Goal: Task Accomplishment & Management: Manage account settings

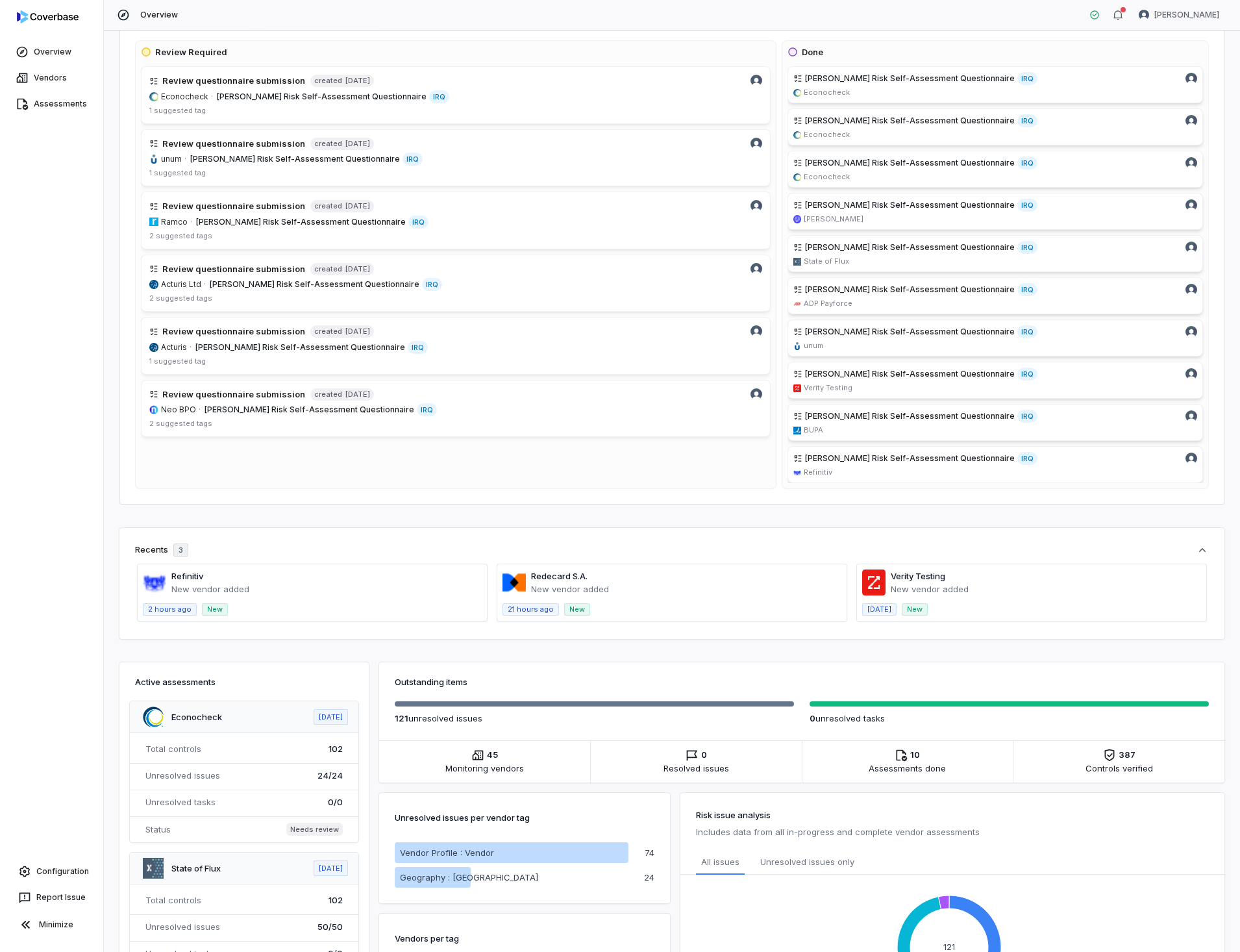
scroll to position [390, 0]
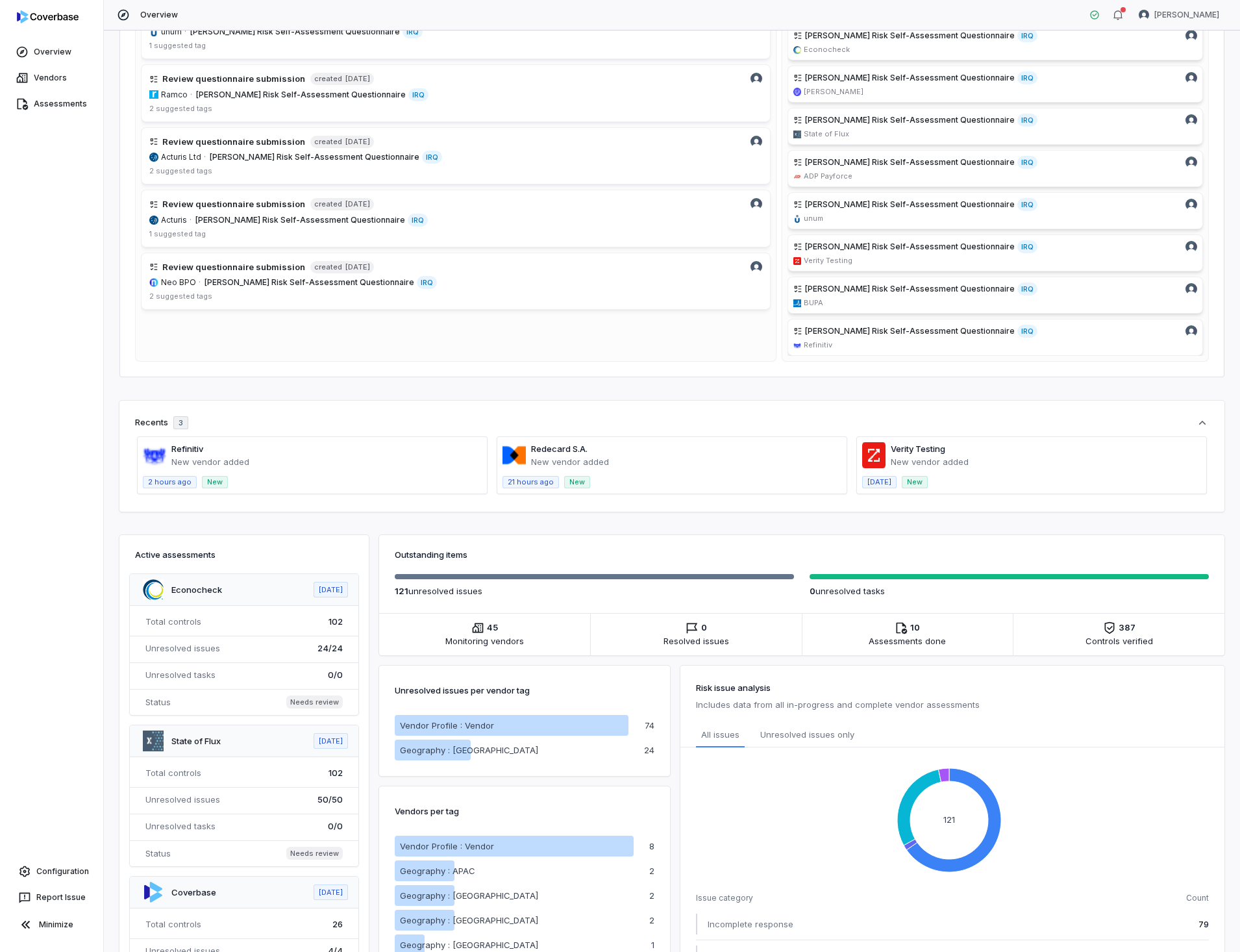
click at [185, 455] on span at bounding box center [313, 465] width 350 height 56
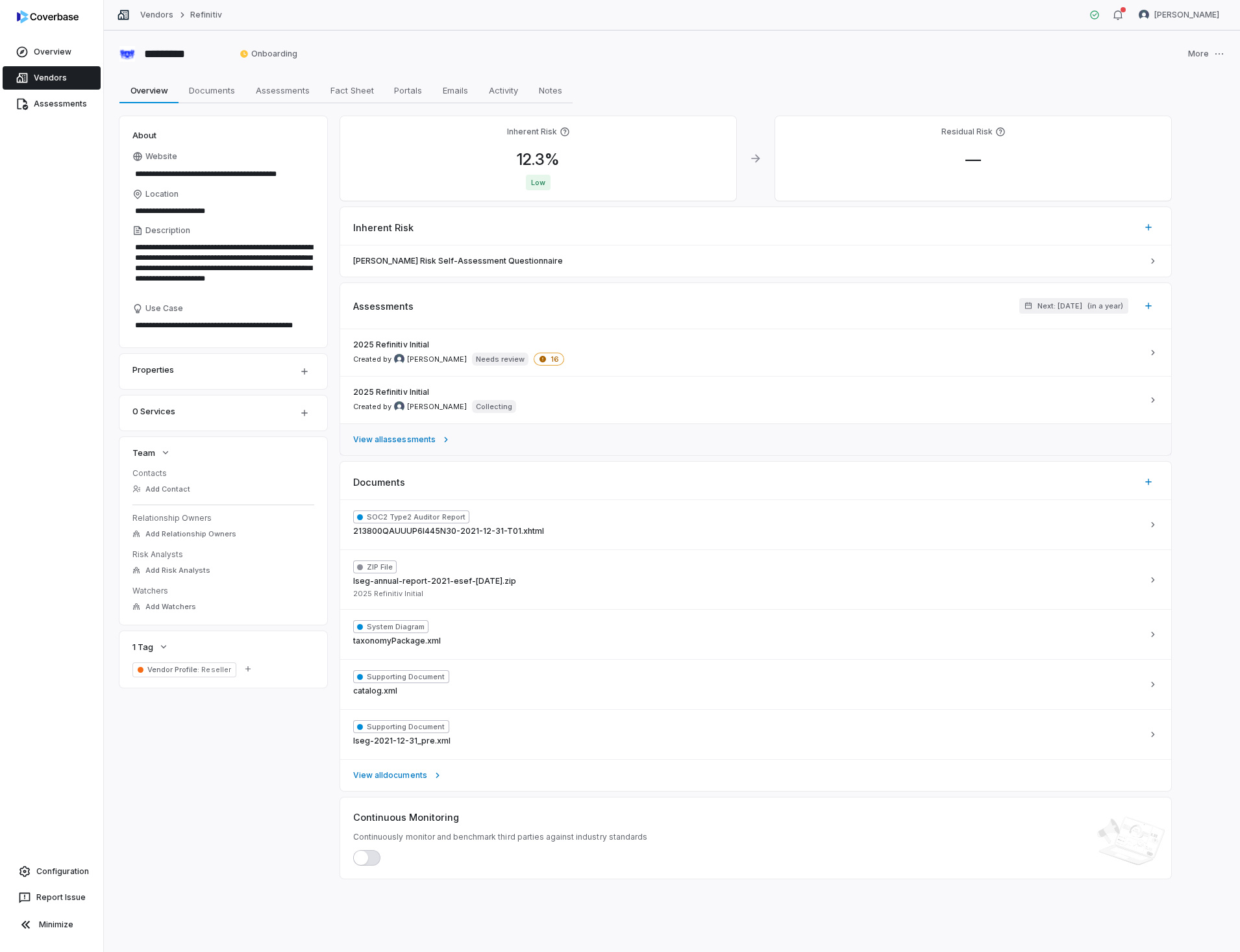
click at [395, 440] on span "View all assessments" at bounding box center [395, 439] width 83 height 10
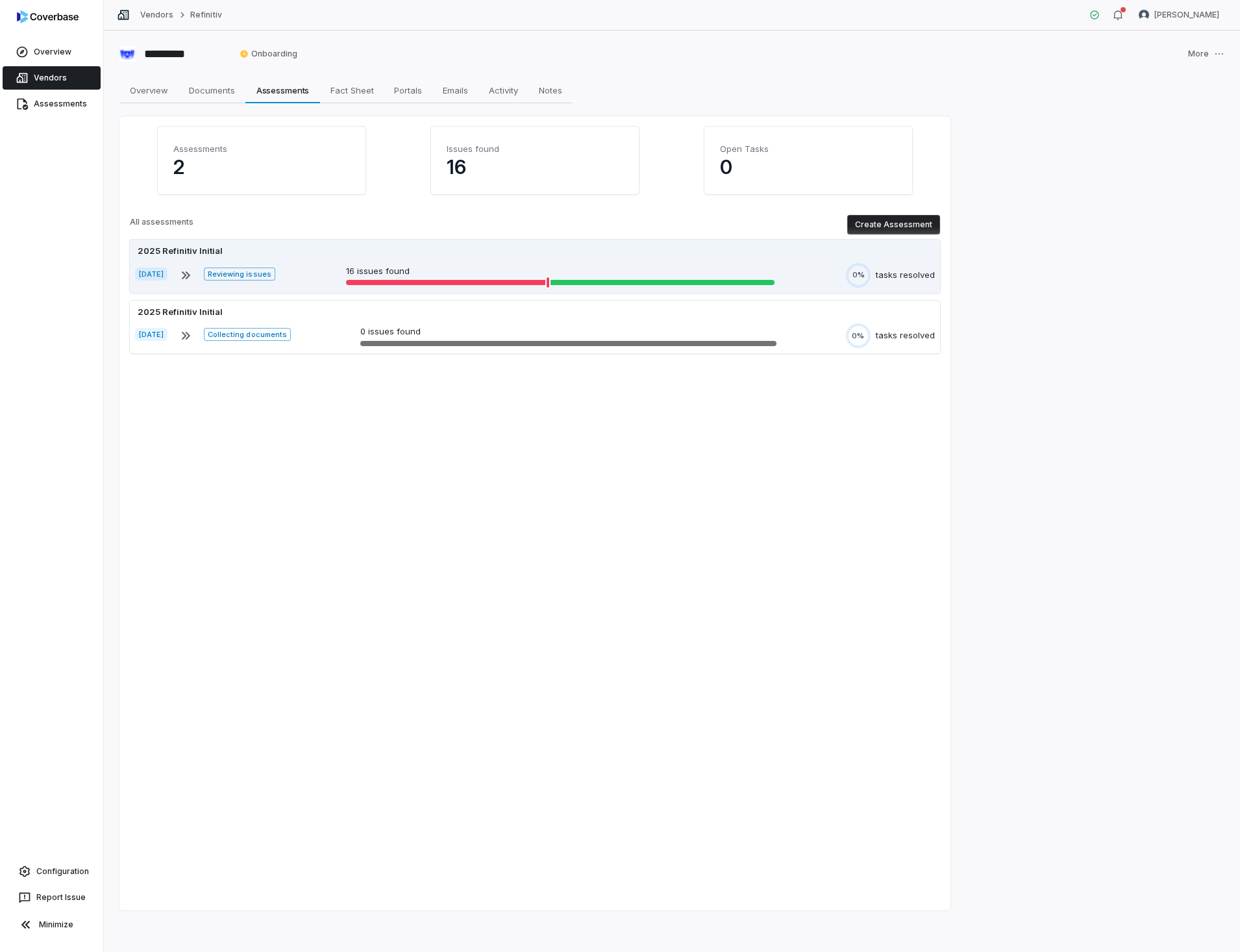
click at [160, 275] on span "[DATE]" at bounding box center [152, 274] width 32 height 13
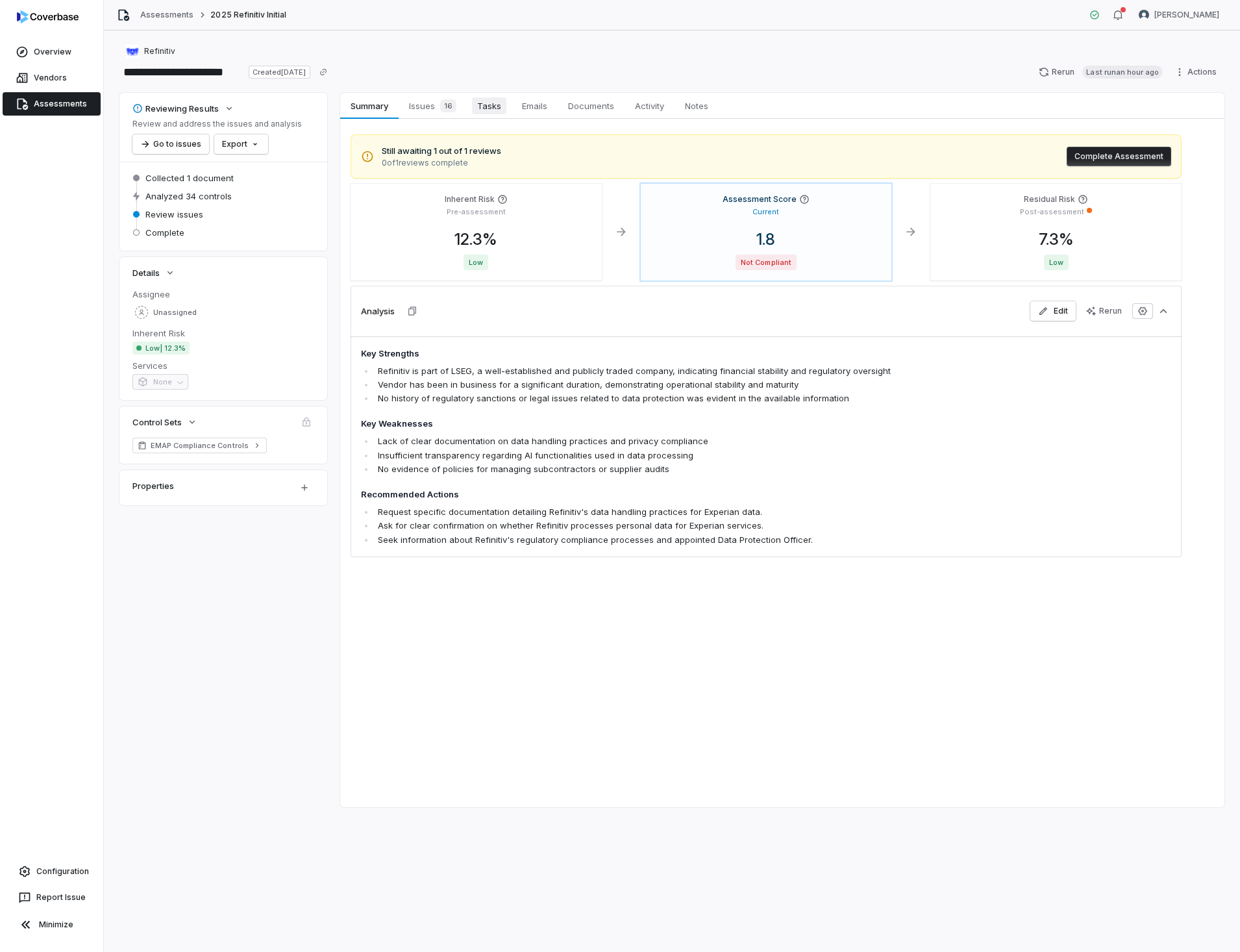
click at [494, 108] on span "Tasks" at bounding box center [489, 106] width 34 height 17
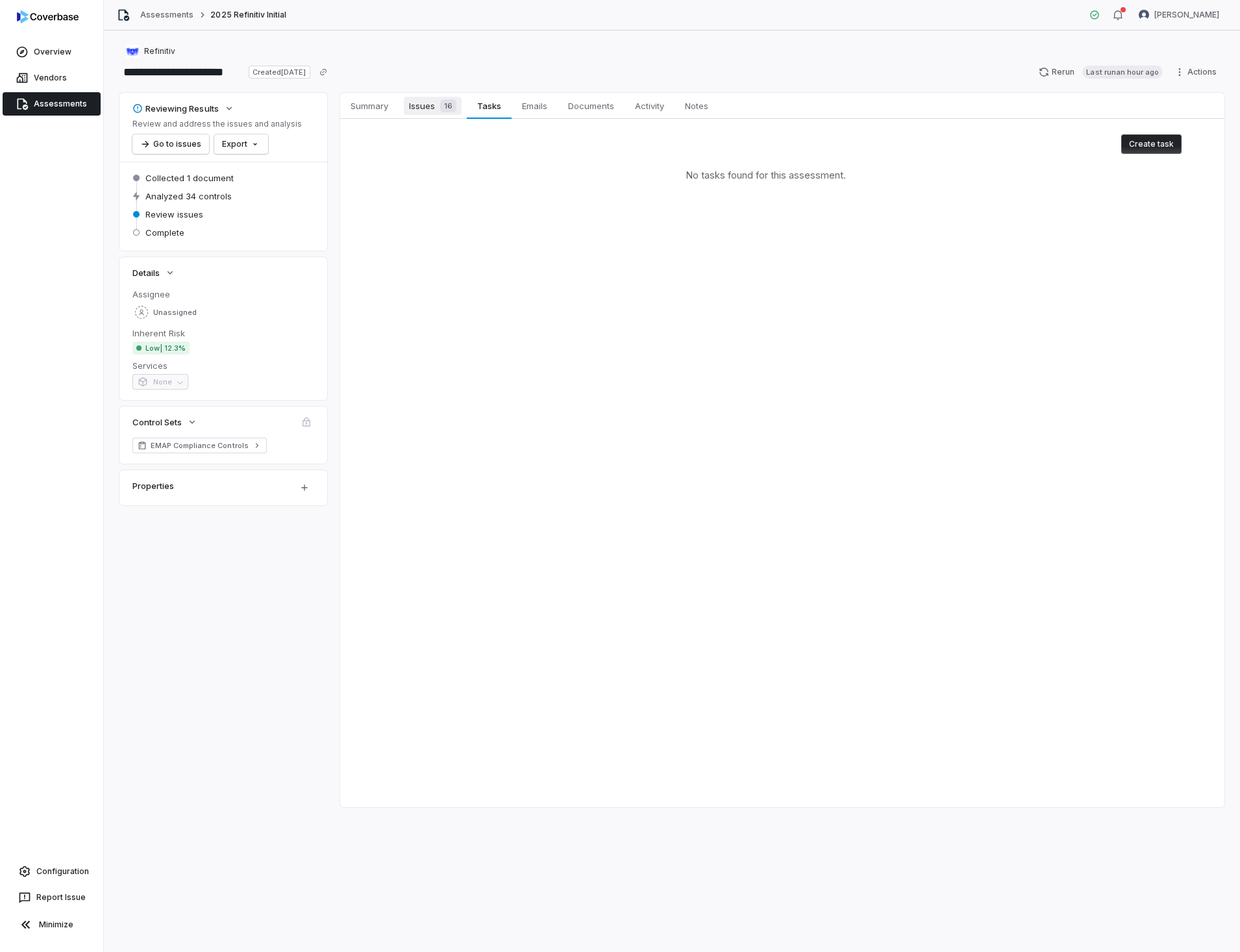
click at [422, 108] on span "Issues 16" at bounding box center [432, 106] width 58 height 19
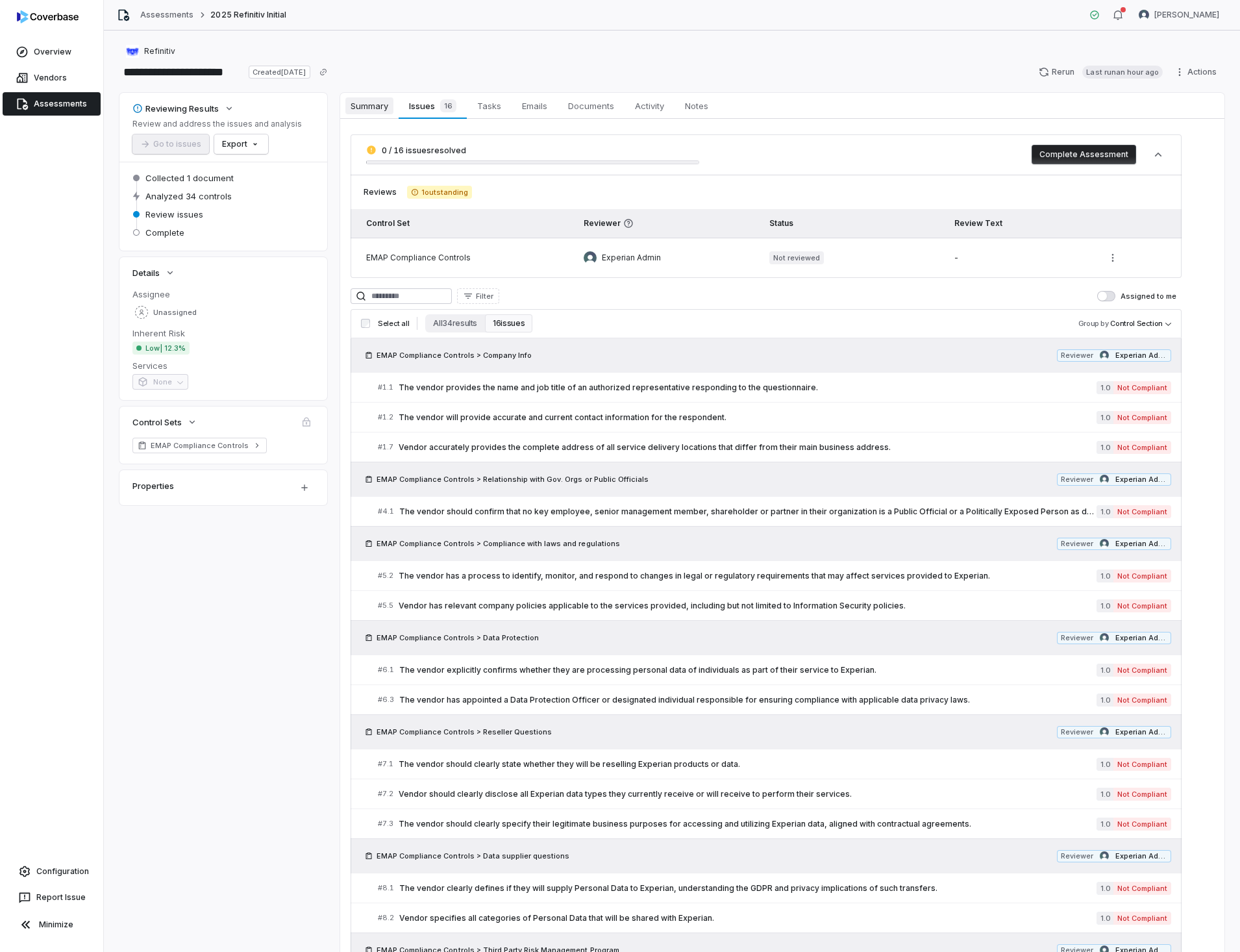
click at [371, 104] on span "Summary" at bounding box center [370, 106] width 48 height 17
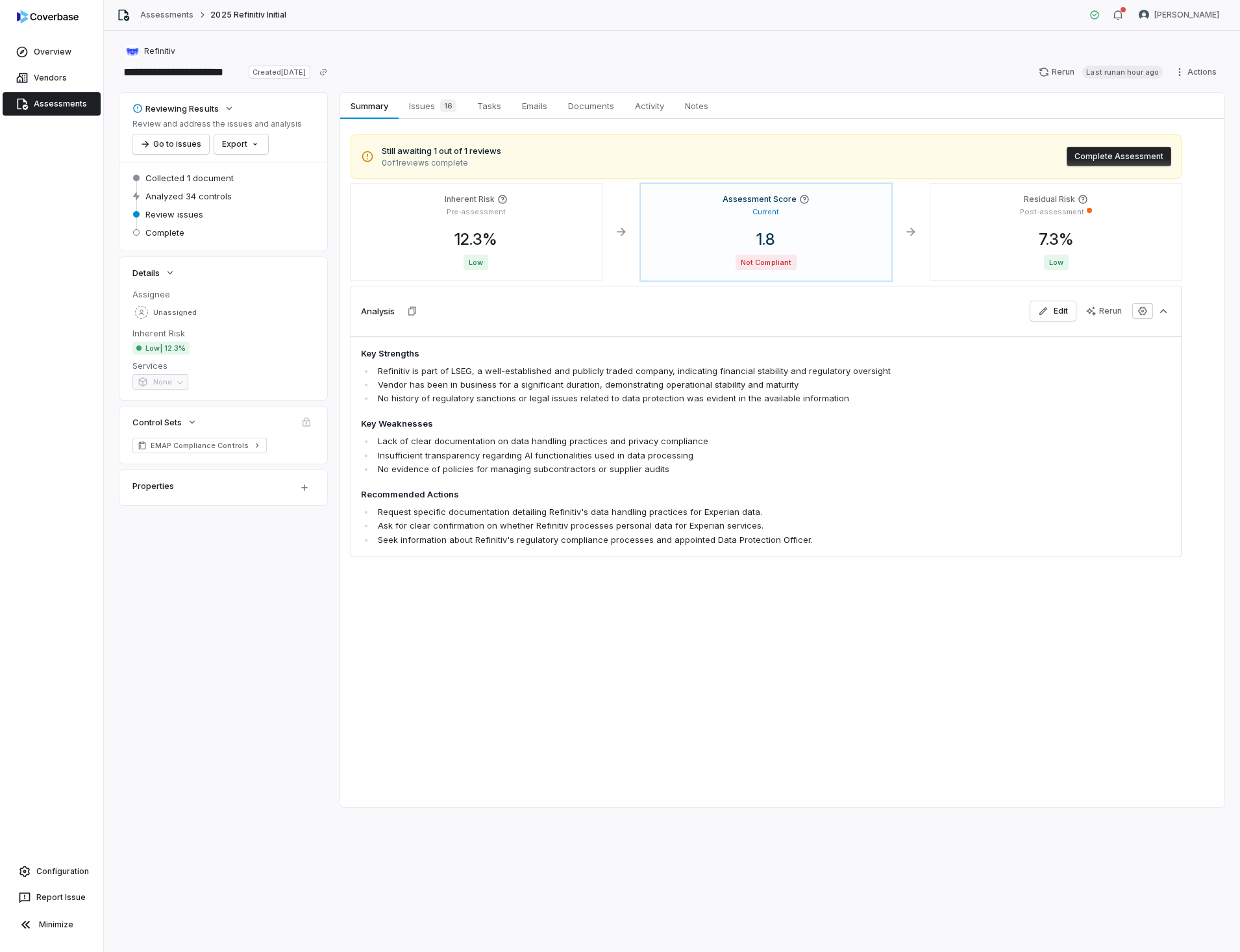
click at [1136, 156] on button "Complete Assessment" at bounding box center [1119, 156] width 104 height 19
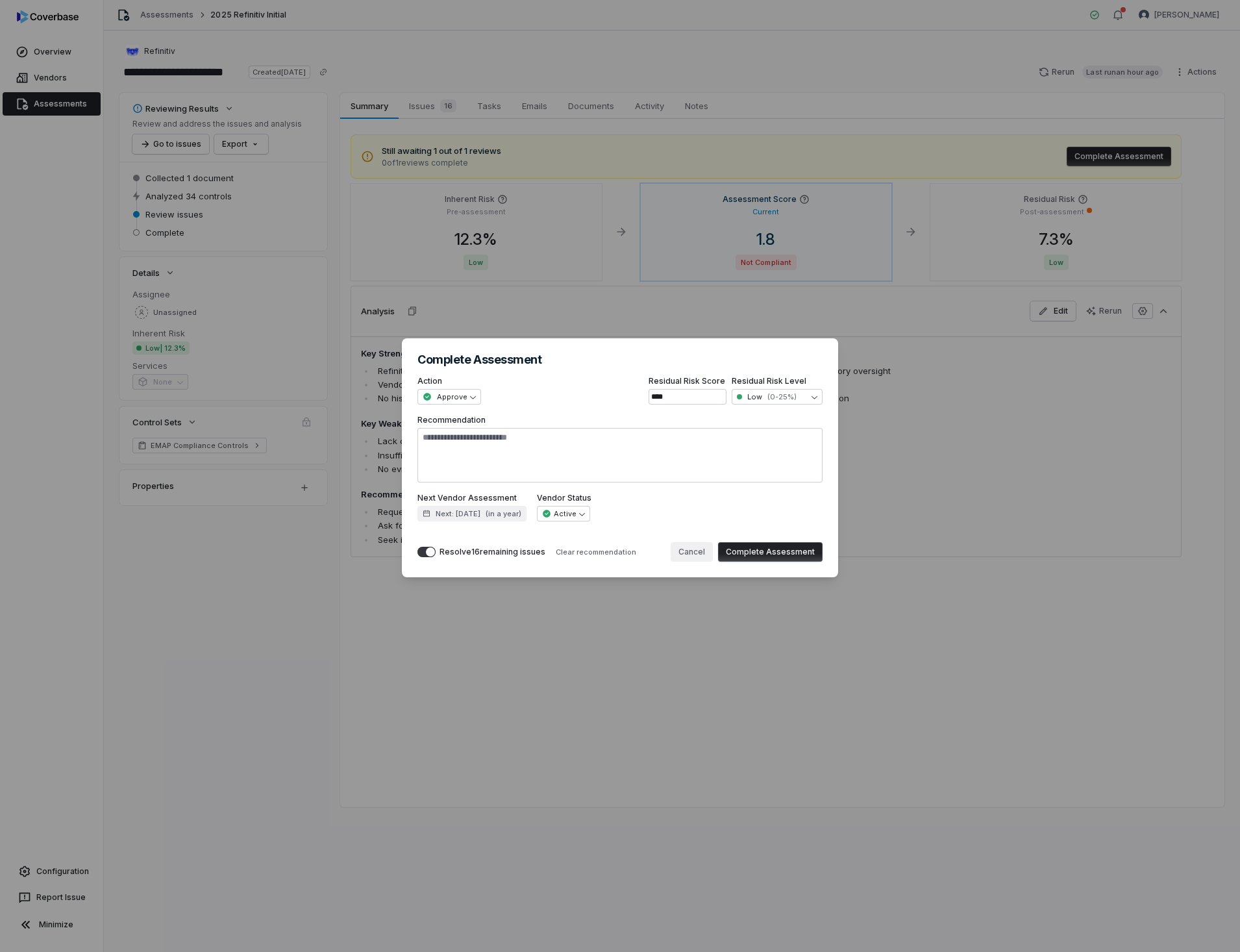
click at [699, 554] on button "Cancel" at bounding box center [692, 551] width 43 height 19
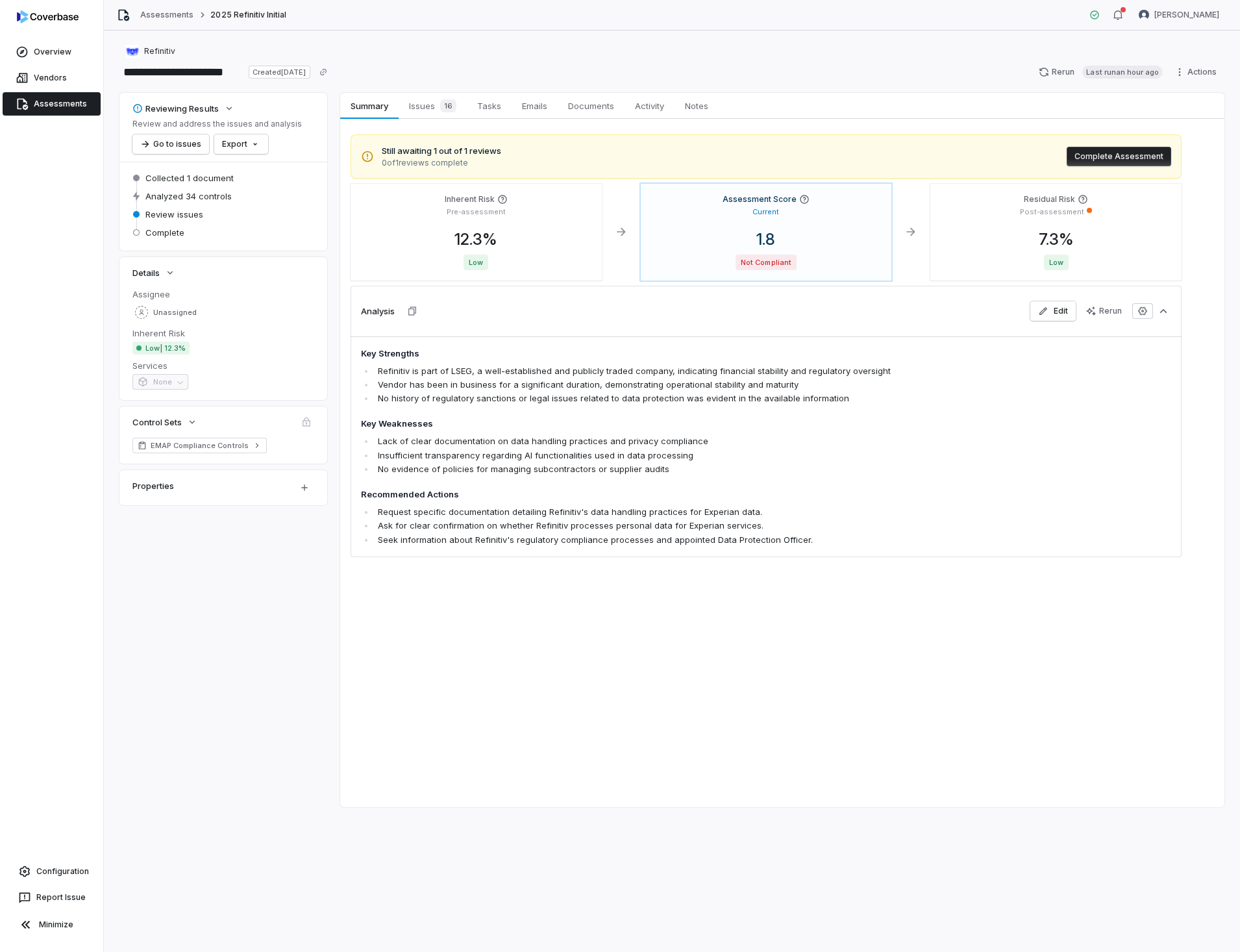
click at [425, 583] on div "Still awaiting 1 out of 1 reviews 0 of 1 reviews complete Complete Assessment I…" at bounding box center [782, 361] width 884 height 485
click at [421, 105] on span "Issues 16" at bounding box center [432, 106] width 58 height 19
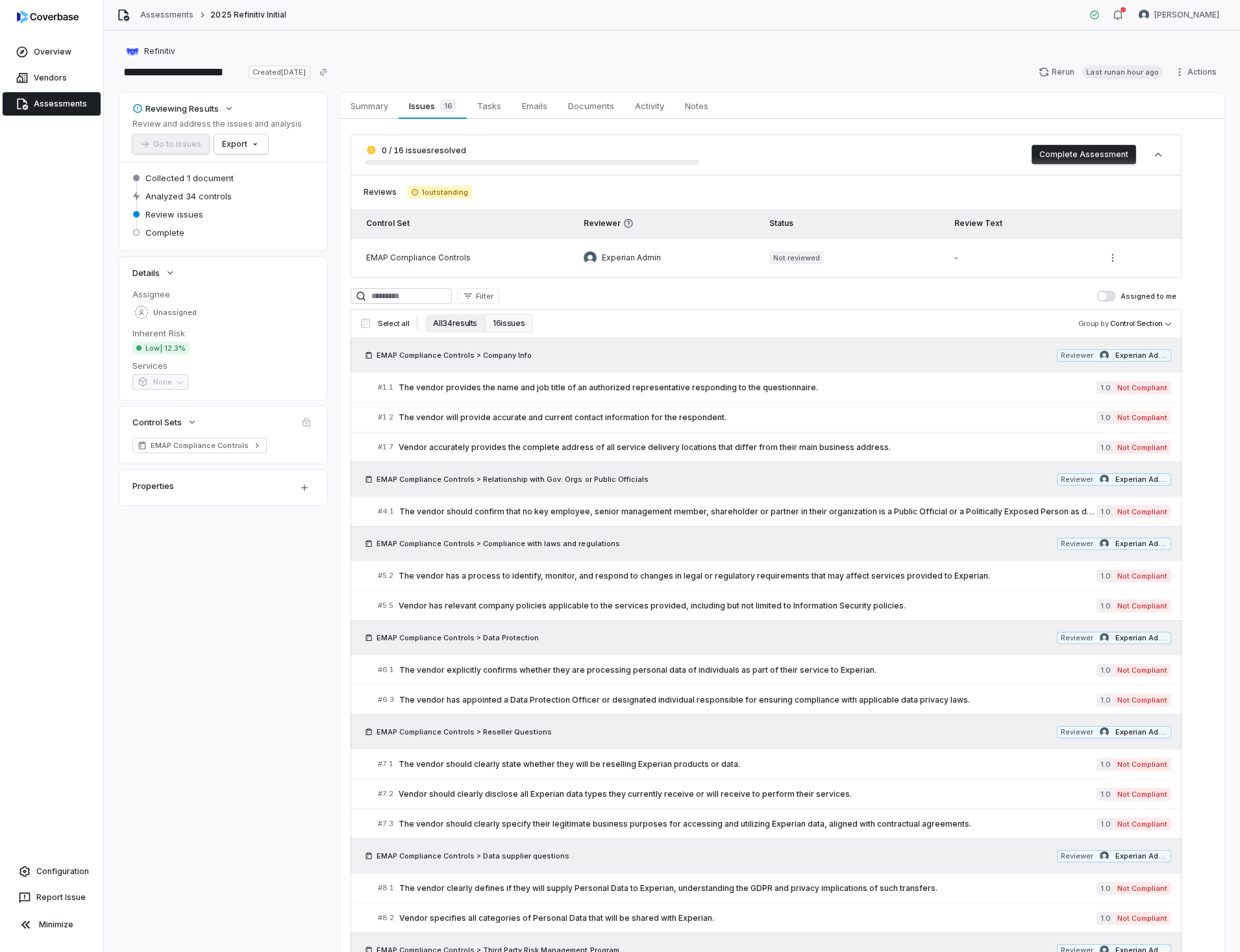
click at [460, 323] on button "All 34 results" at bounding box center [455, 323] width 60 height 19
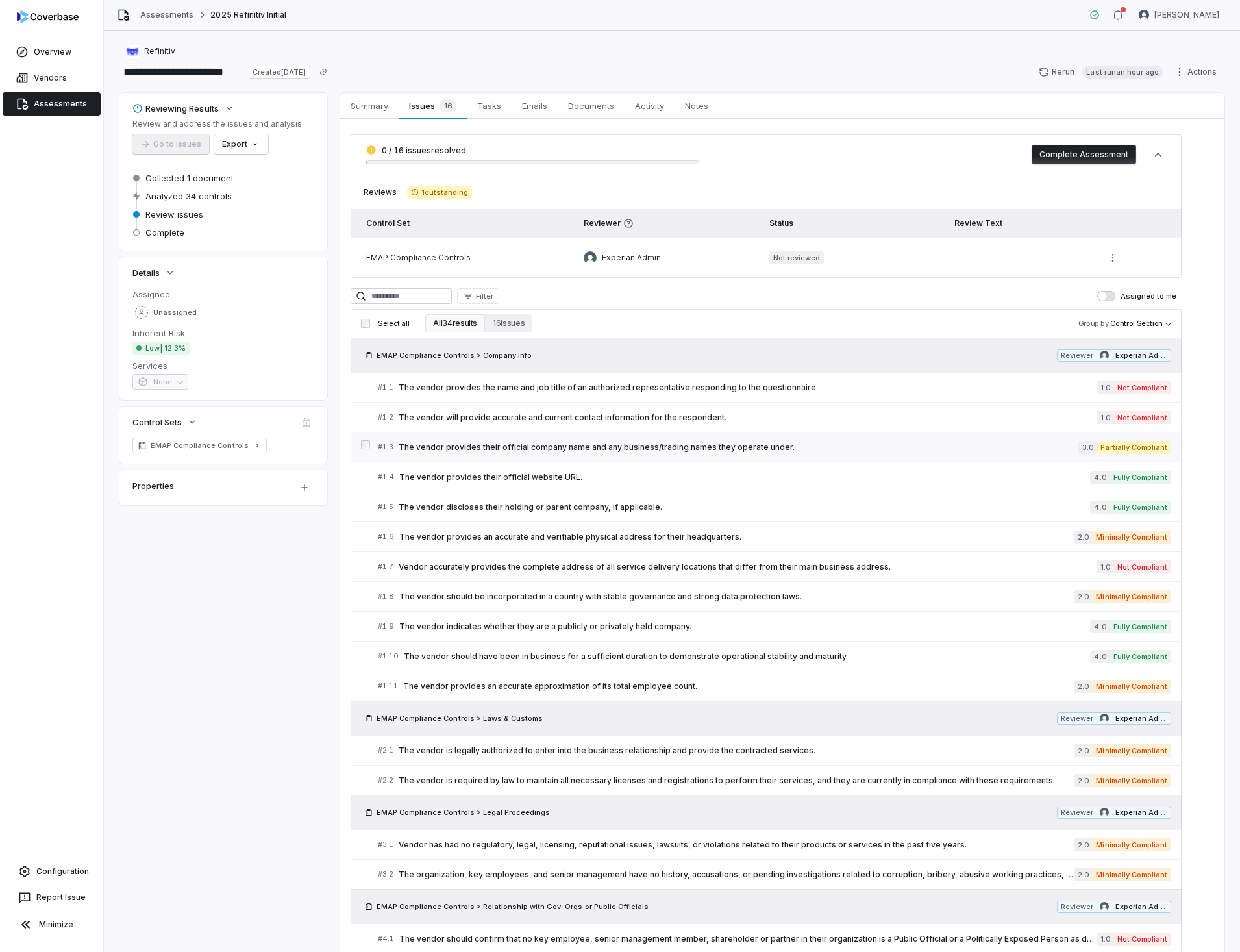
click at [661, 449] on span "The vendor provides their official company name and any business/trading names …" at bounding box center [738, 447] width 680 height 10
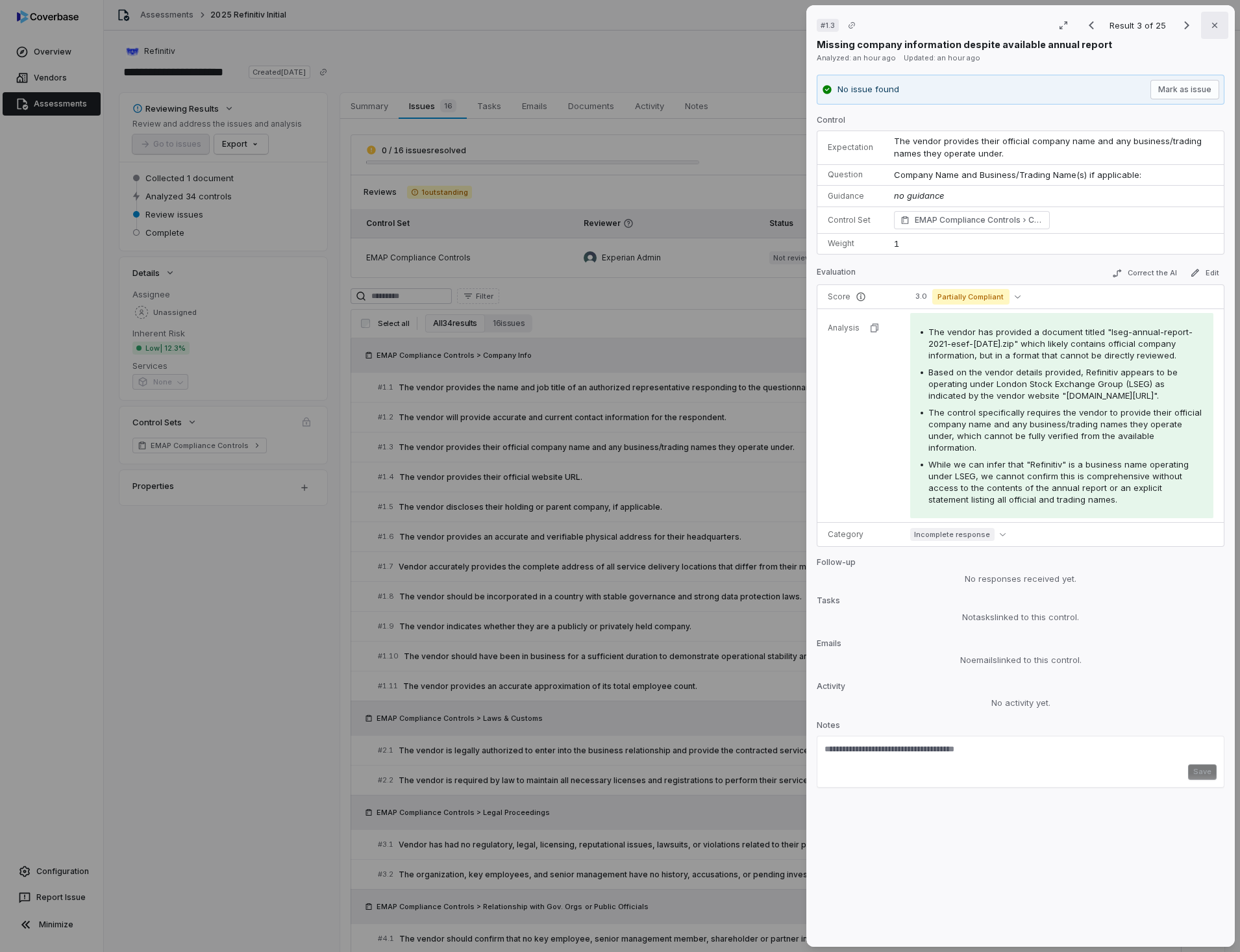
click at [1212, 29] on icon "button" at bounding box center [1214, 25] width 10 height 10
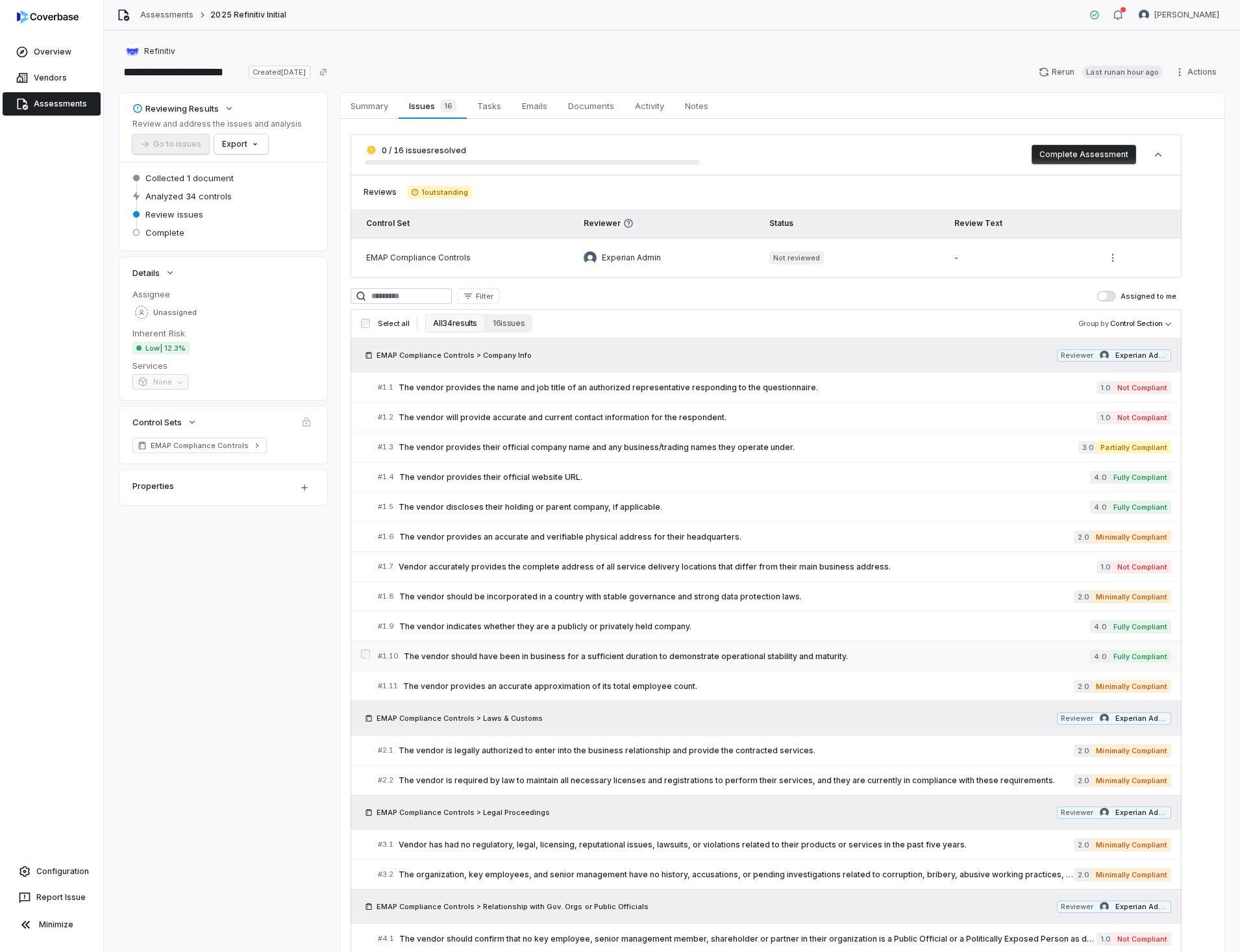
click at [986, 658] on span "The vendor should have been in business for a sufficient duration to demonstrat…" at bounding box center [746, 656] width 686 height 10
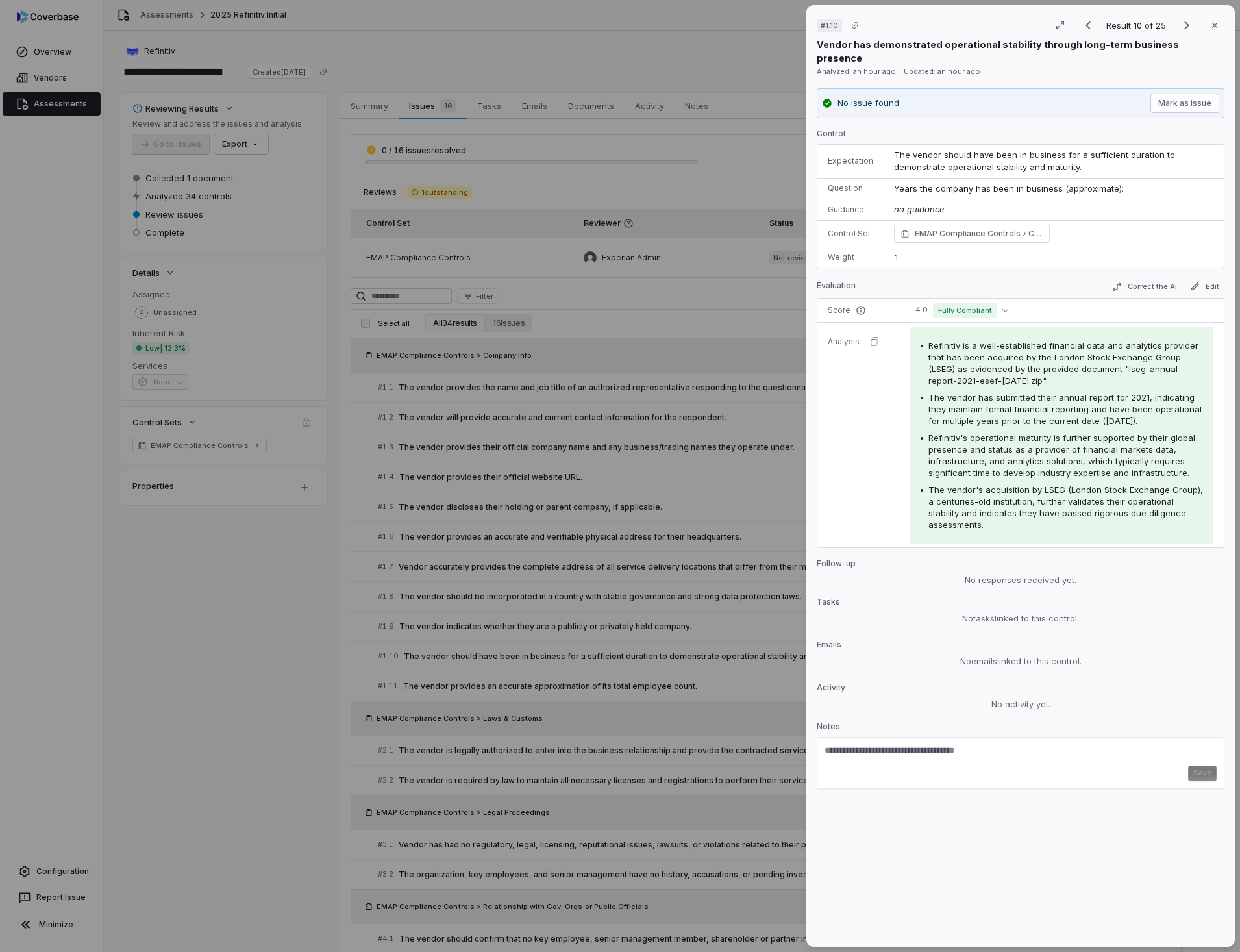
drag, startPoint x: 1210, startPoint y: 22, endPoint x: 1213, endPoint y: 39, distance: 17.3
click at [1210, 22] on icon "button" at bounding box center [1214, 25] width 10 height 10
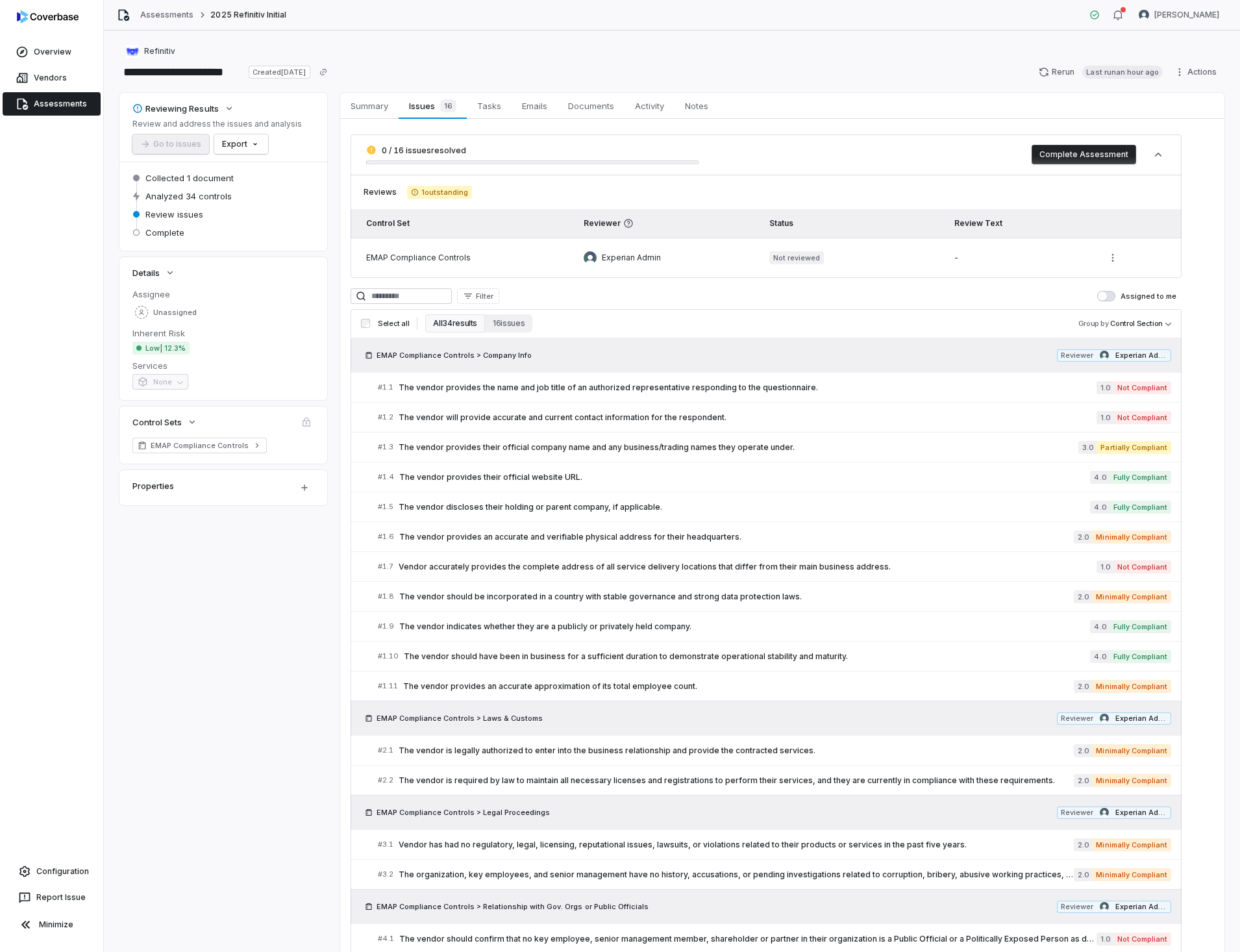
drag, startPoint x: 26, startPoint y: 189, endPoint x: 29, endPoint y: 165, distance: 24.2
click at [26, 189] on div "Overview Vendors Assessments Configuration Report Issue Minimize" at bounding box center [51, 476] width 103 height 952
click at [39, 78] on link "Vendors" at bounding box center [51, 78] width 98 height 23
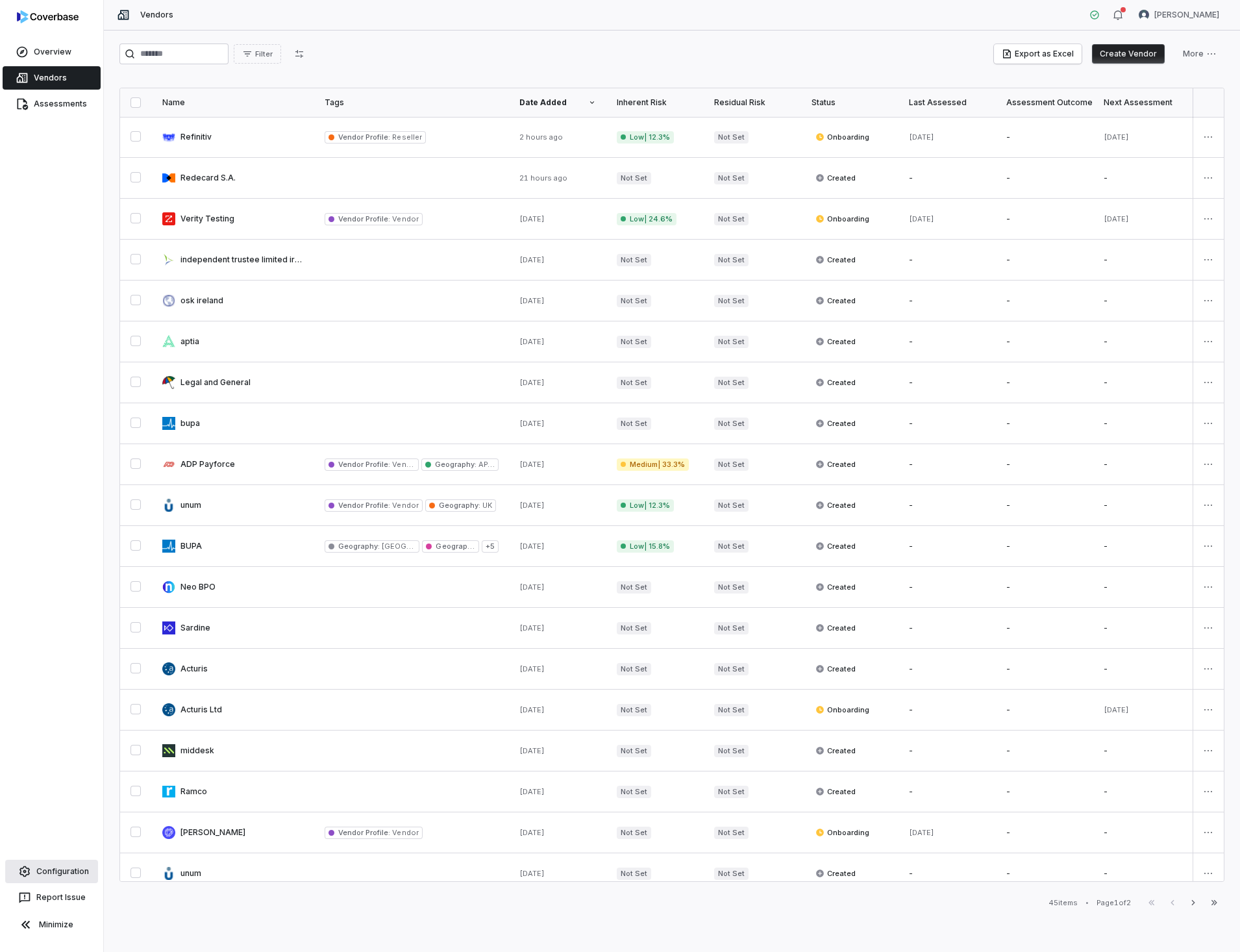
click at [65, 868] on link "Configuration" at bounding box center [52, 871] width 93 height 23
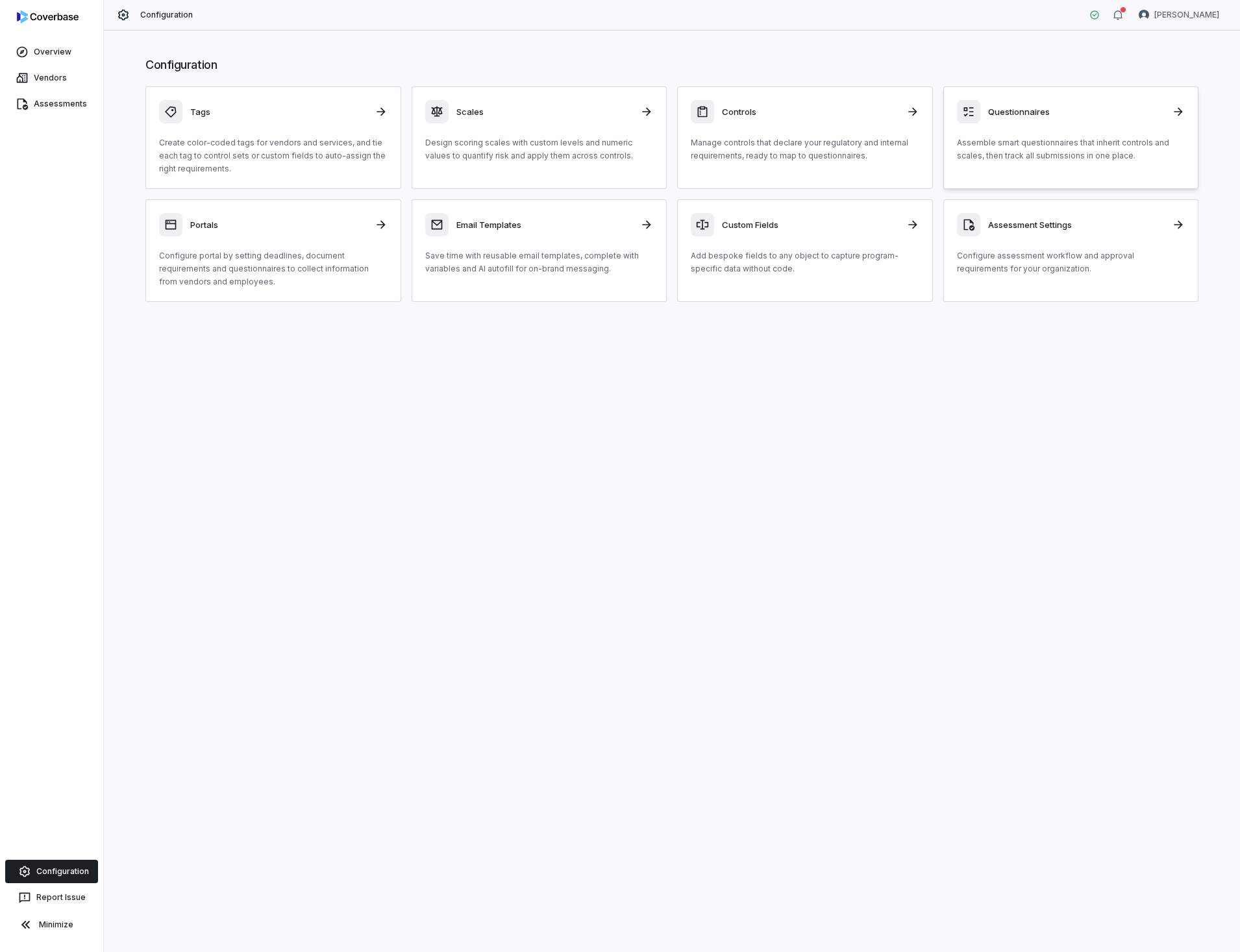
click at [1033, 110] on h3 "Questionnaires" at bounding box center [1077, 111] width 176 height 12
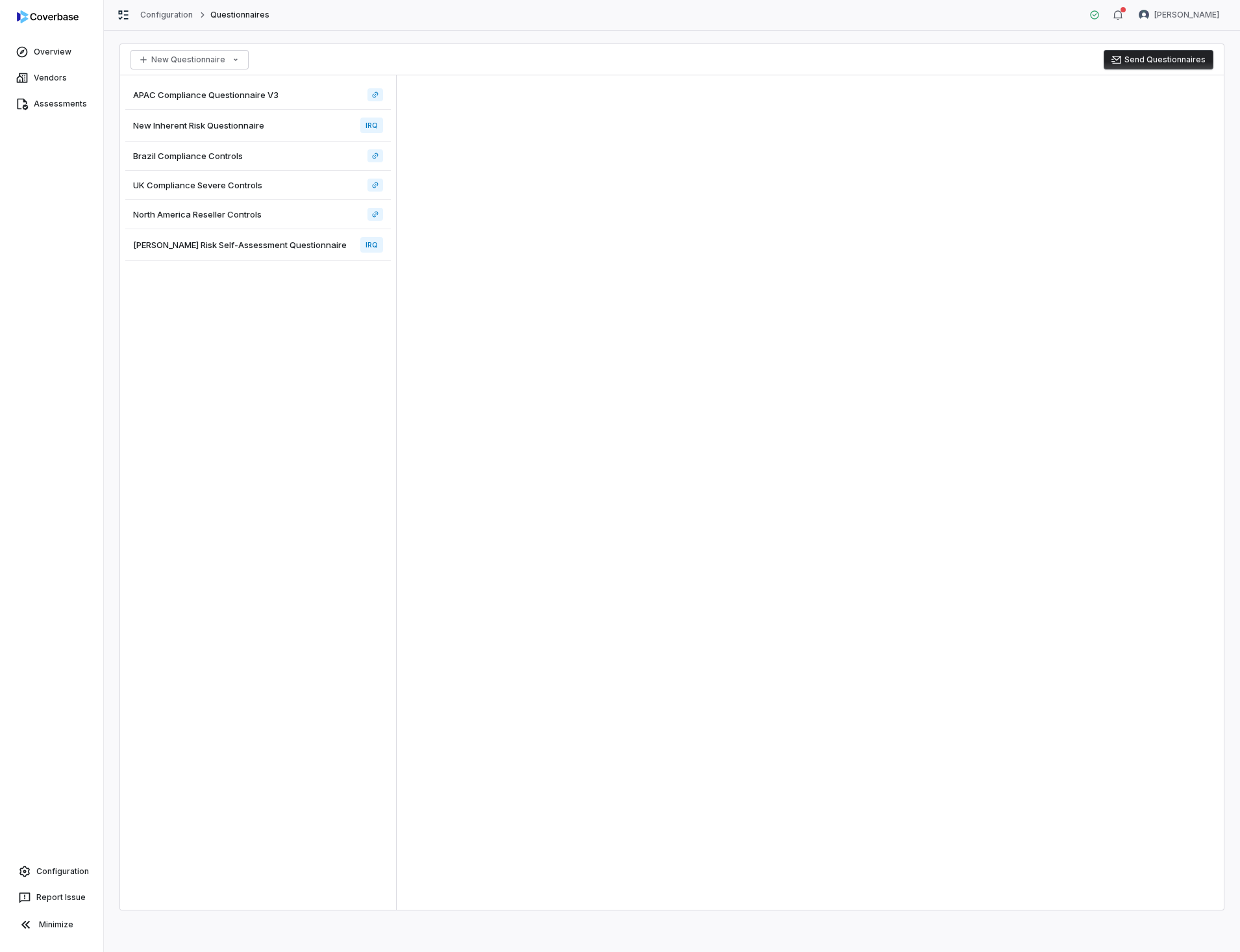
click at [230, 250] on span "[PERSON_NAME] Risk Self-Assessment Questionnaire" at bounding box center [240, 244] width 213 height 12
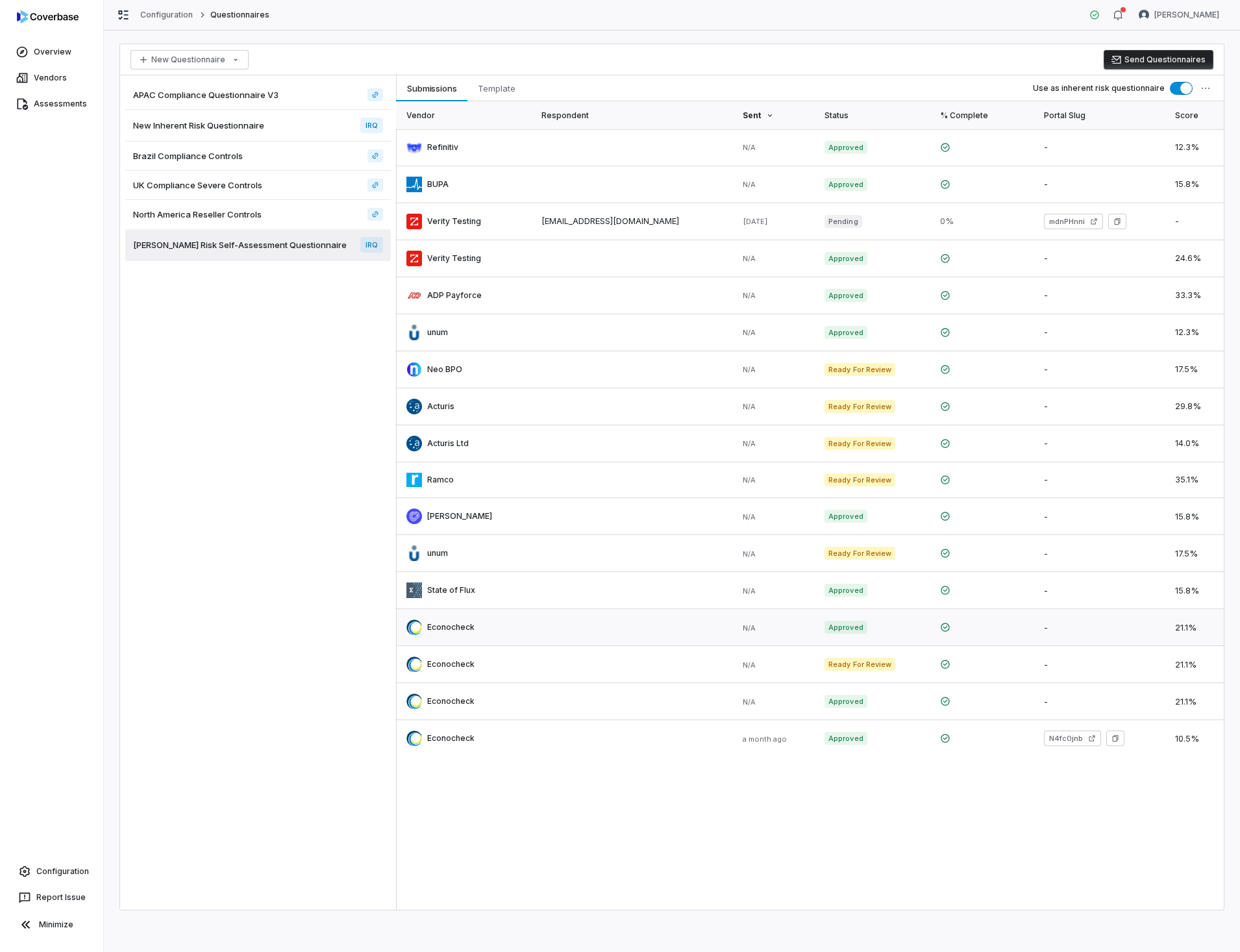
click at [435, 626] on link at bounding box center [463, 626] width 135 height 36
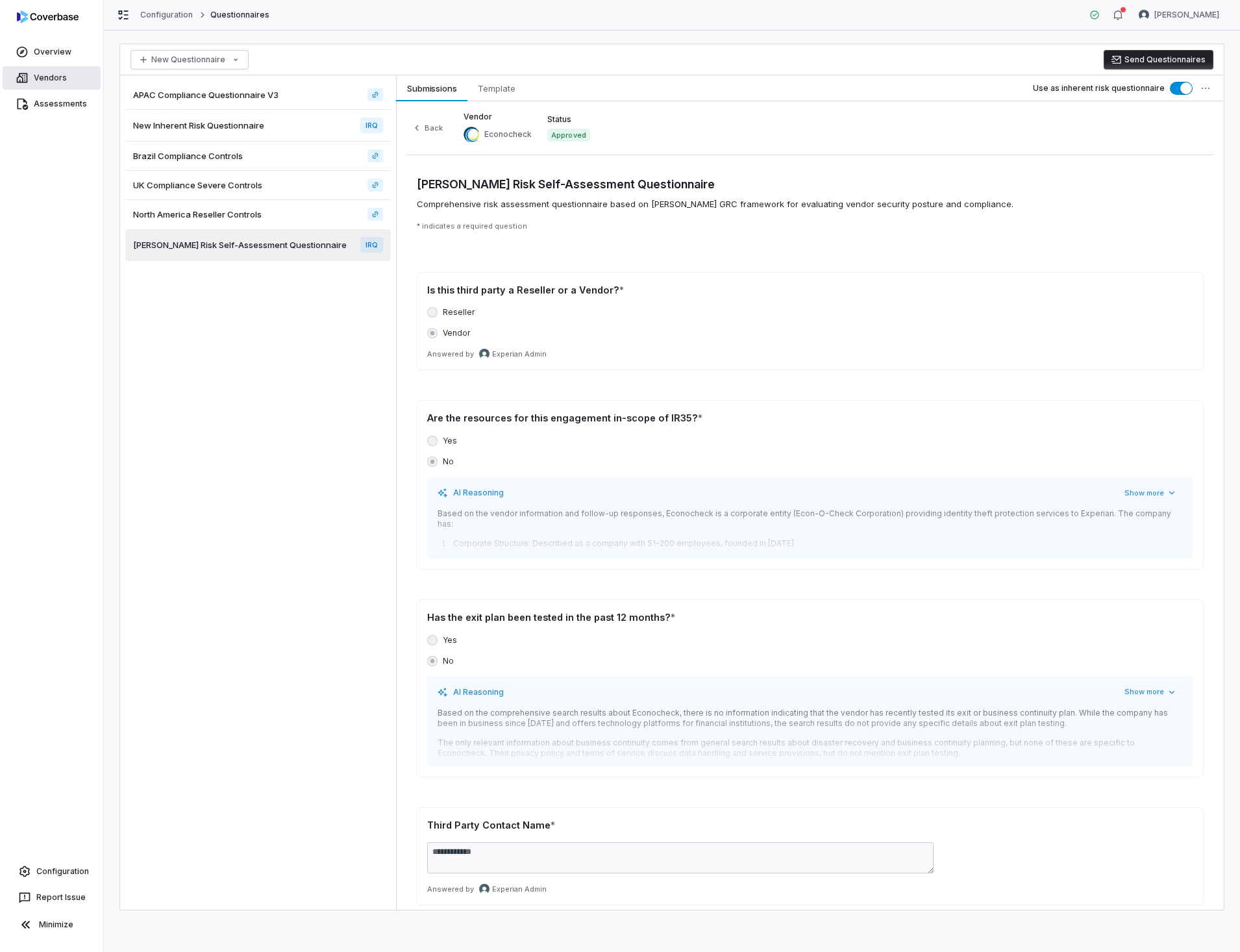
click at [53, 82] on link "Vendors" at bounding box center [51, 78] width 98 height 23
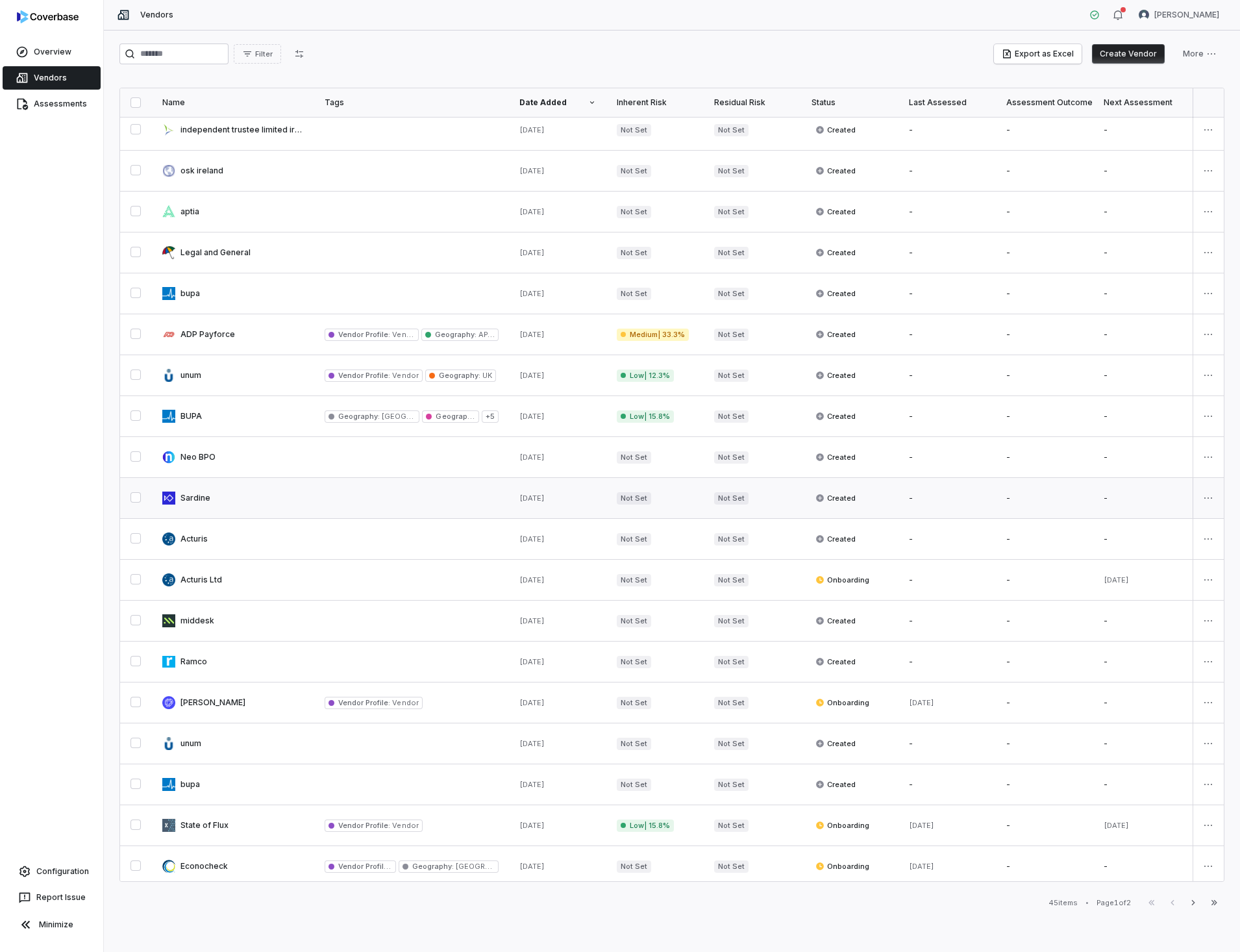
scroll to position [195, 0]
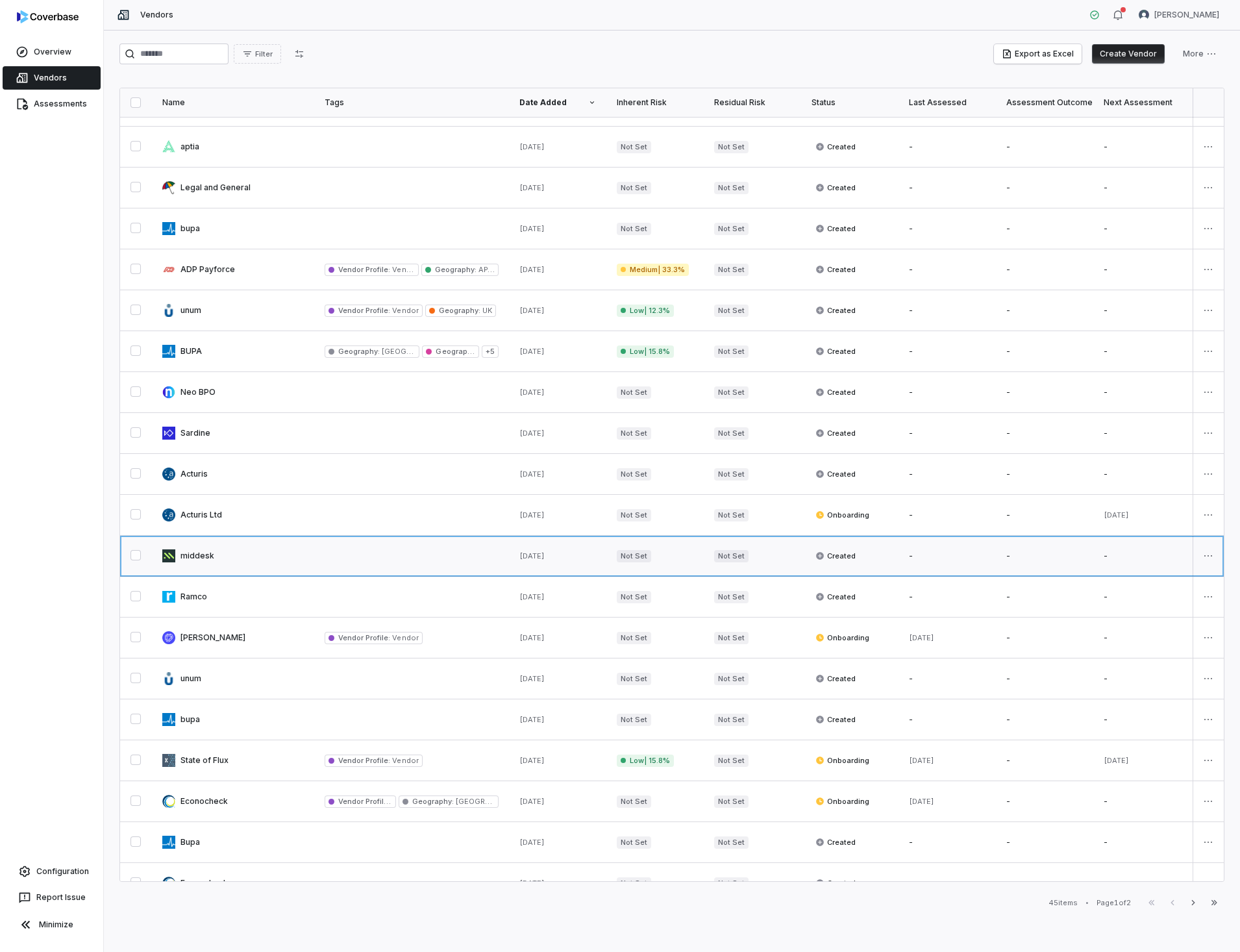
click at [196, 554] on link at bounding box center [233, 556] width 162 height 40
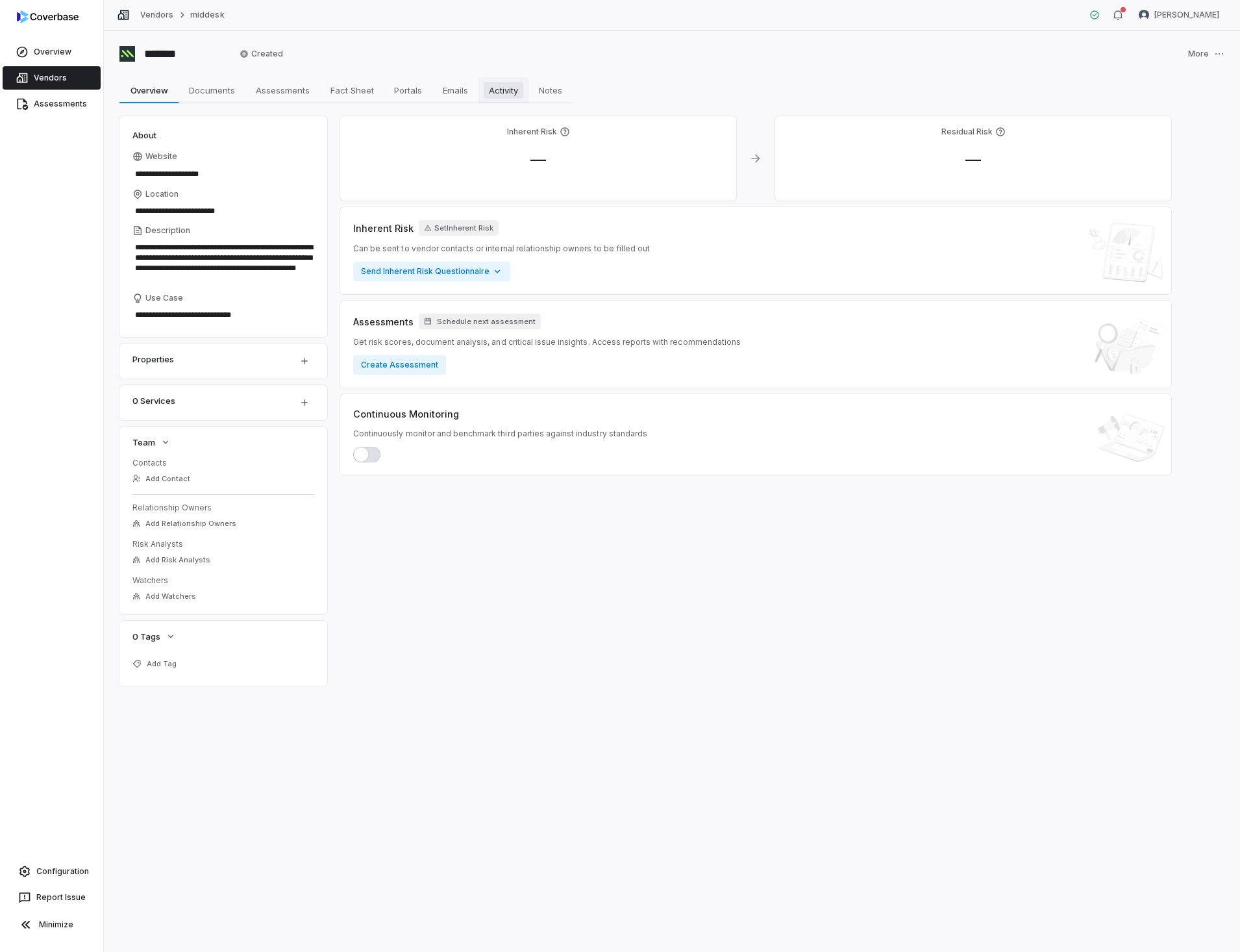
click at [507, 88] on span "Activity" at bounding box center [503, 90] width 39 height 17
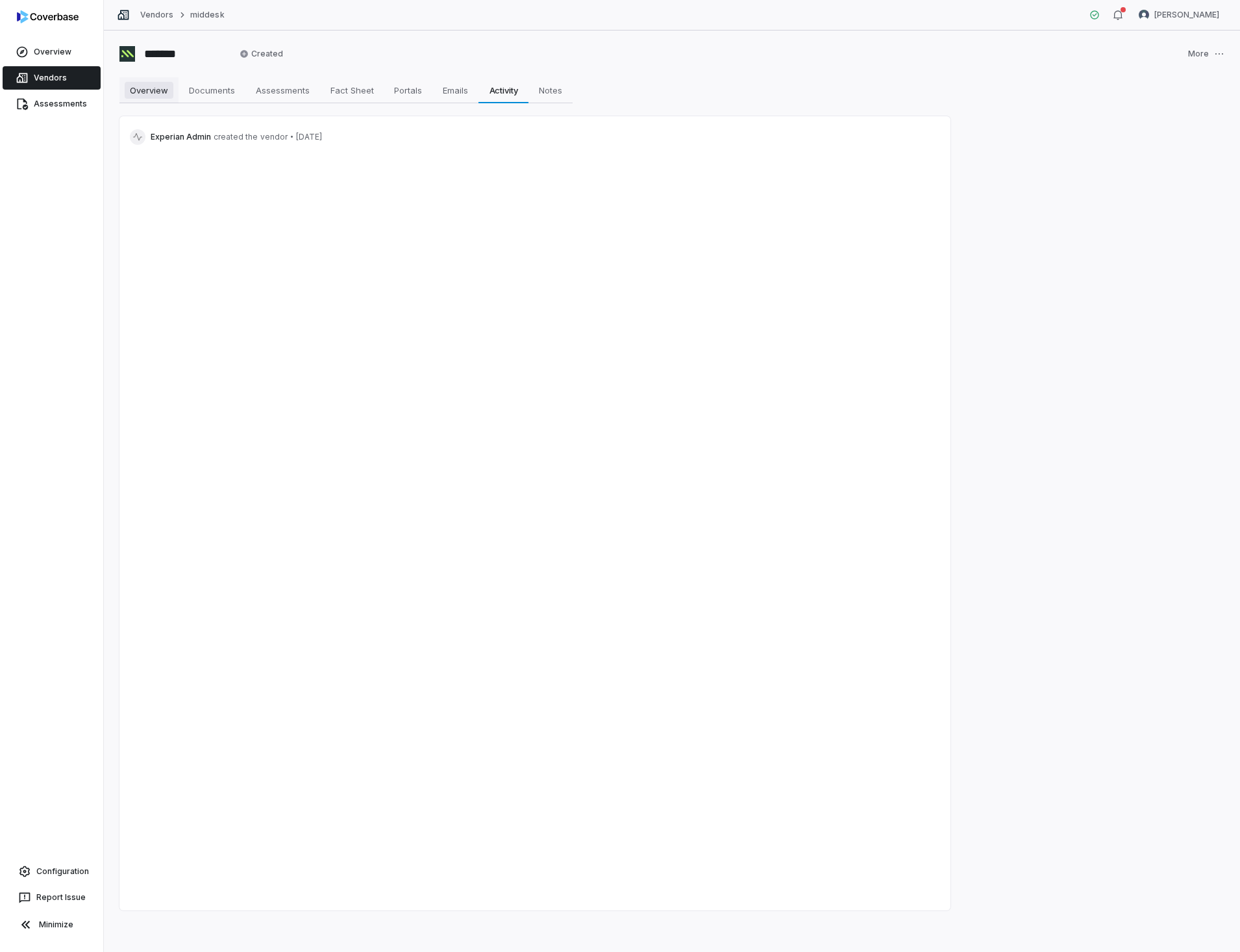
click at [147, 94] on span "Overview" at bounding box center [149, 90] width 49 height 17
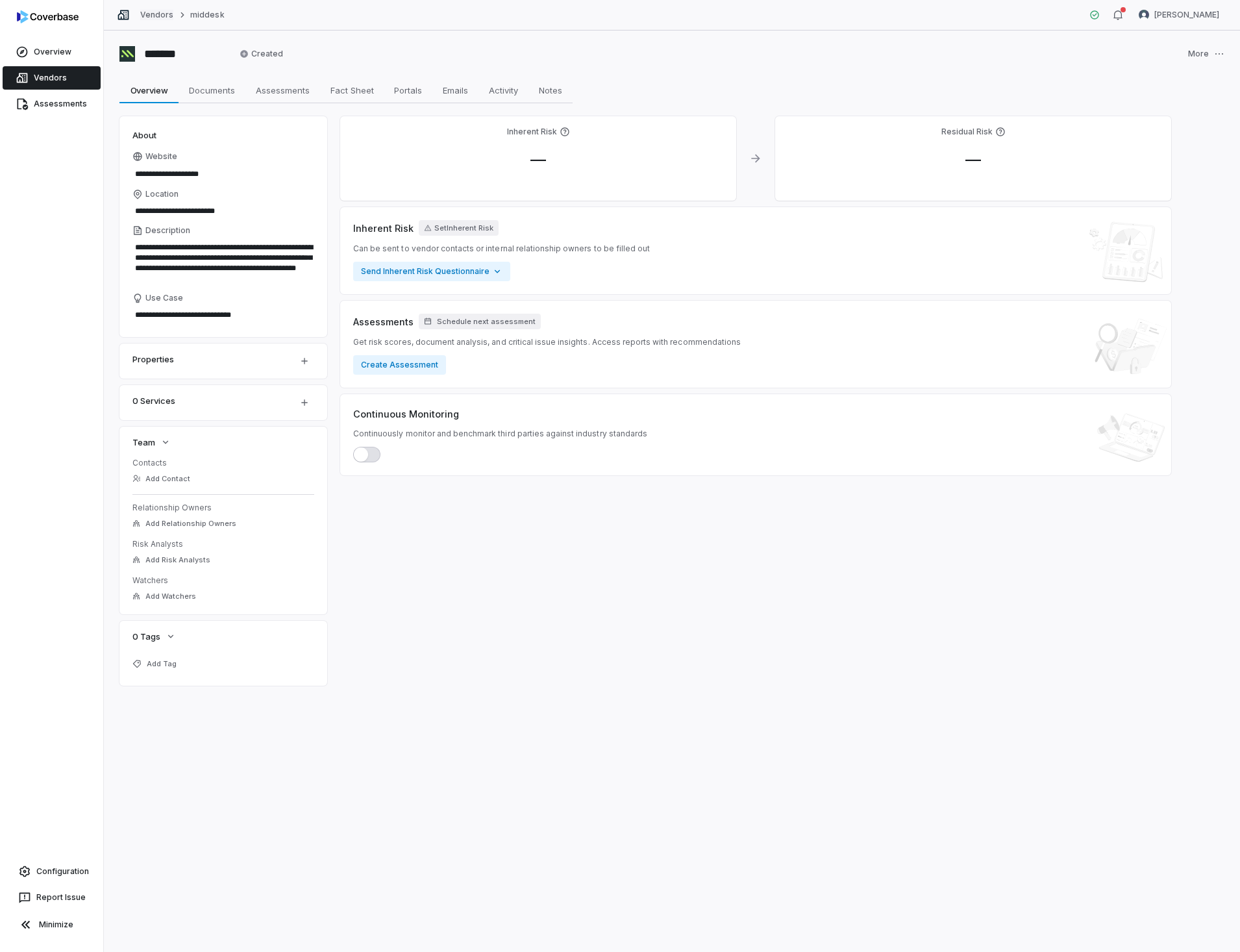
click at [159, 15] on link "Vendors" at bounding box center [156, 15] width 33 height 10
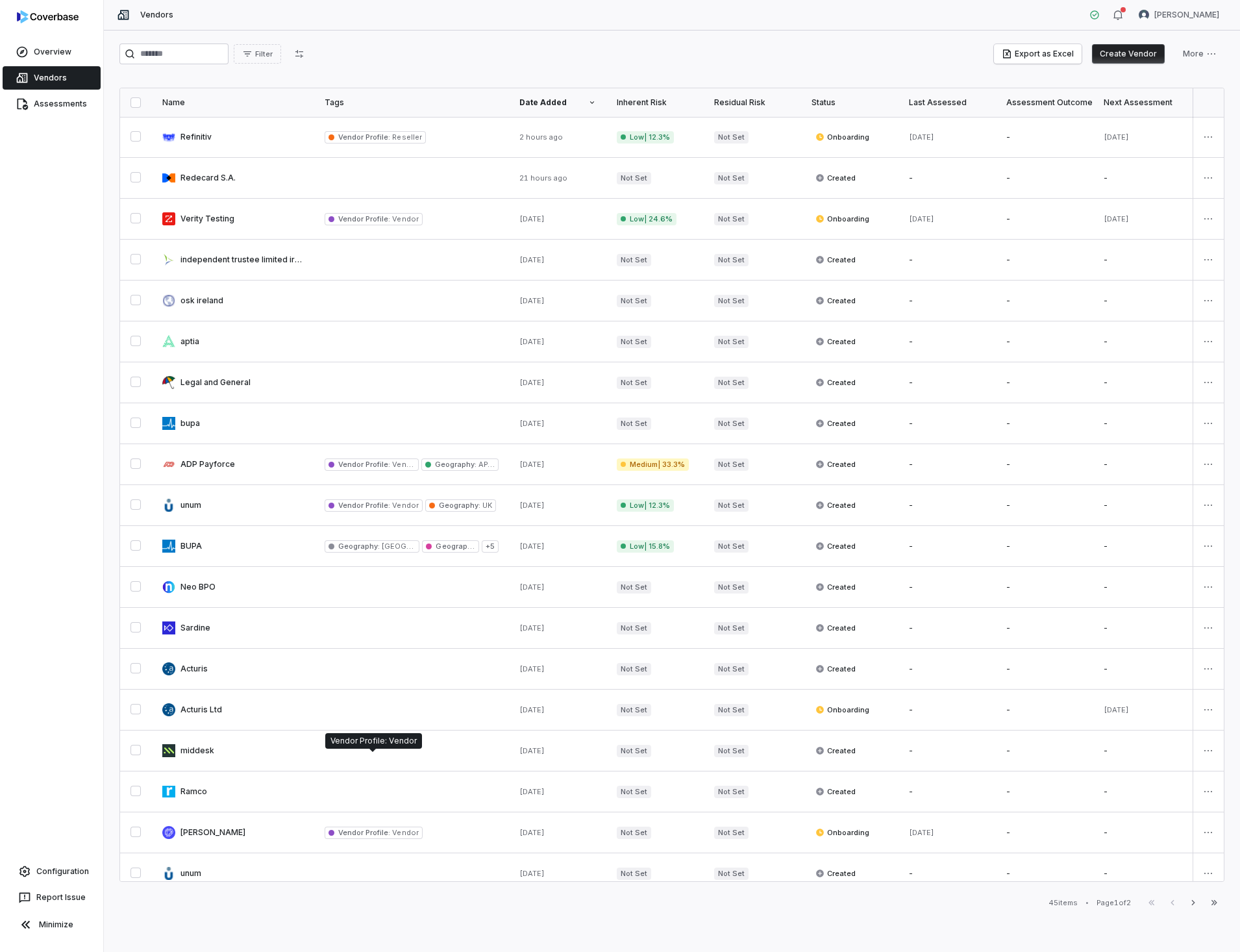
scroll to position [195, 0]
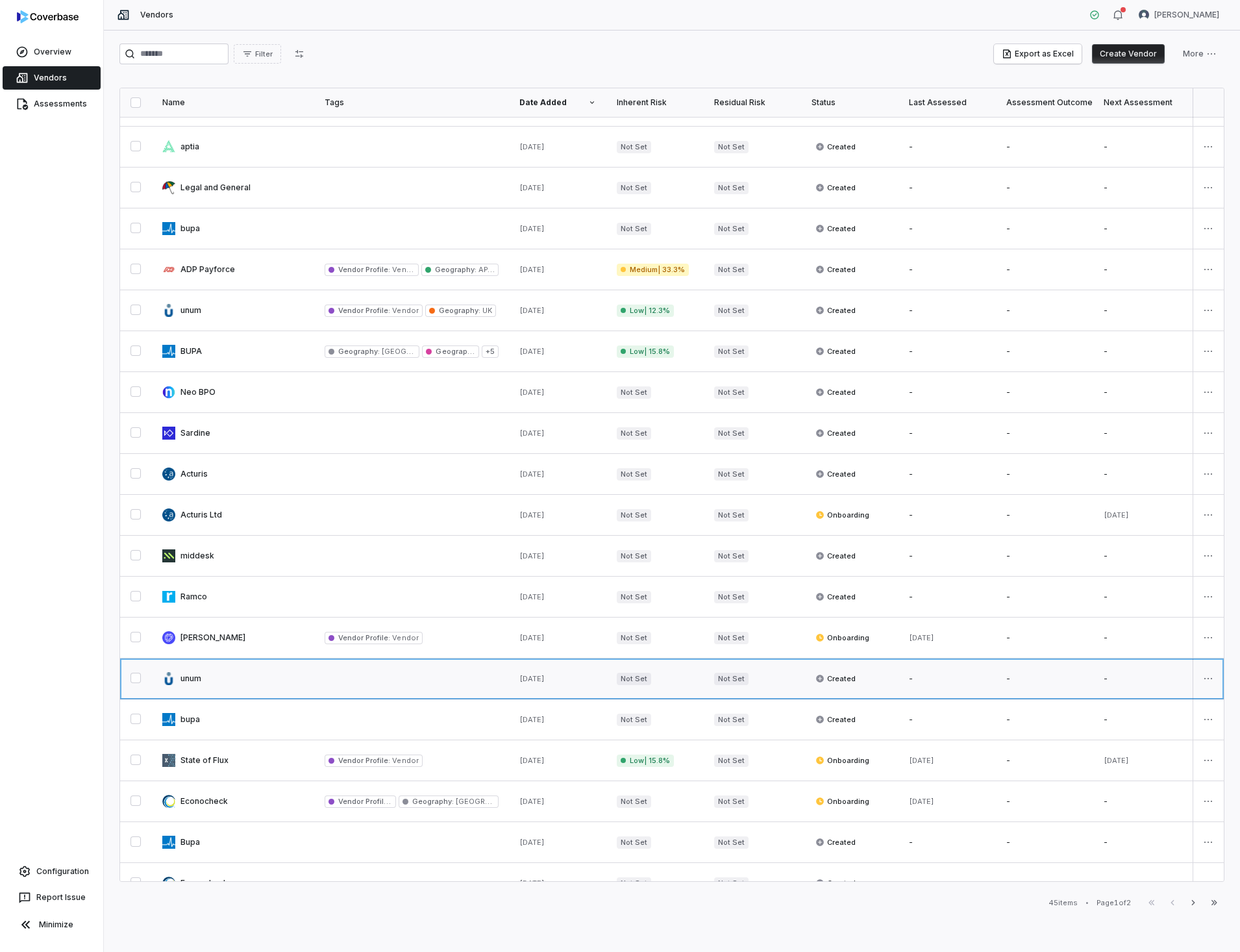
click at [190, 679] on link at bounding box center [233, 678] width 162 height 40
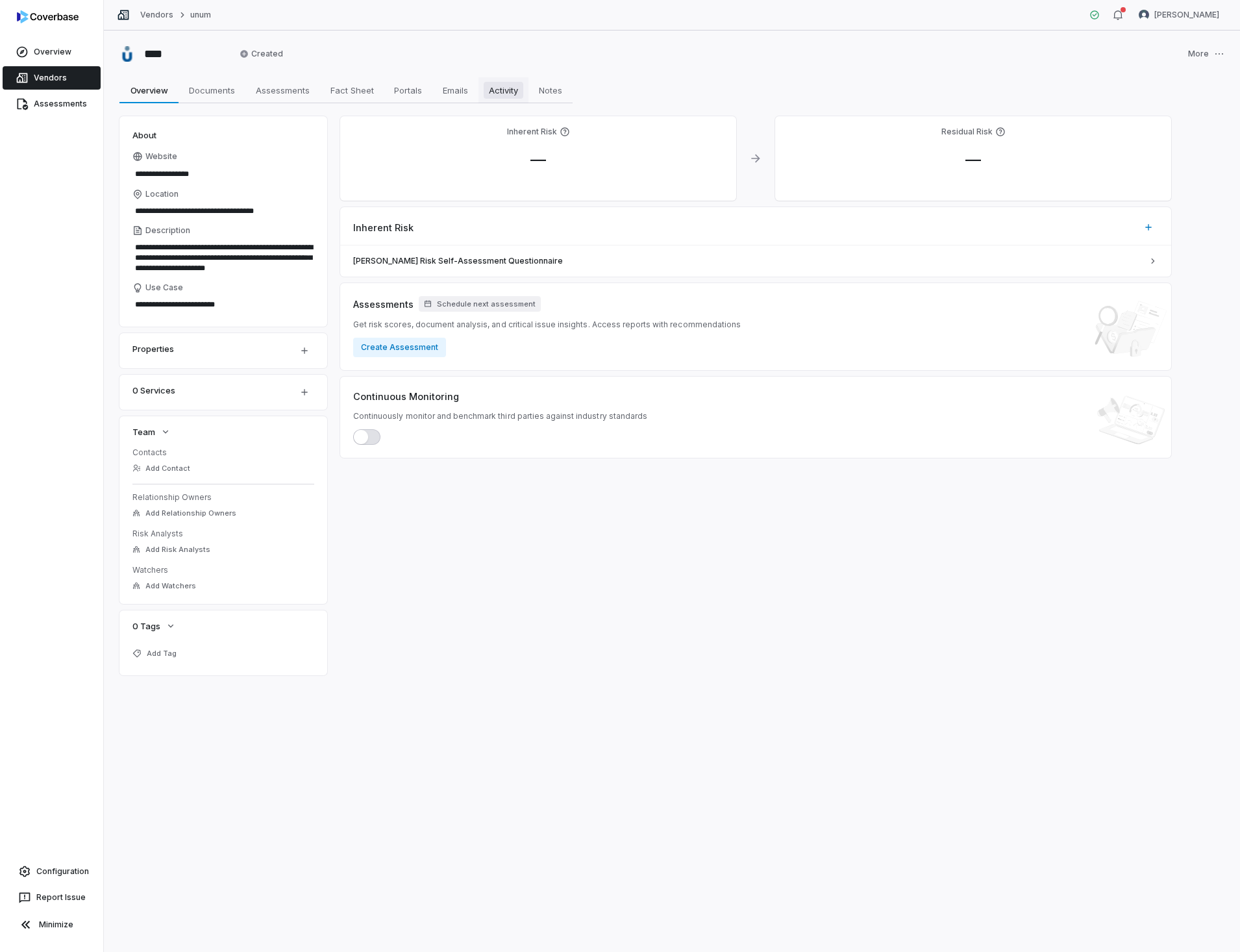
click at [504, 86] on span "Activity" at bounding box center [503, 90] width 39 height 17
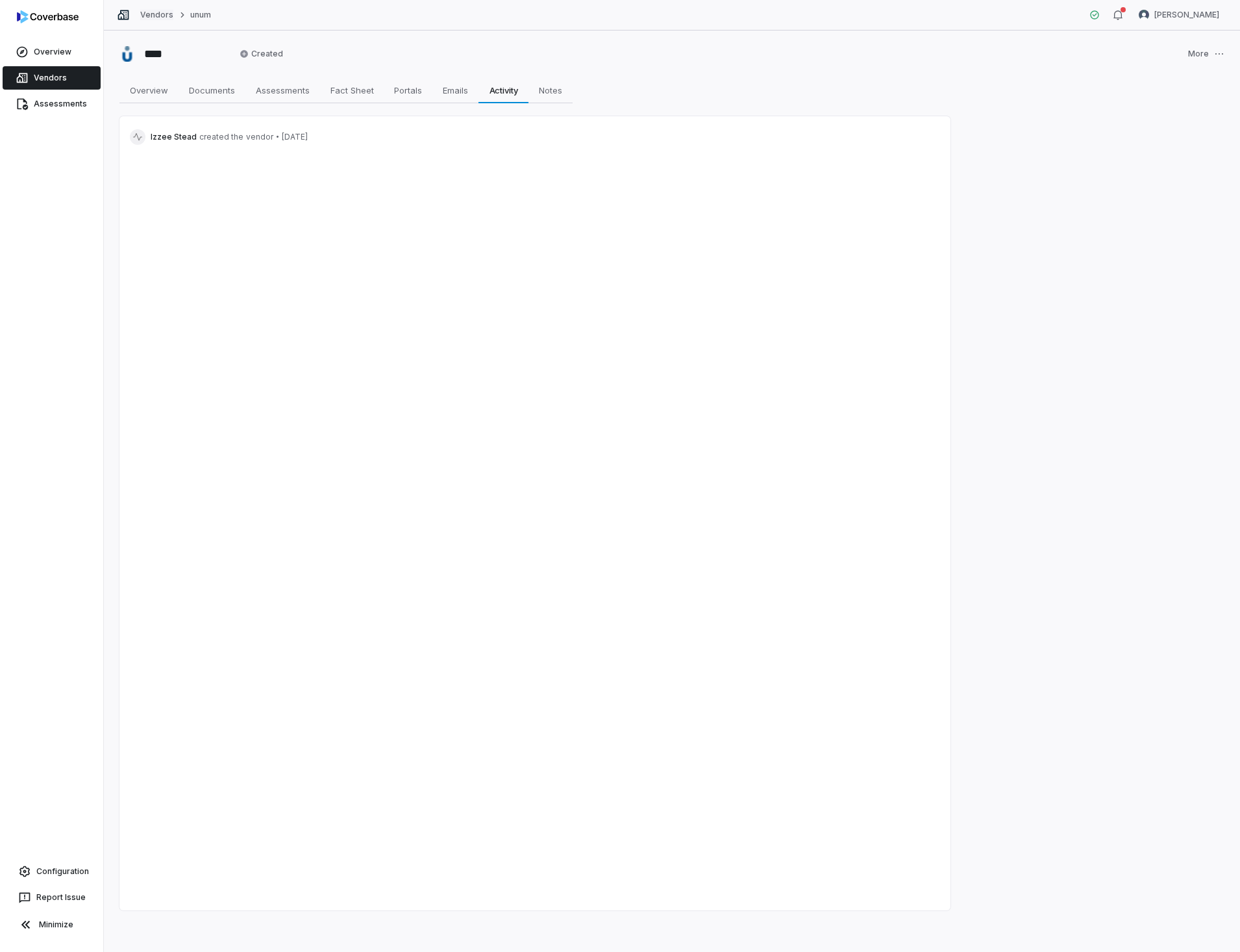
click at [149, 14] on link "Vendors" at bounding box center [156, 15] width 33 height 10
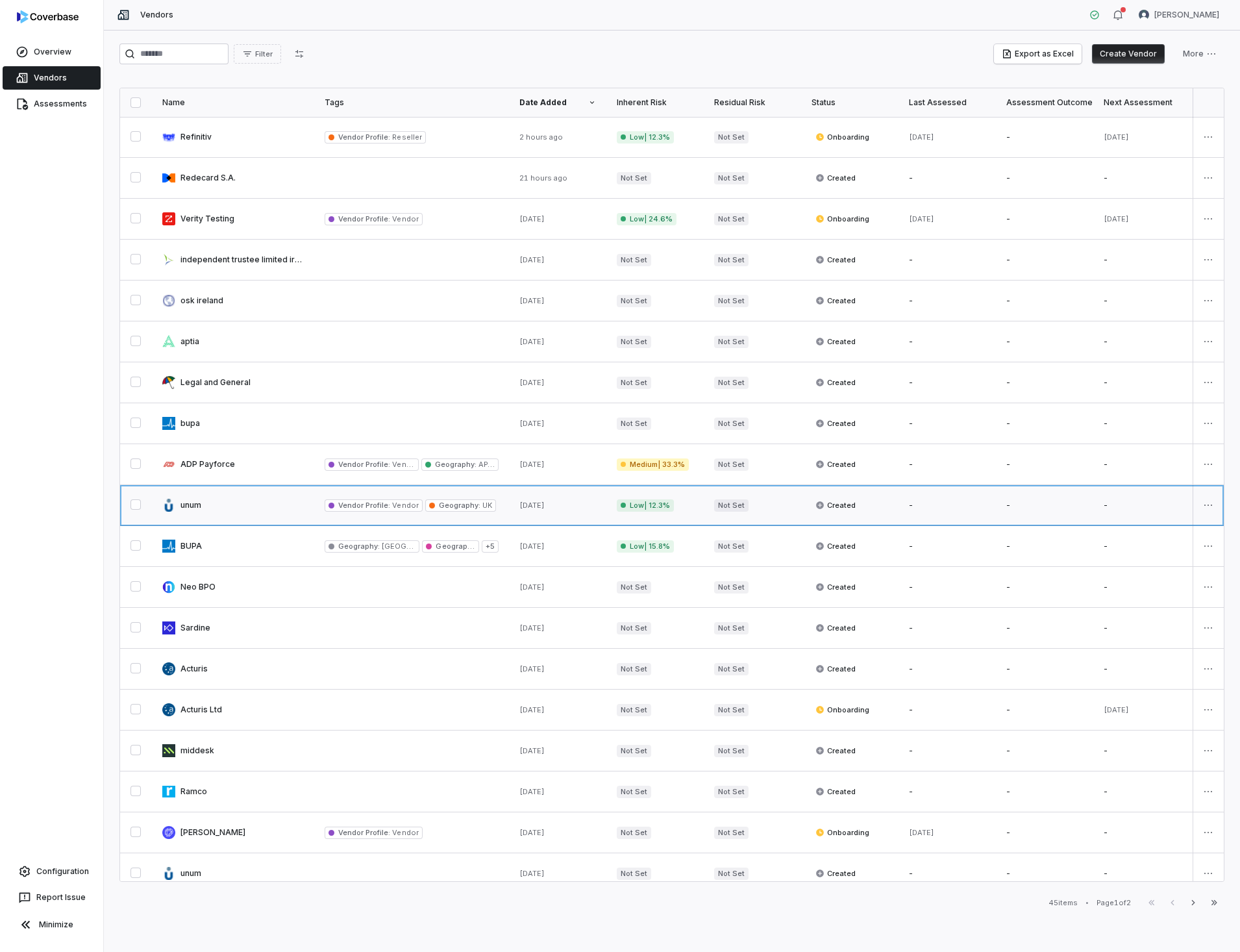
click at [190, 504] on link at bounding box center [233, 505] width 162 height 40
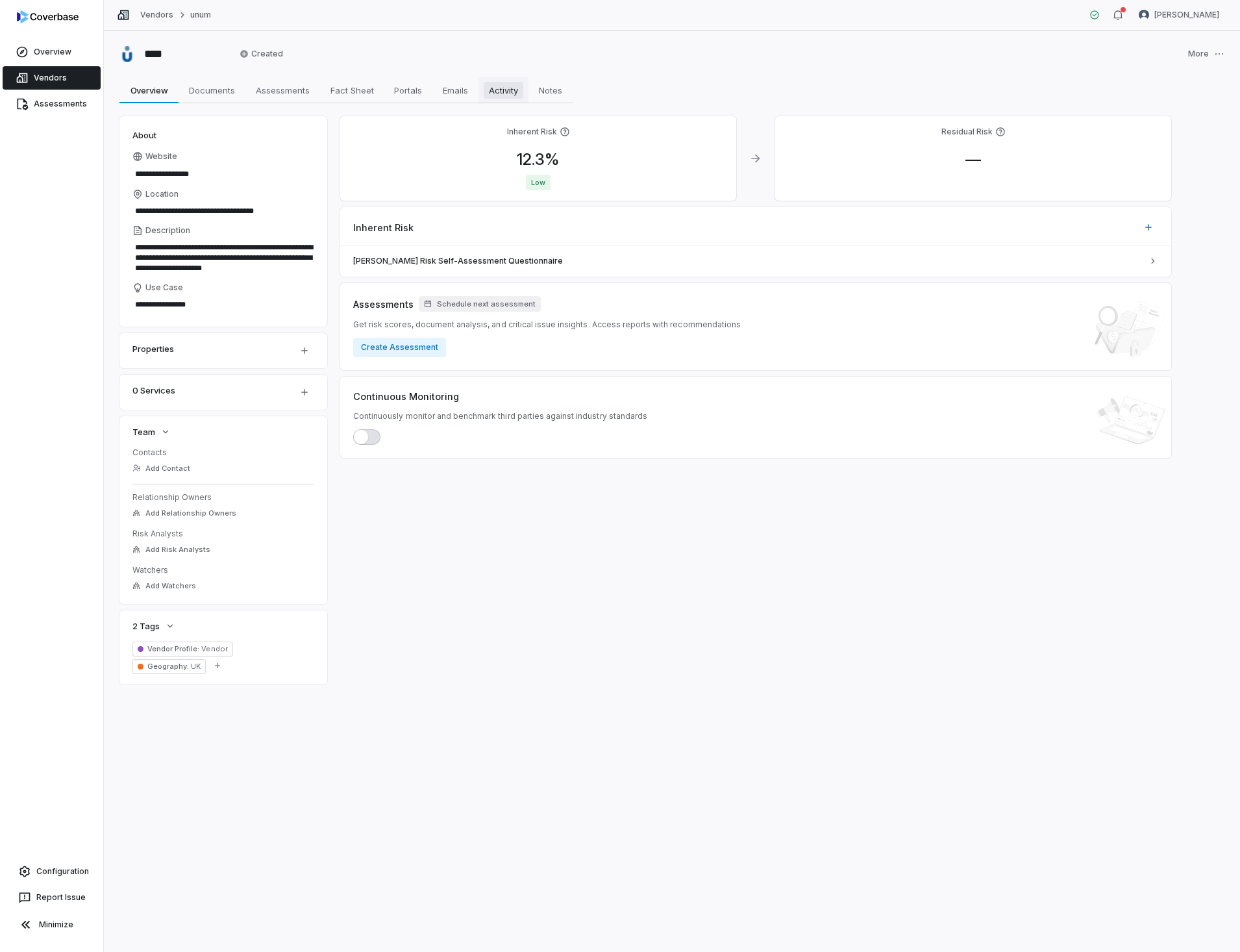
click at [516, 87] on span "Activity" at bounding box center [503, 90] width 39 height 17
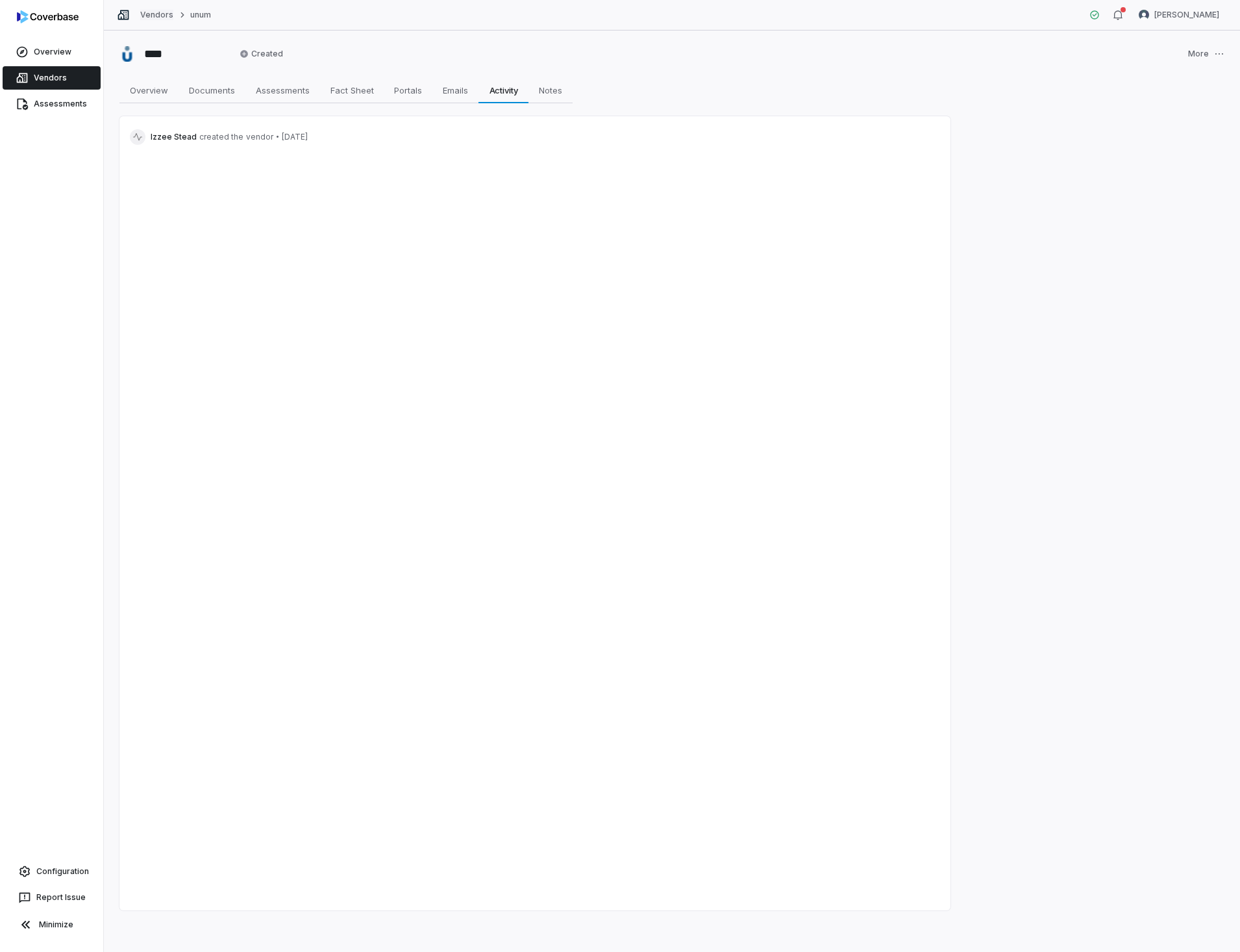
click at [156, 12] on link "Vendors" at bounding box center [156, 15] width 33 height 10
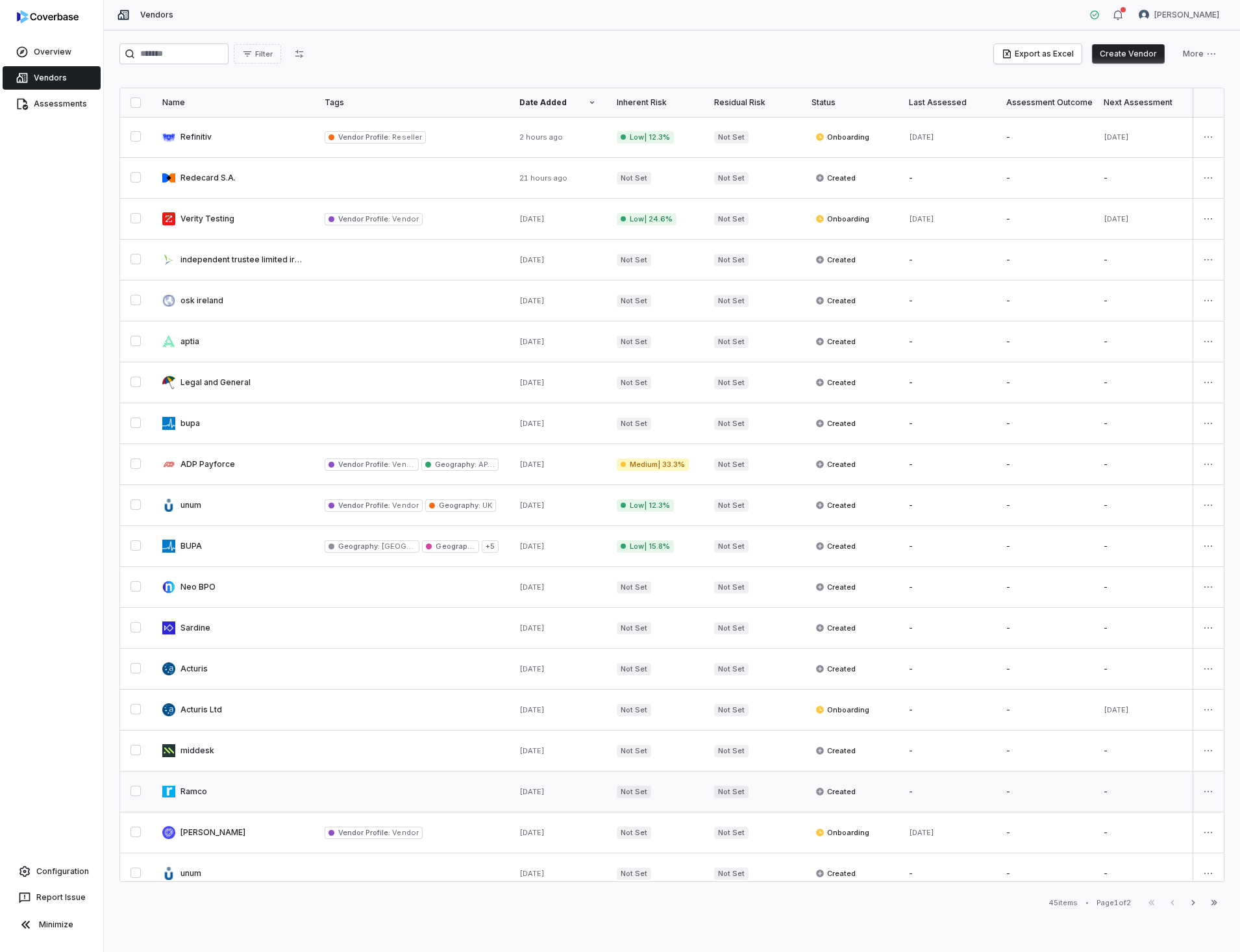
scroll to position [260, 0]
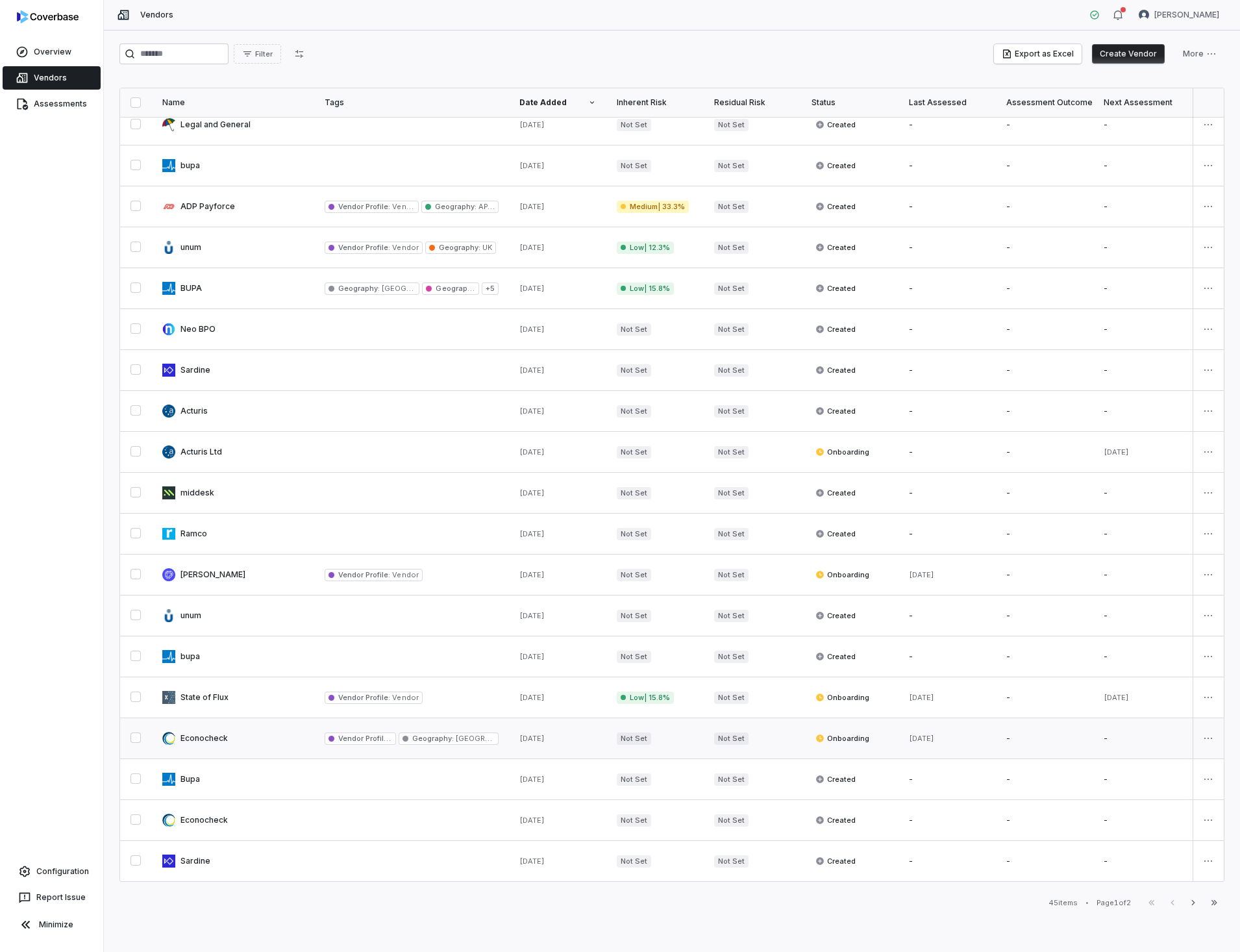
click at [192, 737] on link at bounding box center [233, 738] width 162 height 40
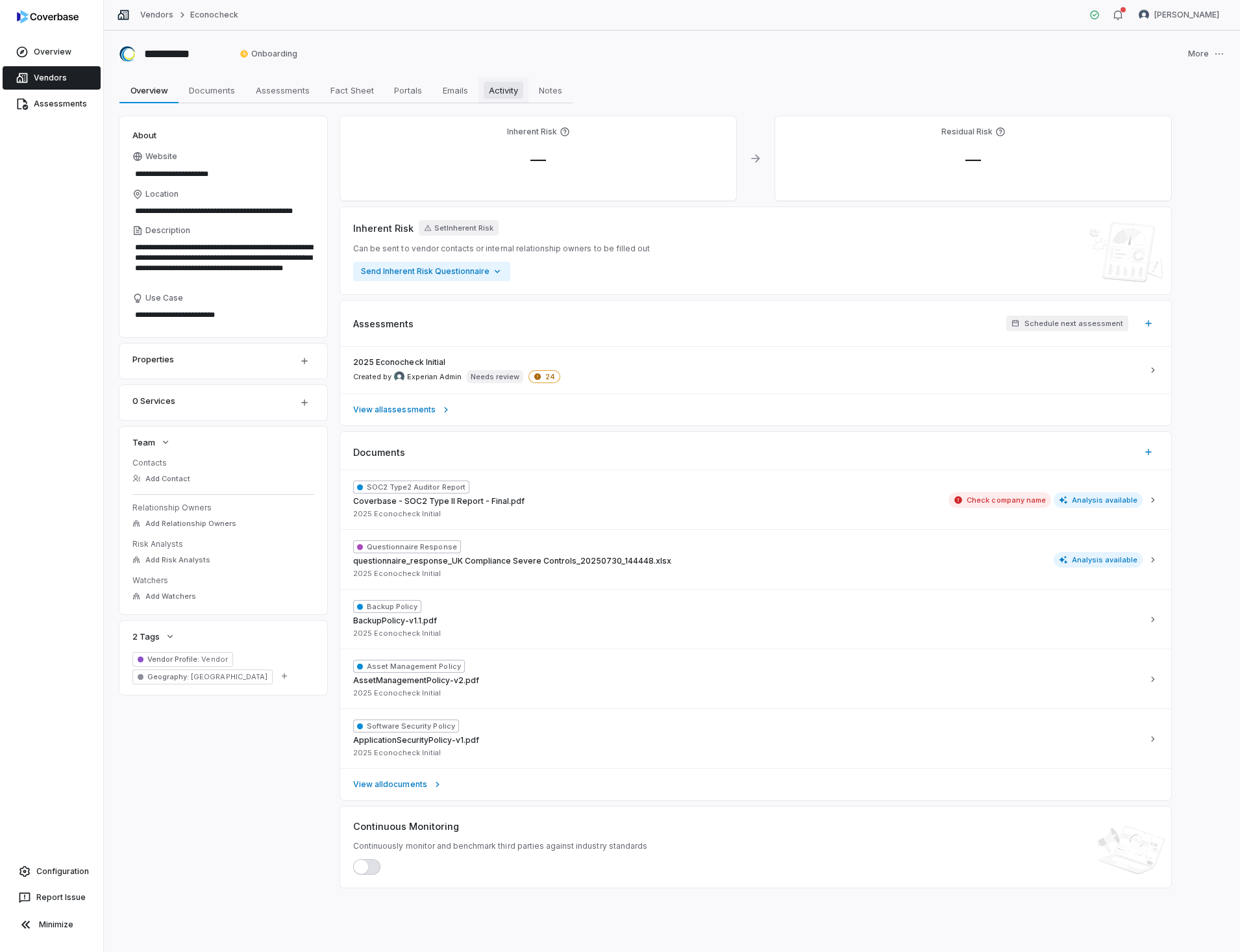
click at [501, 90] on span "Activity" at bounding box center [503, 90] width 39 height 17
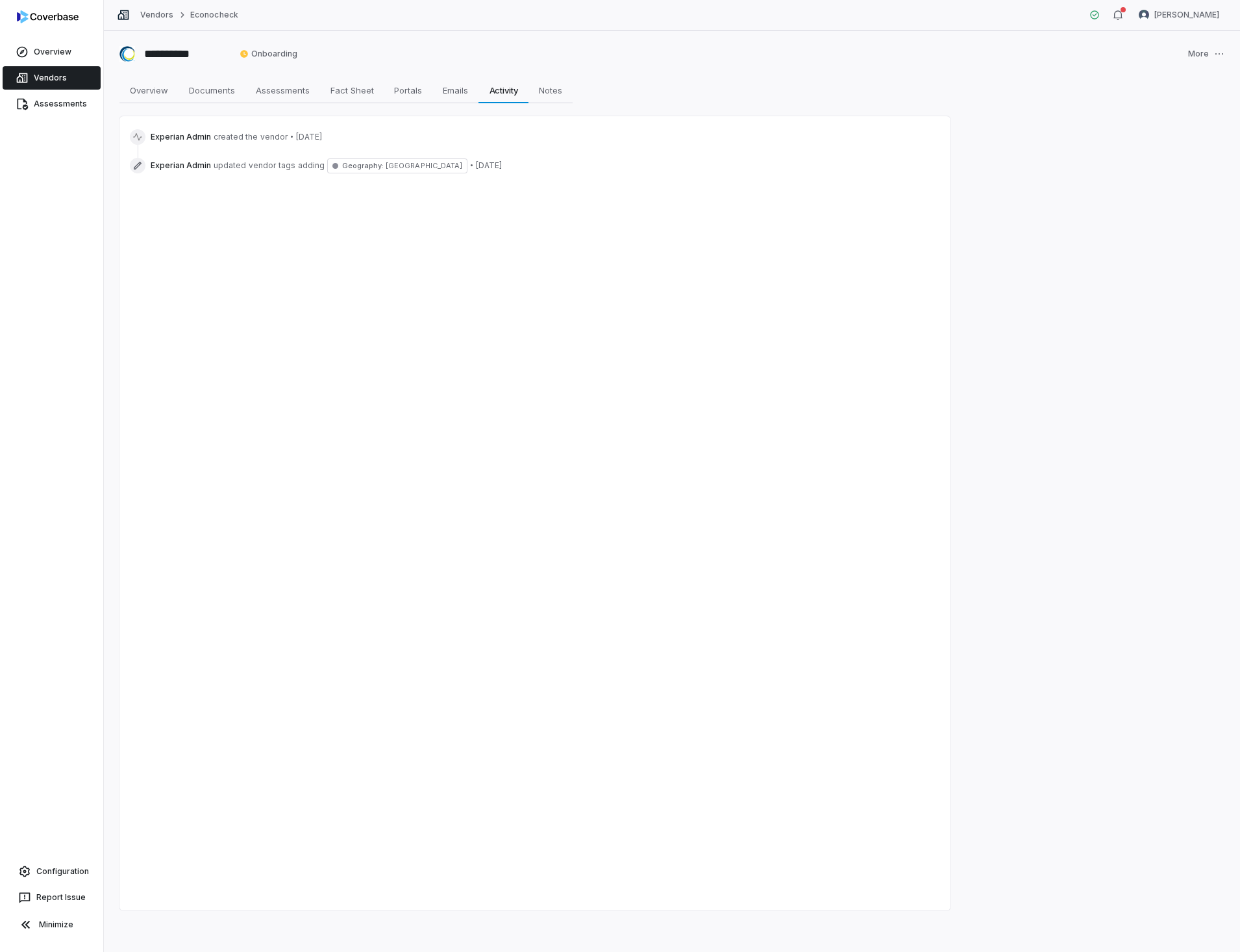
drag, startPoint x: 159, startPoint y: 17, endPoint x: 159, endPoint y: 29, distance: 12.0
click at [159, 17] on link "Vendors" at bounding box center [156, 15] width 33 height 10
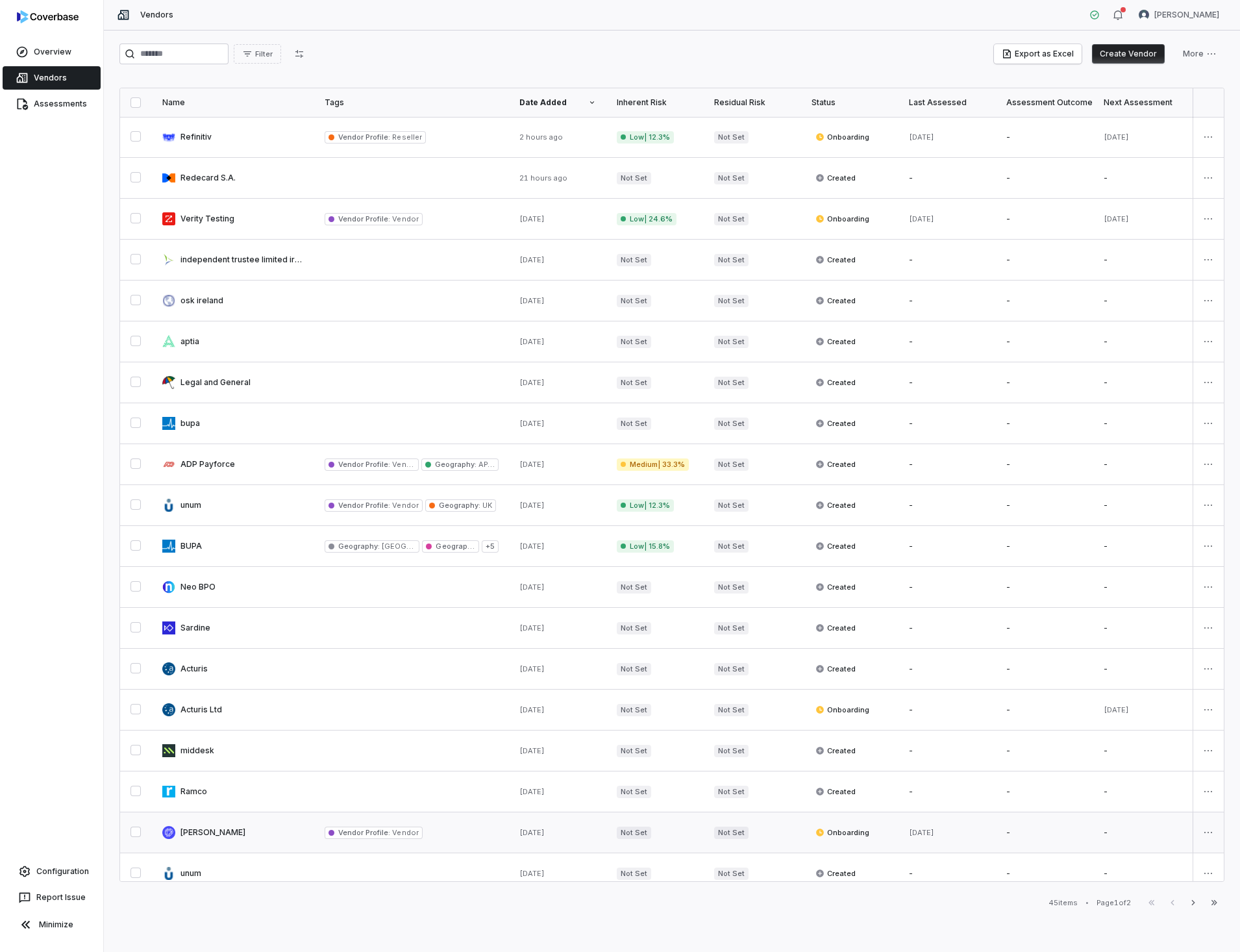
scroll to position [264, 0]
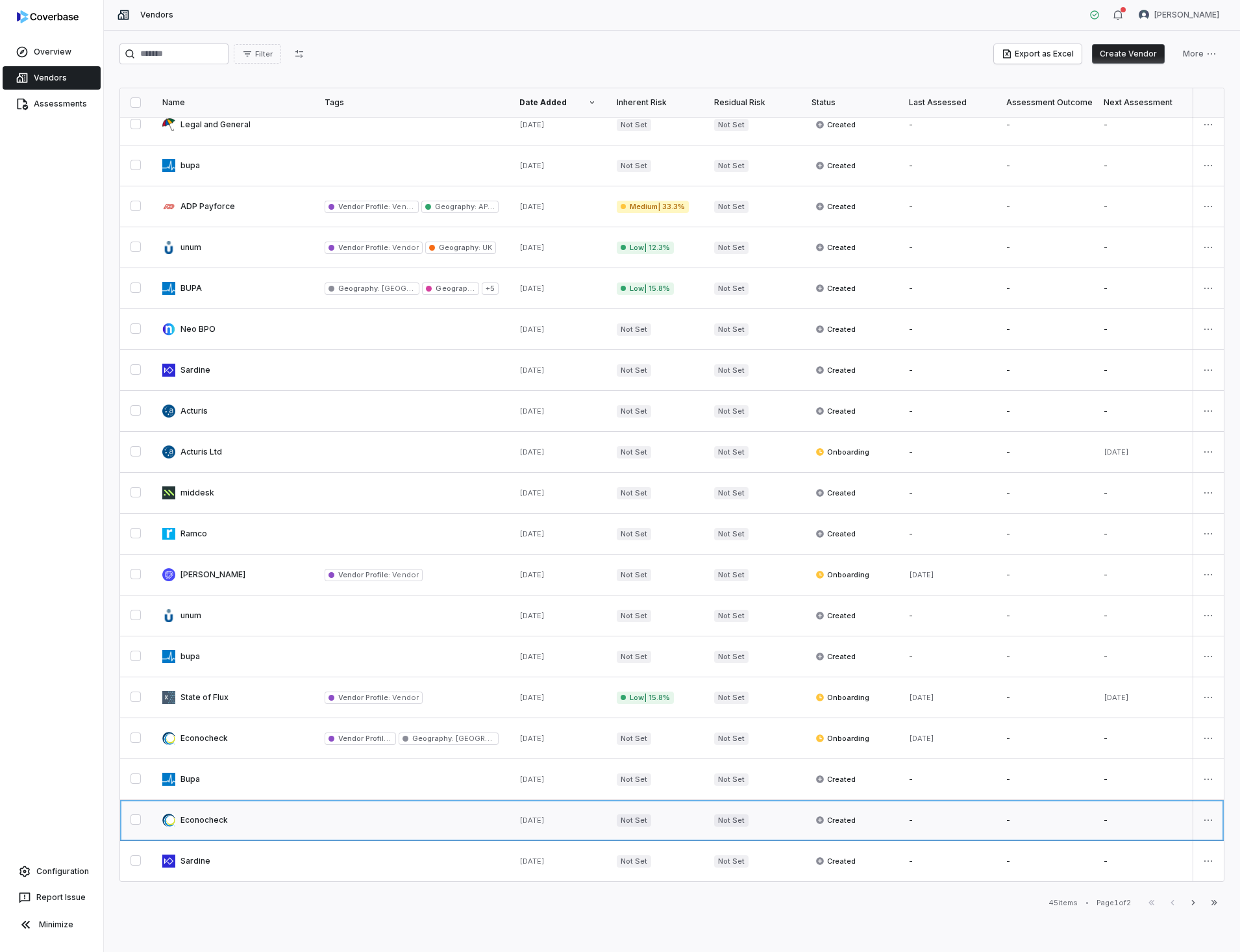
click at [196, 810] on link at bounding box center [233, 820] width 162 height 40
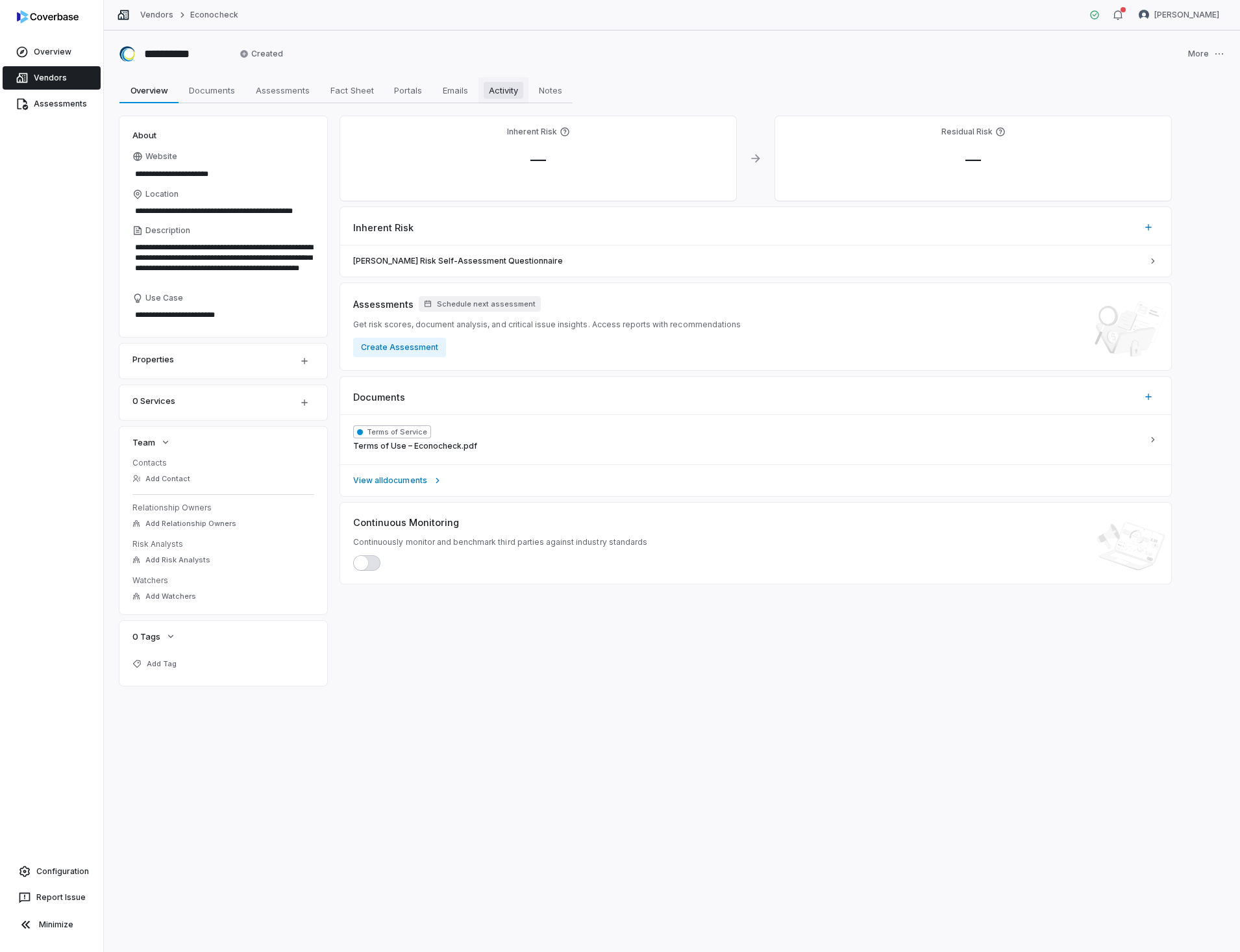
click at [500, 87] on span "Activity" at bounding box center [503, 90] width 39 height 17
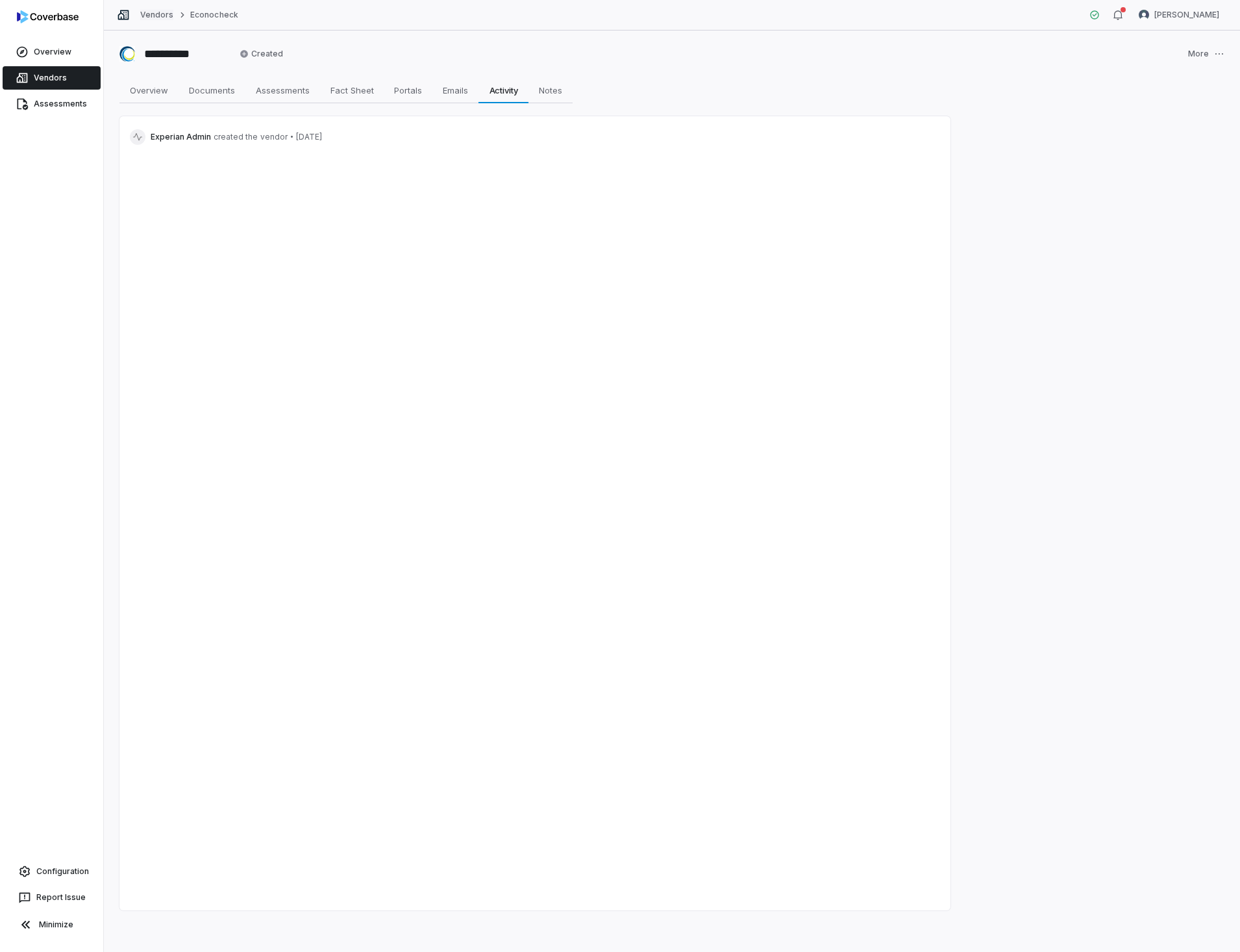
click at [159, 15] on link "Vendors" at bounding box center [156, 15] width 33 height 10
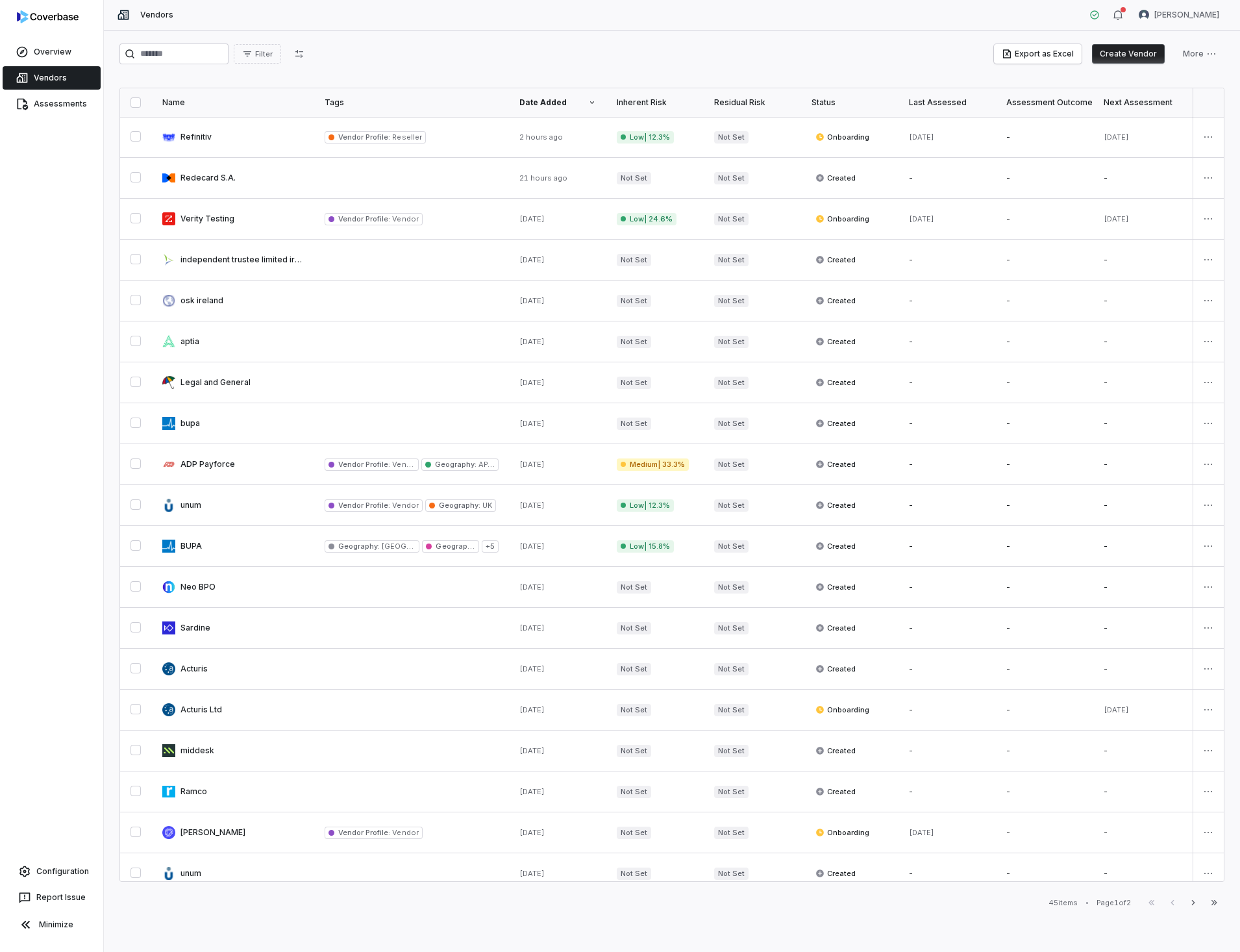
scroll to position [264, 0]
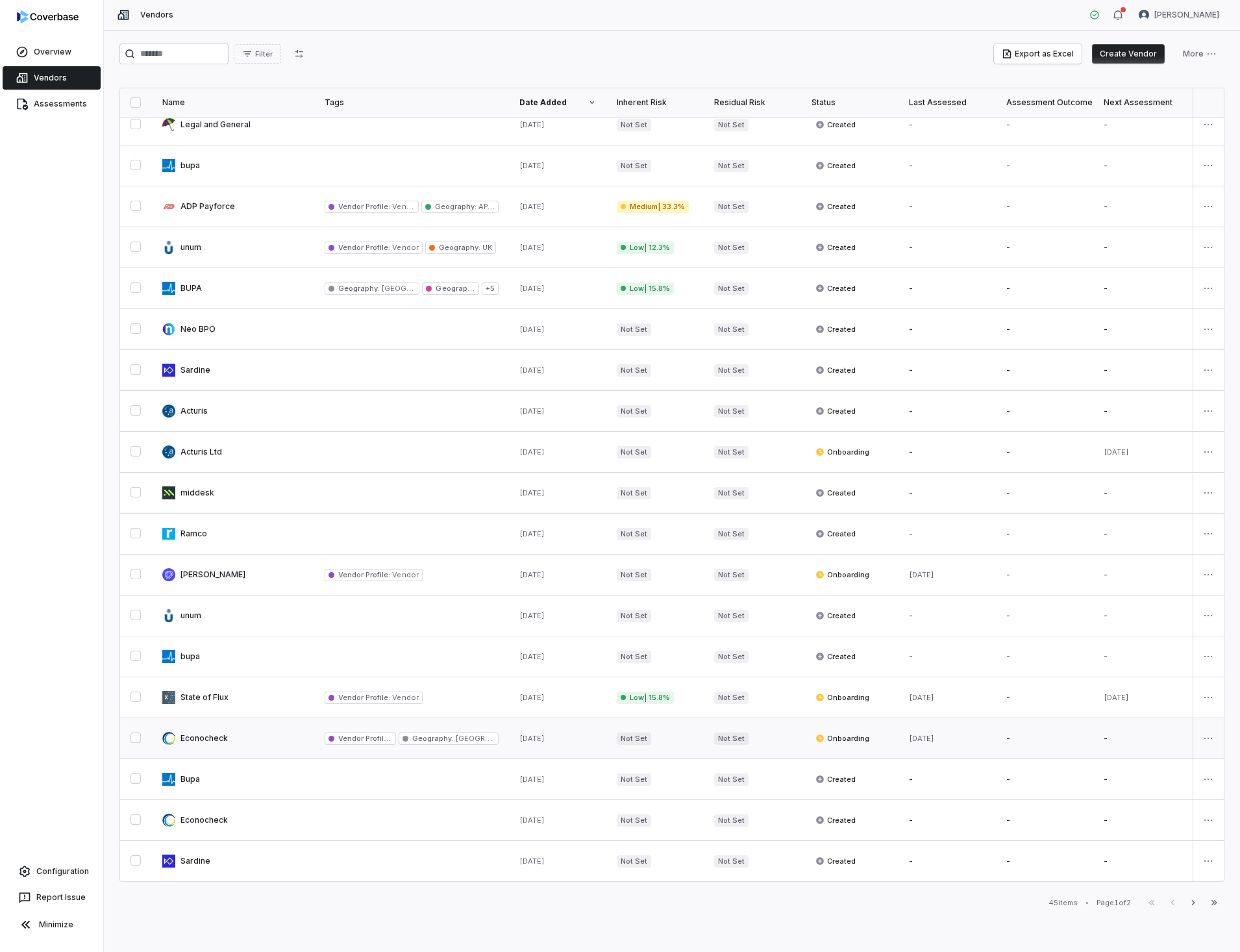
click at [200, 732] on link at bounding box center [233, 738] width 162 height 40
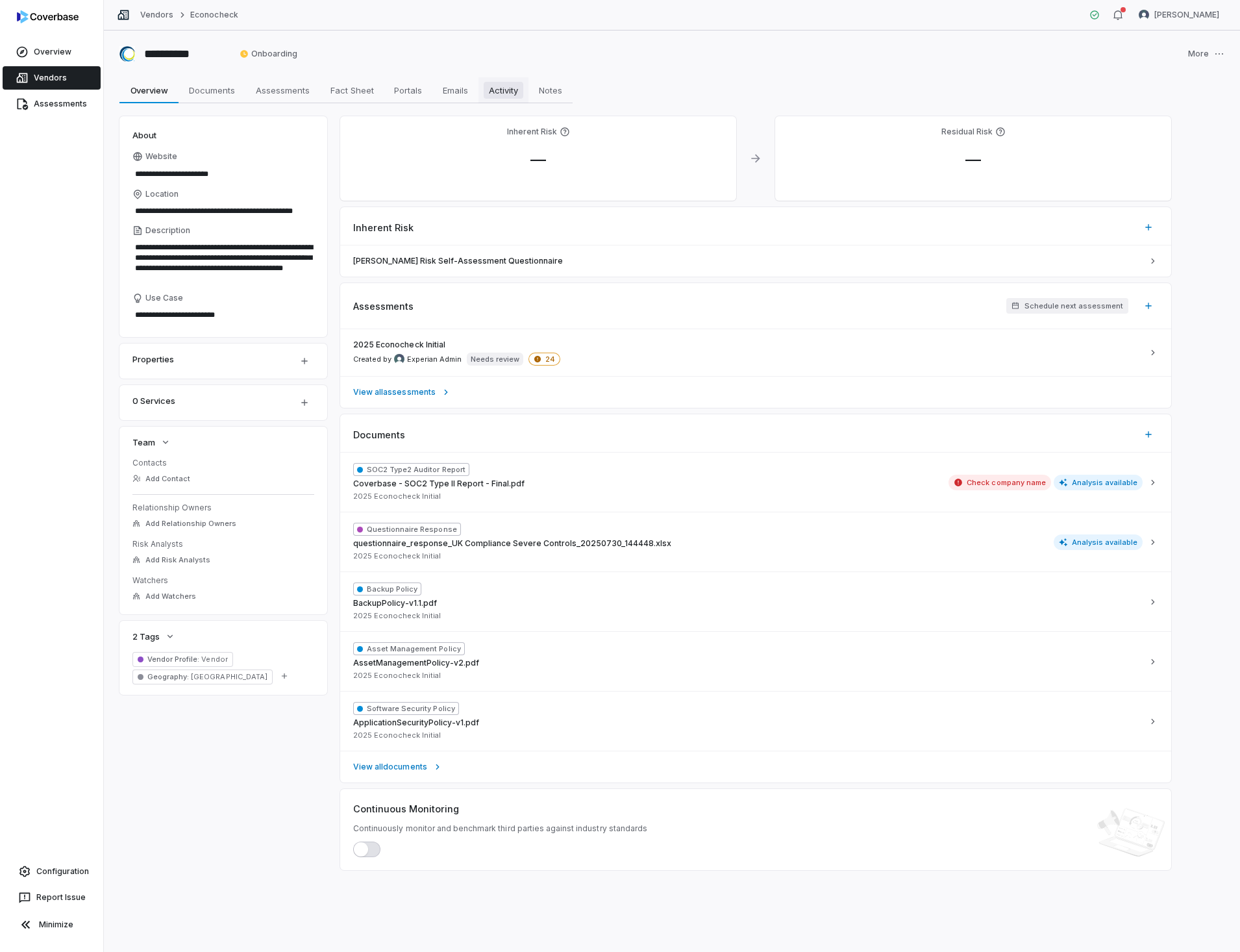
click at [502, 88] on span "Activity" at bounding box center [503, 90] width 39 height 17
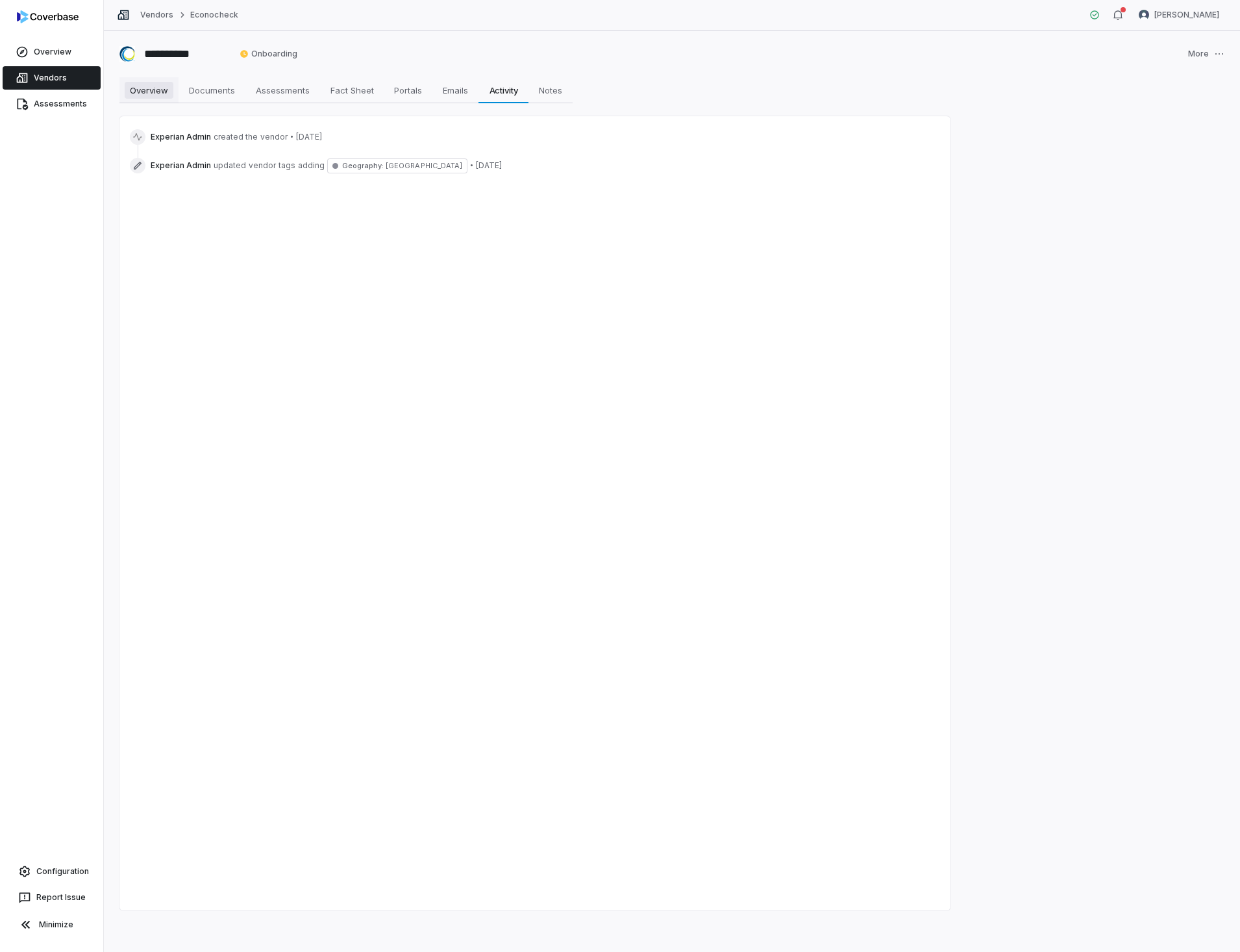
click at [140, 84] on span "Overview" at bounding box center [149, 90] width 49 height 17
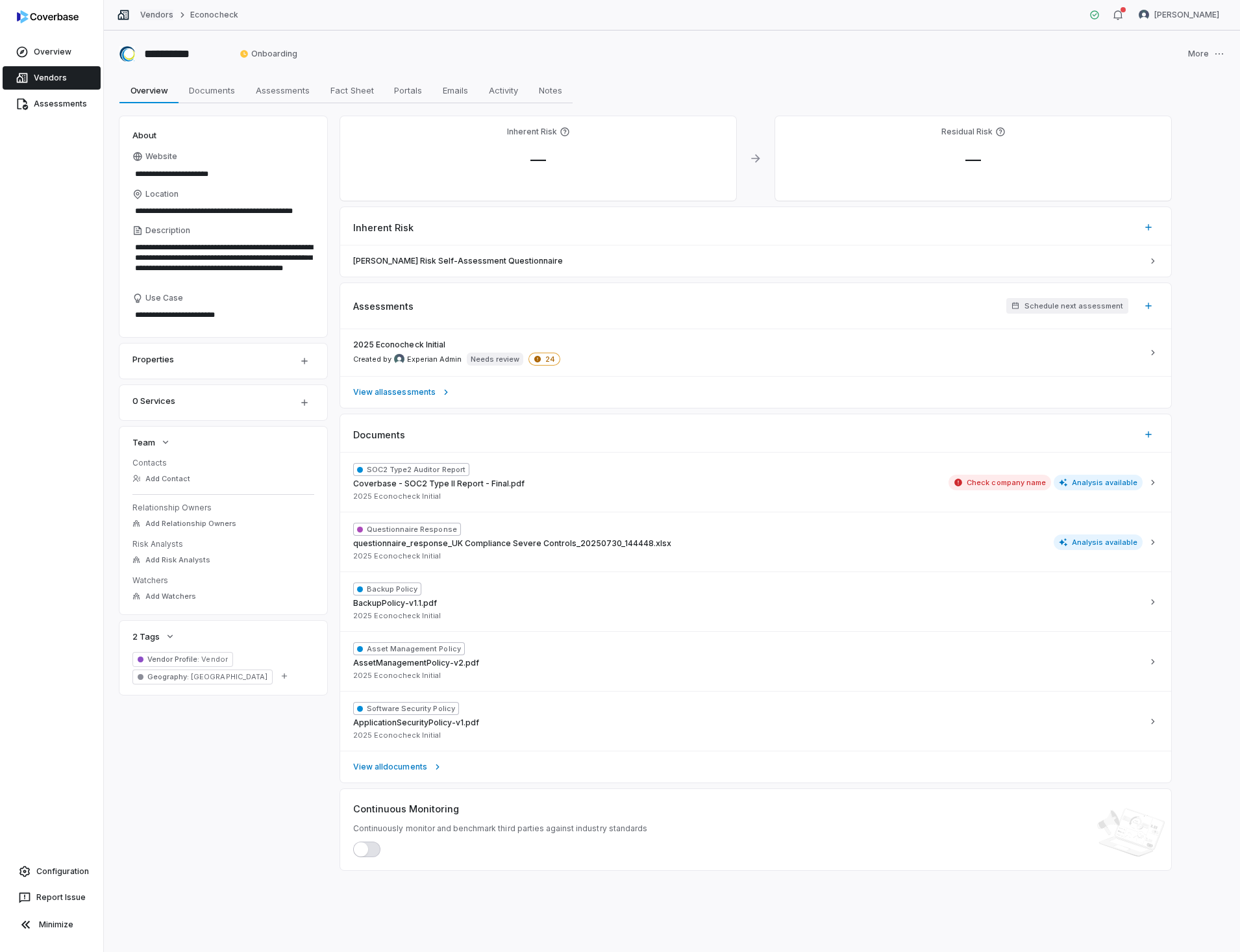
click at [151, 16] on link "Vendors" at bounding box center [156, 15] width 33 height 10
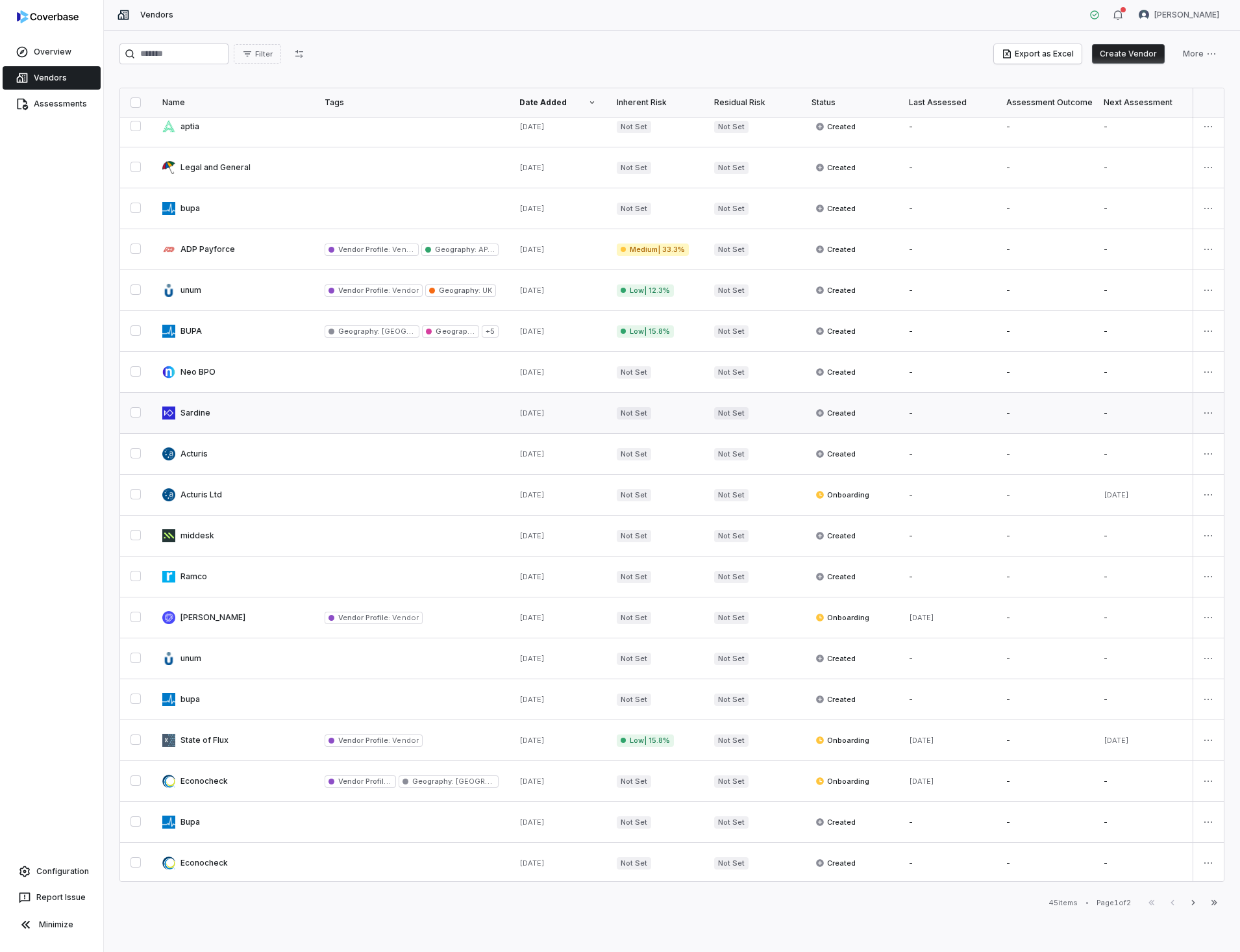
scroll to position [264, 0]
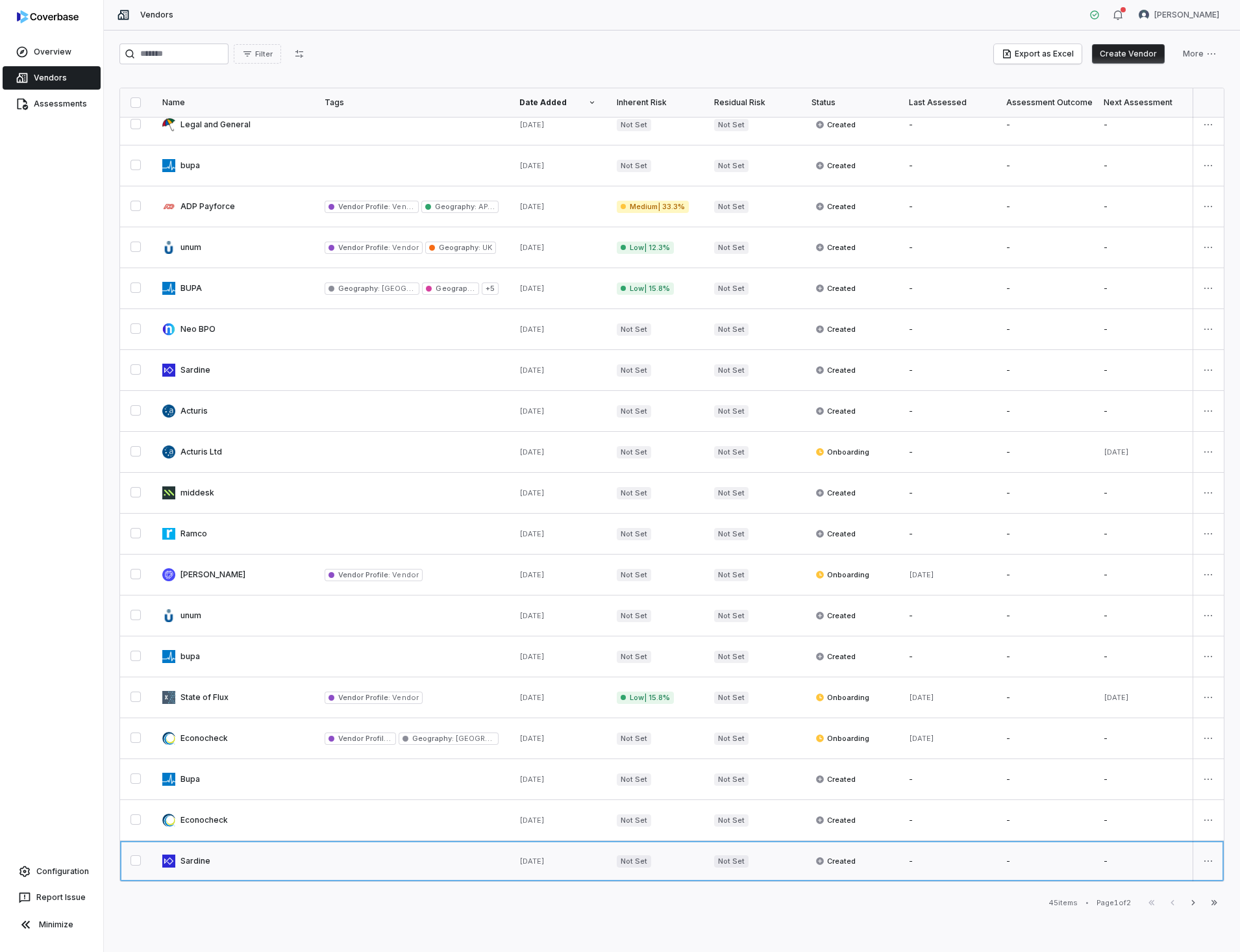
click at [188, 853] on link at bounding box center [233, 861] width 162 height 40
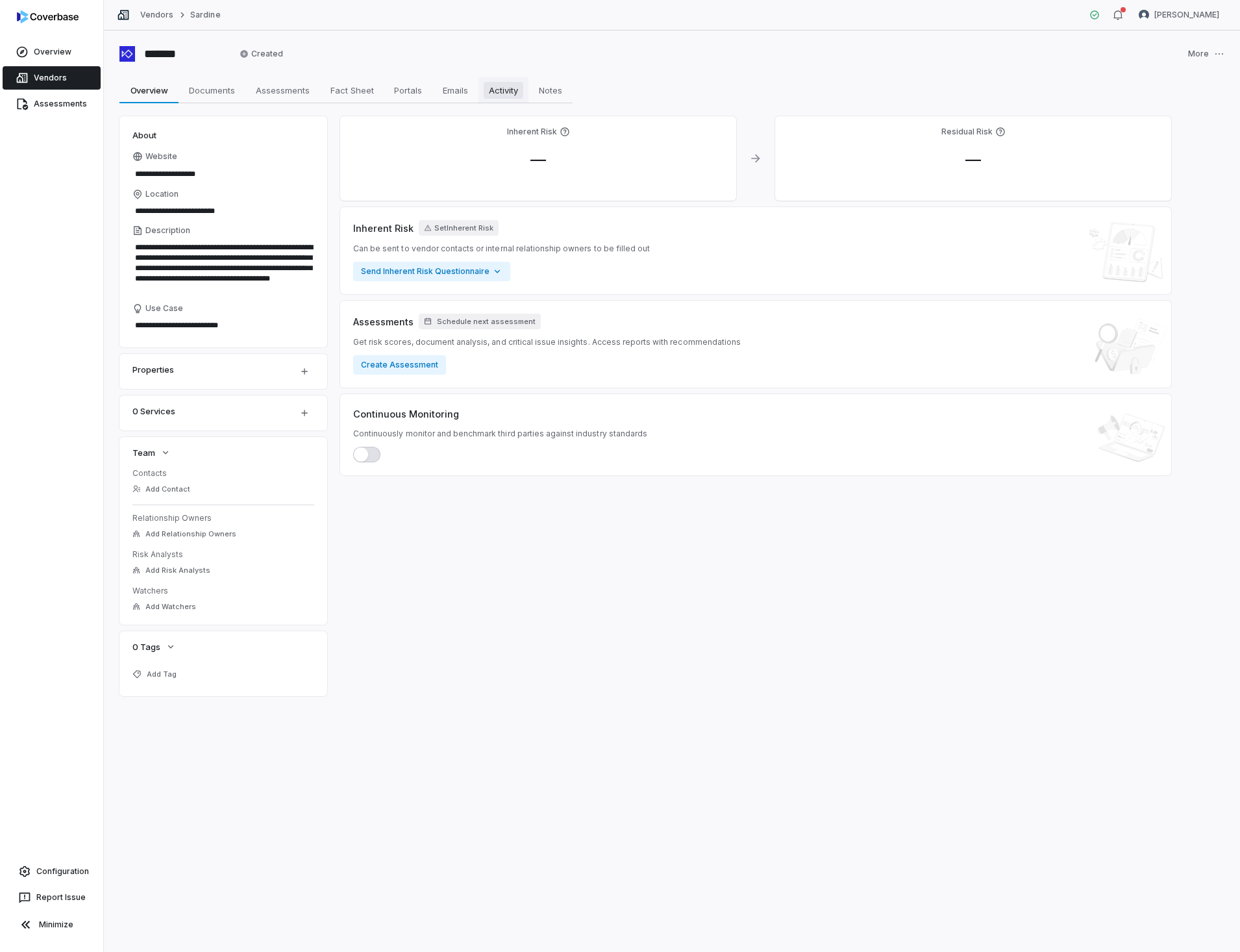
click at [510, 91] on span "Activity" at bounding box center [503, 90] width 39 height 17
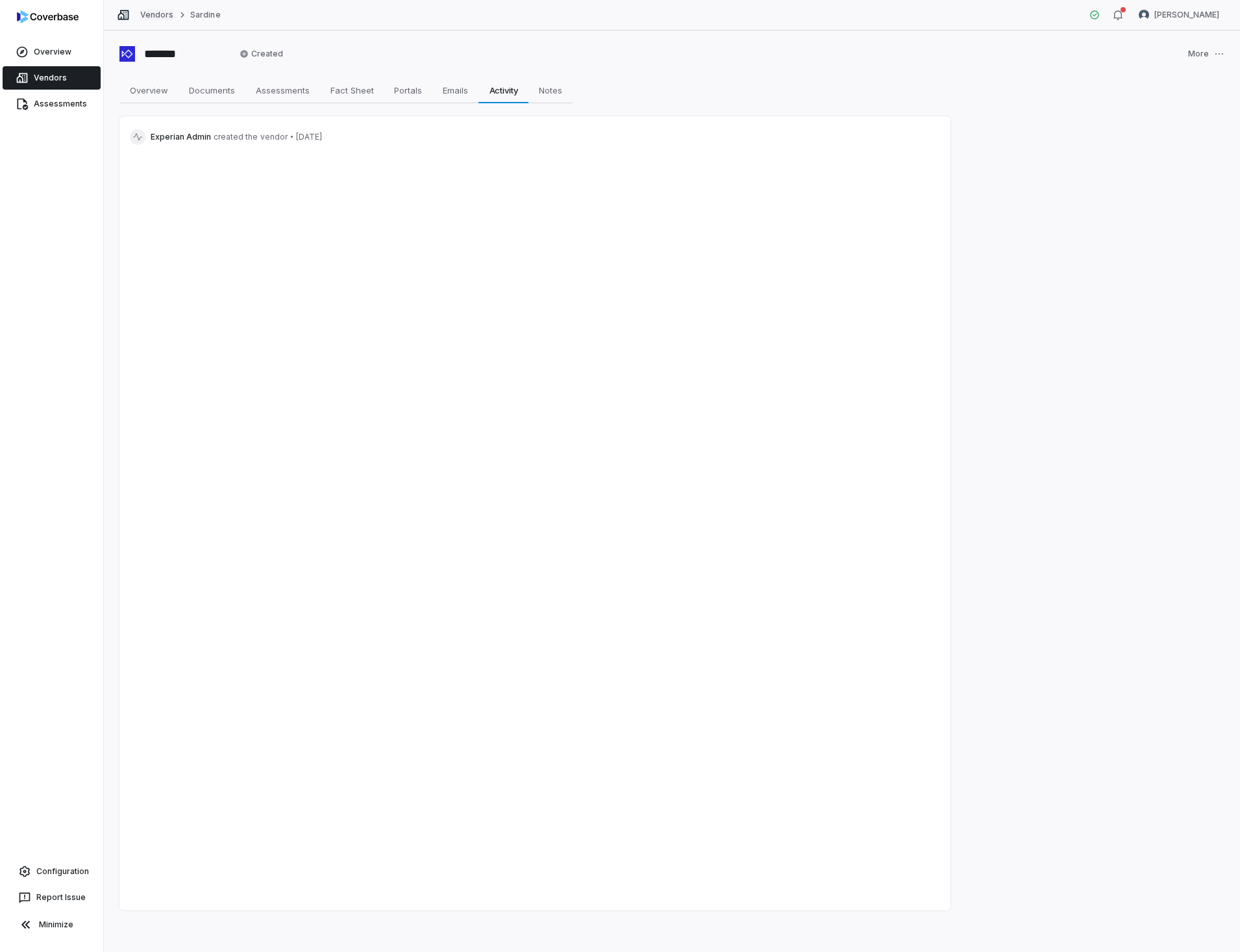
click at [165, 12] on link "Vendors" at bounding box center [156, 15] width 33 height 10
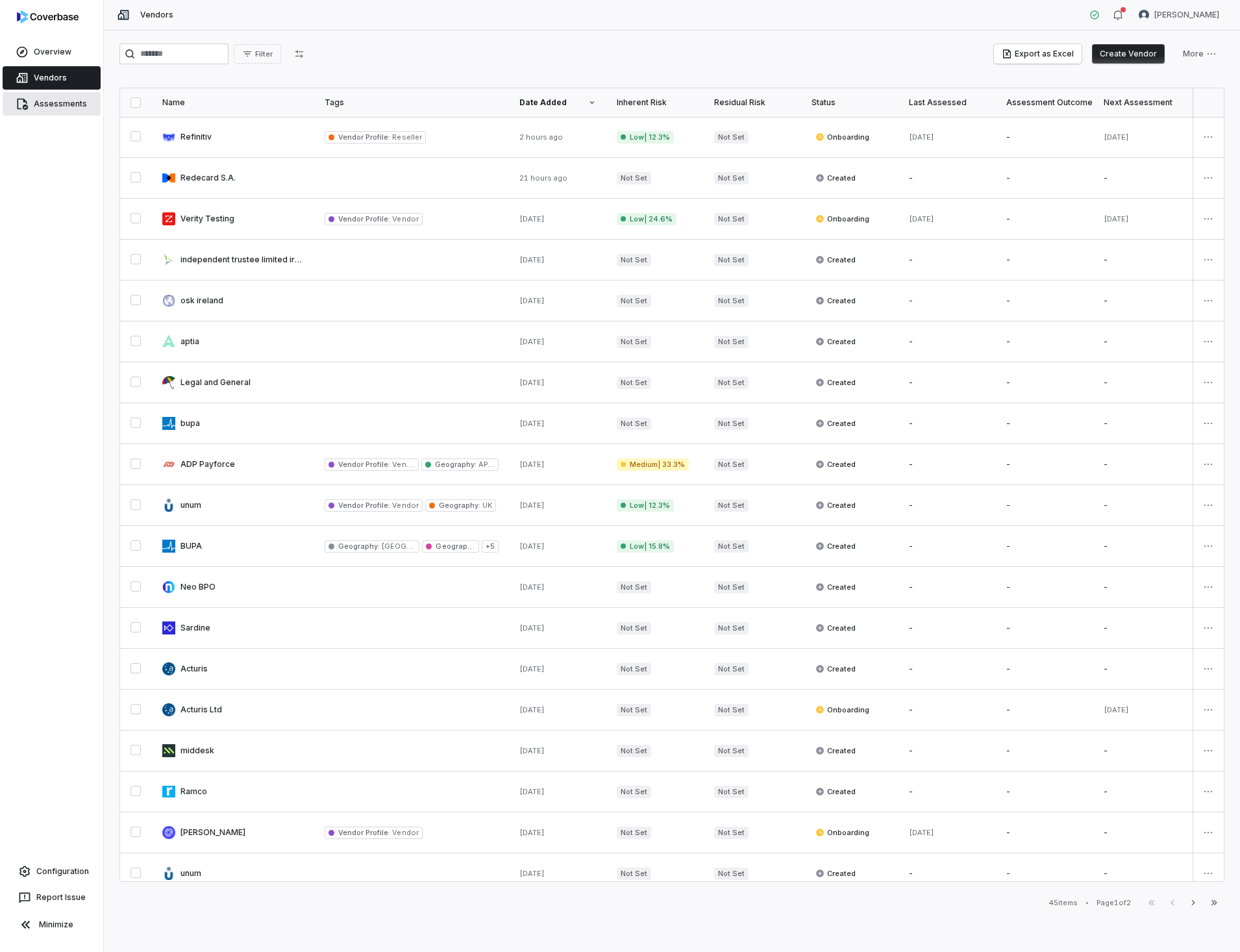
click at [51, 107] on link "Assessments" at bounding box center [51, 104] width 98 height 23
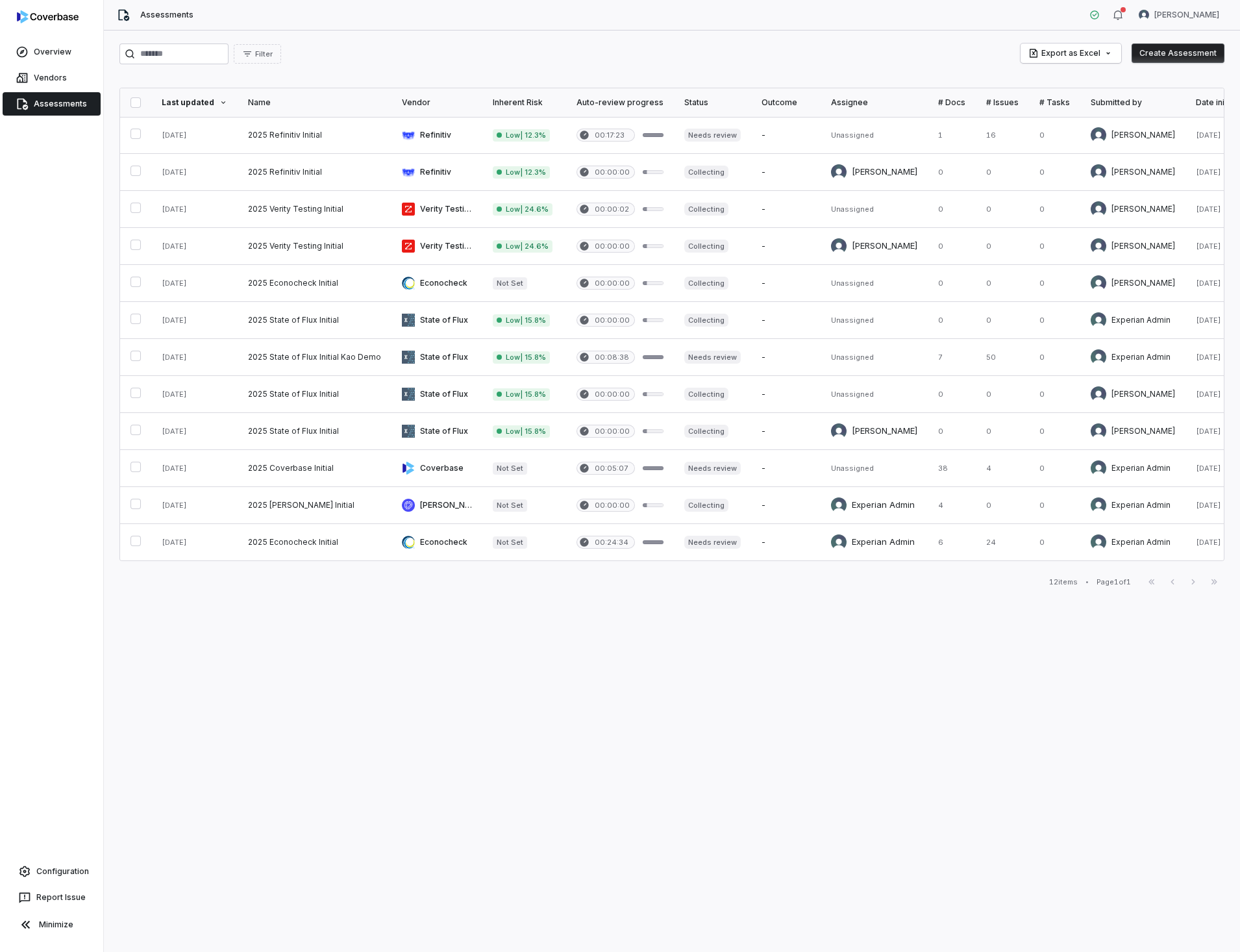
click at [56, 103] on link "Assessments" at bounding box center [51, 104] width 98 height 23
click at [876, 105] on div "Assignee" at bounding box center [875, 102] width 87 height 10
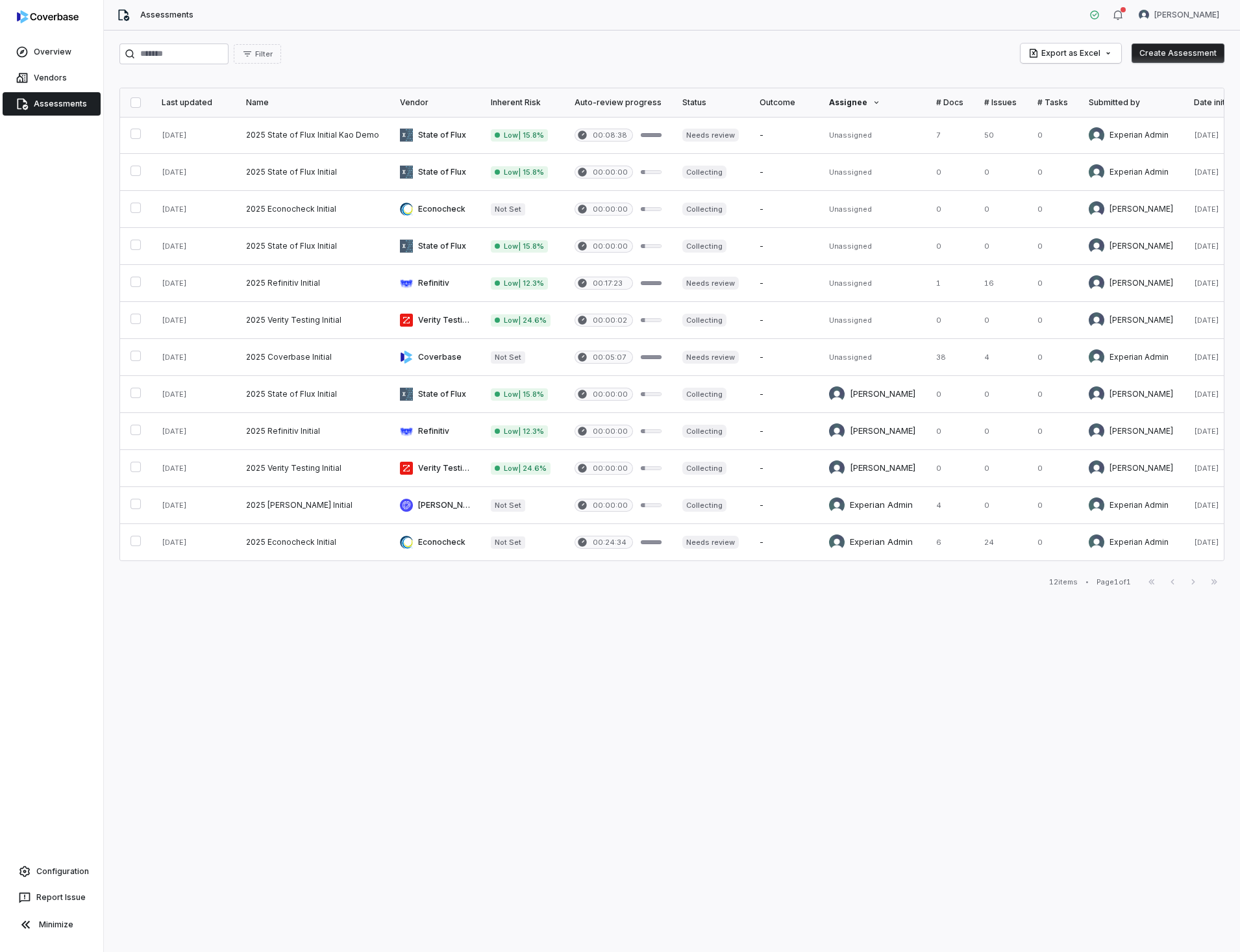
click at [317, 665] on div "Filter Export as Excel Create Assessment Last updated Name Vendor Inherent Risk…" at bounding box center [671, 490] width 1136 height 921
click at [261, 601] on div "Filter Export as Excel Create Assessment Last updated Name Vendor Inherent Risk…" at bounding box center [671, 490] width 1136 height 921
click at [60, 75] on link "Vendors" at bounding box center [51, 78] width 98 height 23
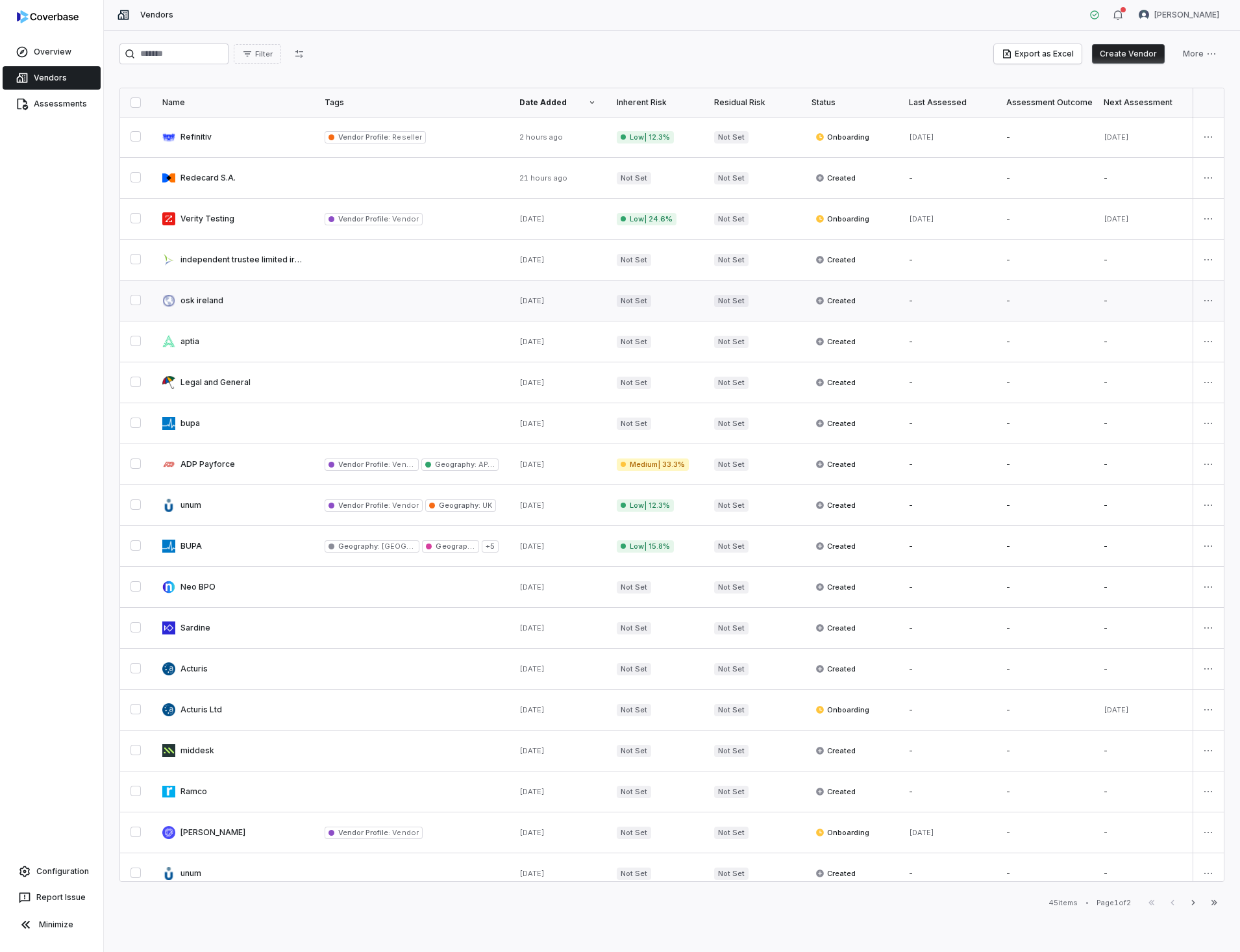
click at [132, 302] on button "button" at bounding box center [135, 299] width 10 height 10
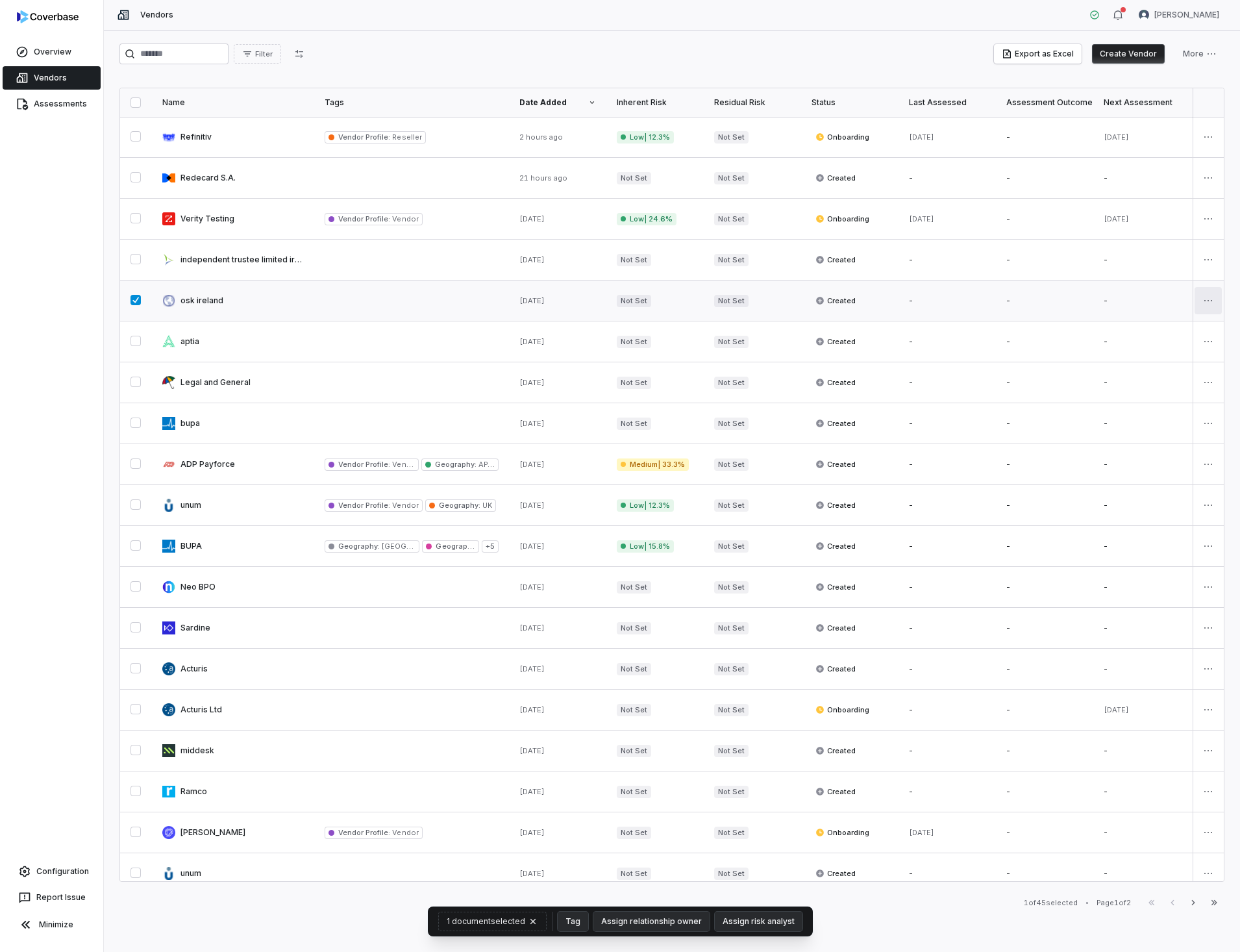
click at [1208, 299] on html "Overview Vendors Assessments Configuration Report Issue Minimize Vendors [PERSO…" at bounding box center [620, 476] width 1240 height 952
click at [204, 300] on link at bounding box center [233, 301] width 162 height 40
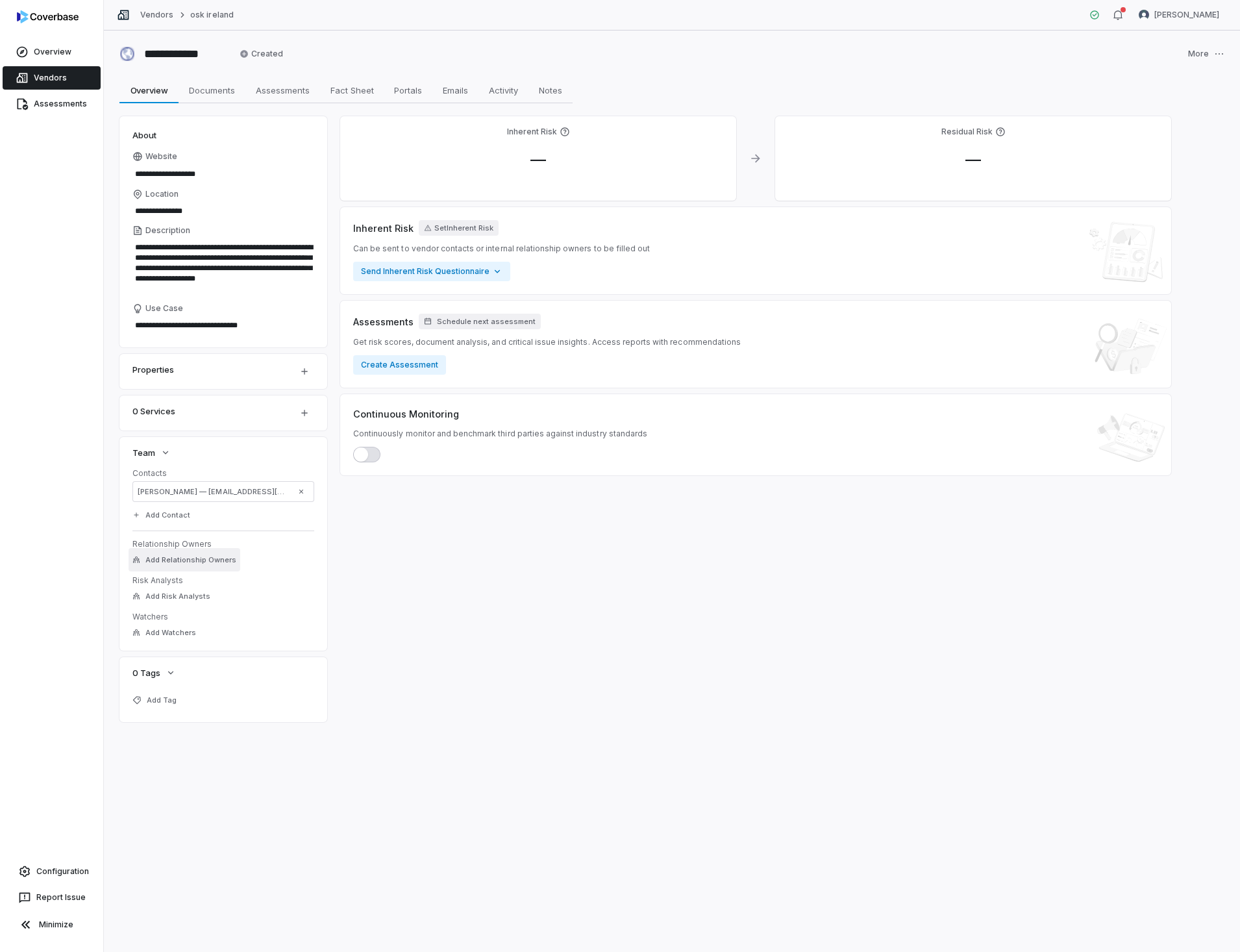
click at [176, 561] on span "Add Relationship Owners" at bounding box center [191, 560] width 91 height 10
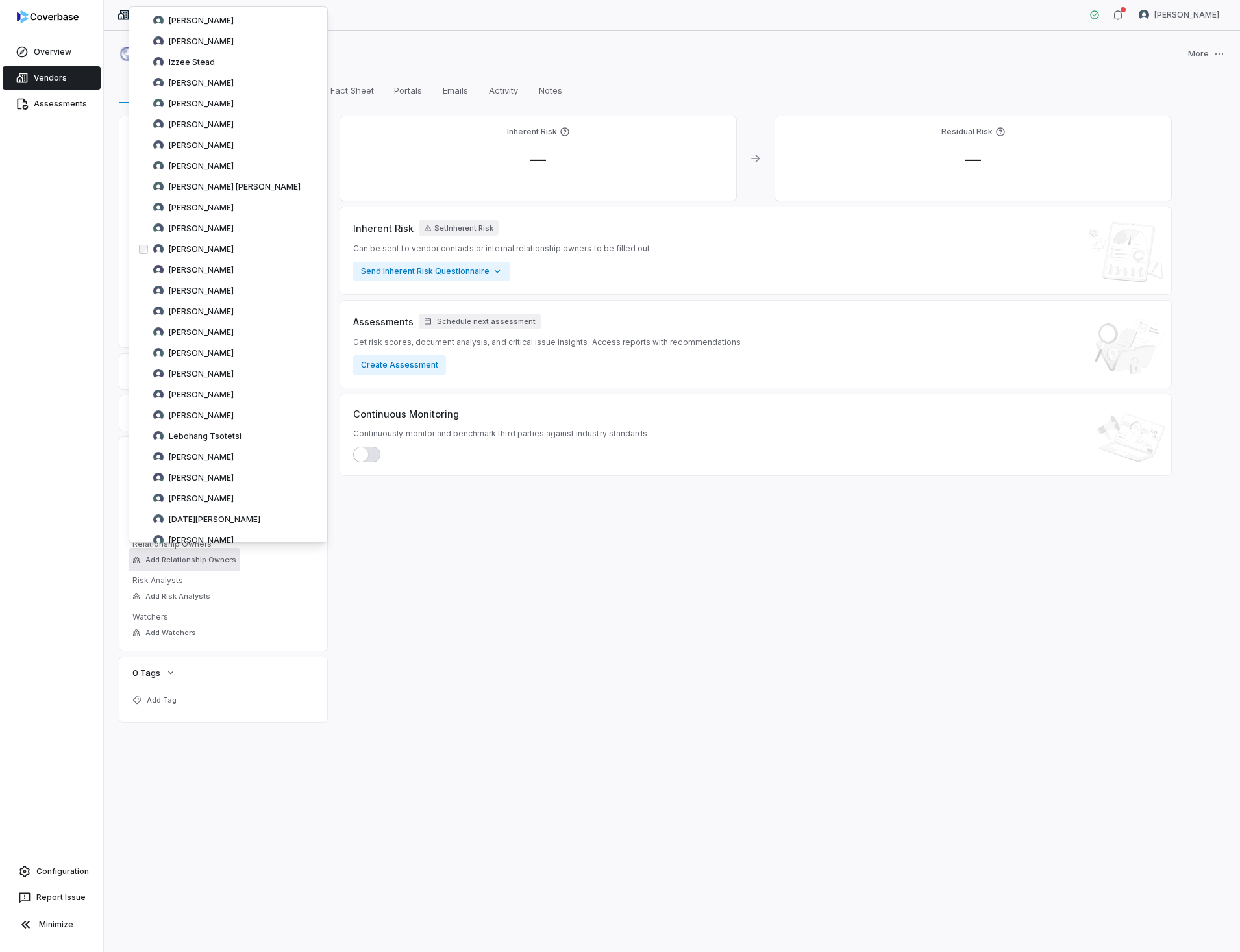
scroll to position [1753, 0]
drag, startPoint x: 207, startPoint y: 520, endPoint x: 245, endPoint y: 496, distance: 44.9
click at [208, 520] on span "[PERSON_NAME]" at bounding box center [201, 520] width 65 height 10
click at [455, 613] on div "Inherent Risk — Residual Risk — Inherent Risk Set Inherent Risk Can be sent to …" at bounding box center [756, 418] width 832 height 606
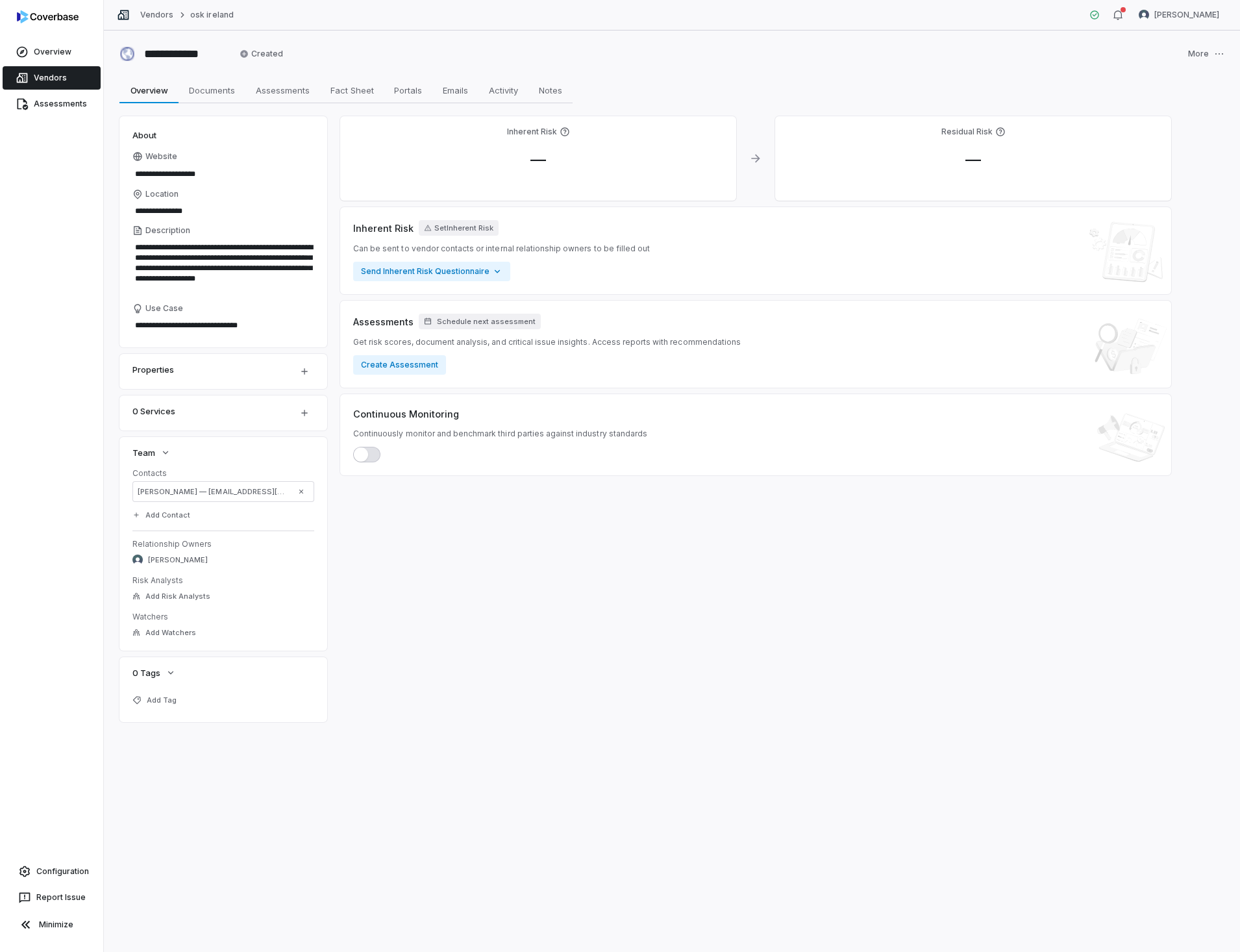
click at [65, 76] on link "Vendors" at bounding box center [51, 78] width 98 height 23
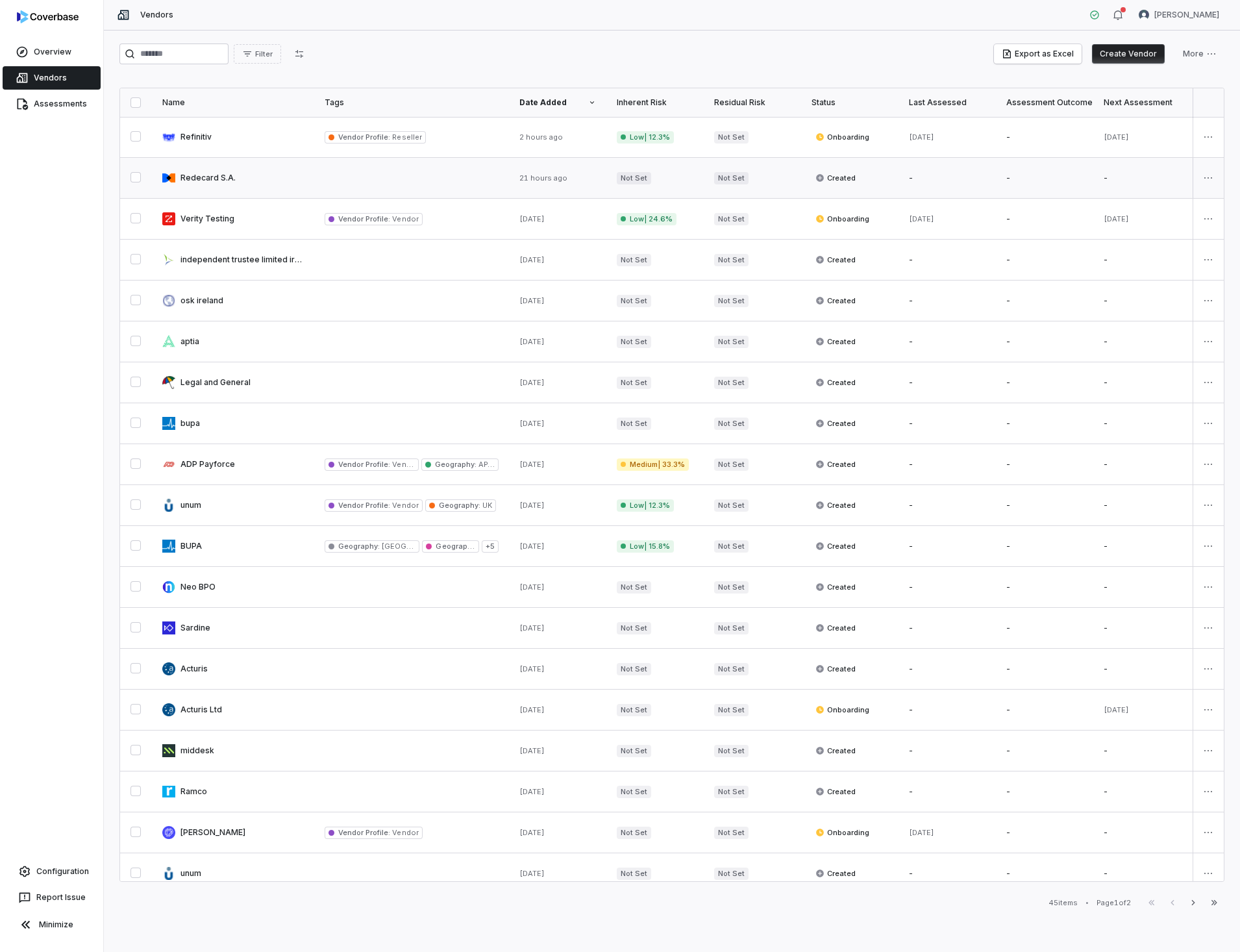
click at [221, 175] on link at bounding box center [233, 178] width 162 height 40
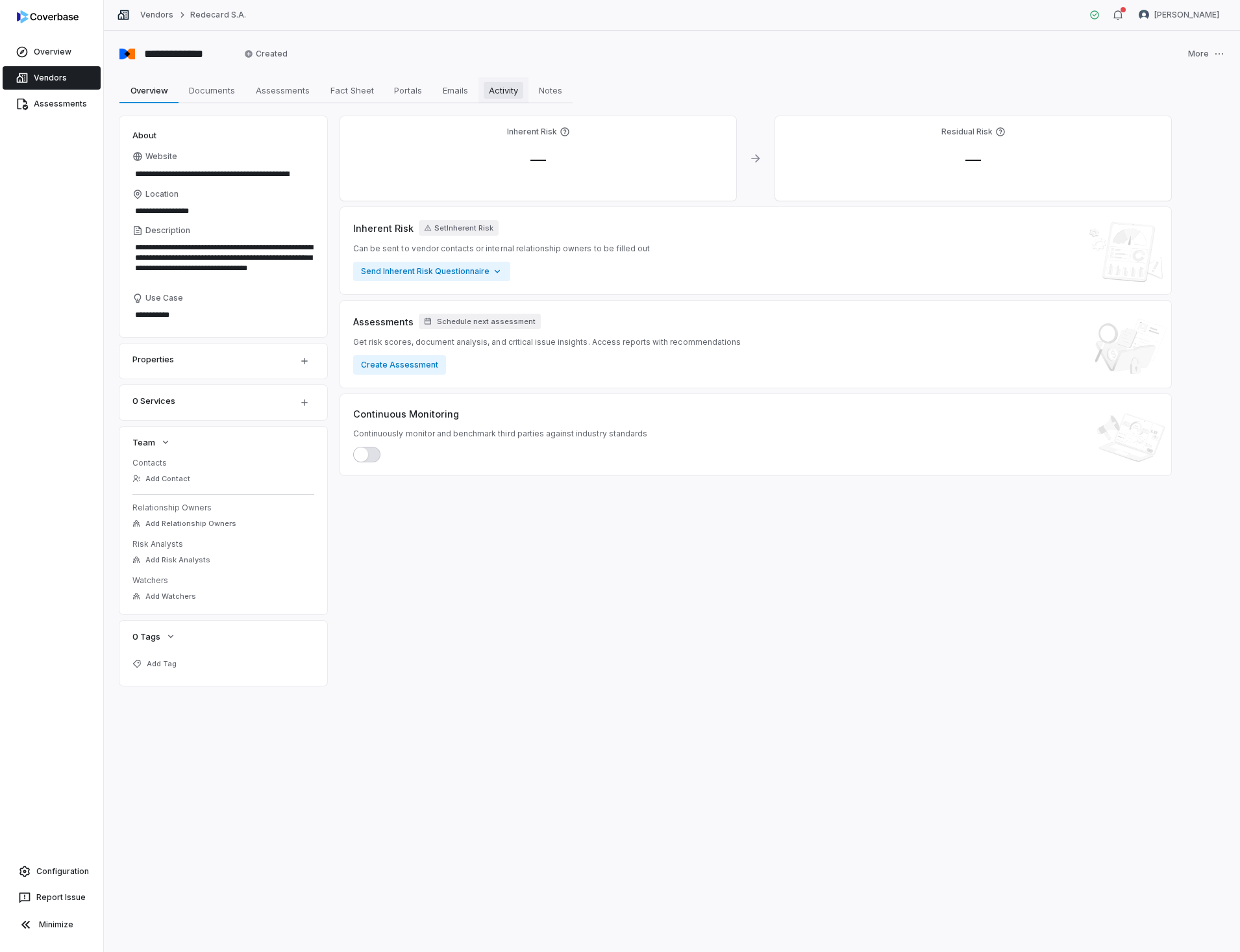
click at [507, 90] on span "Activity" at bounding box center [503, 90] width 39 height 17
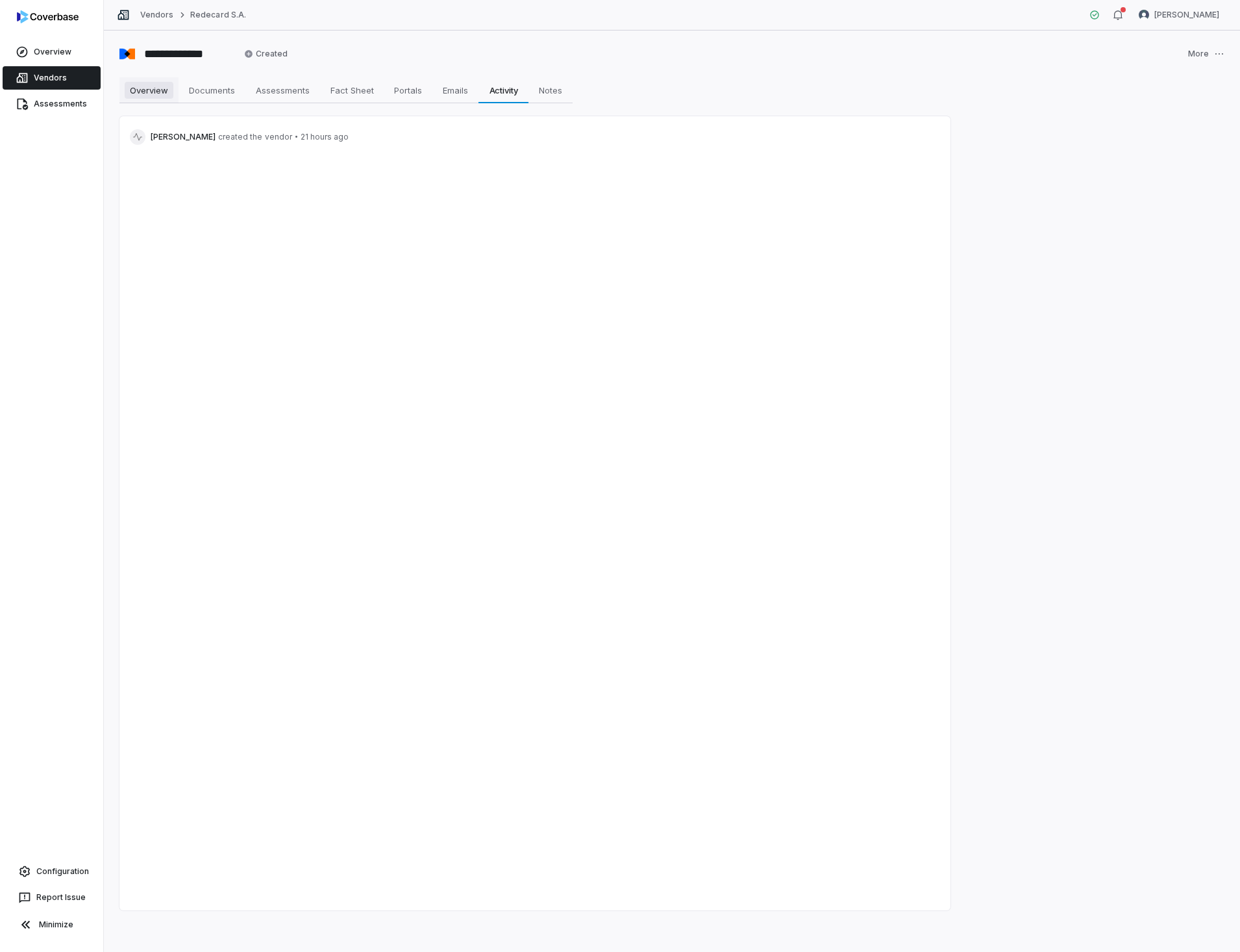
click at [150, 87] on span "Overview" at bounding box center [149, 90] width 49 height 17
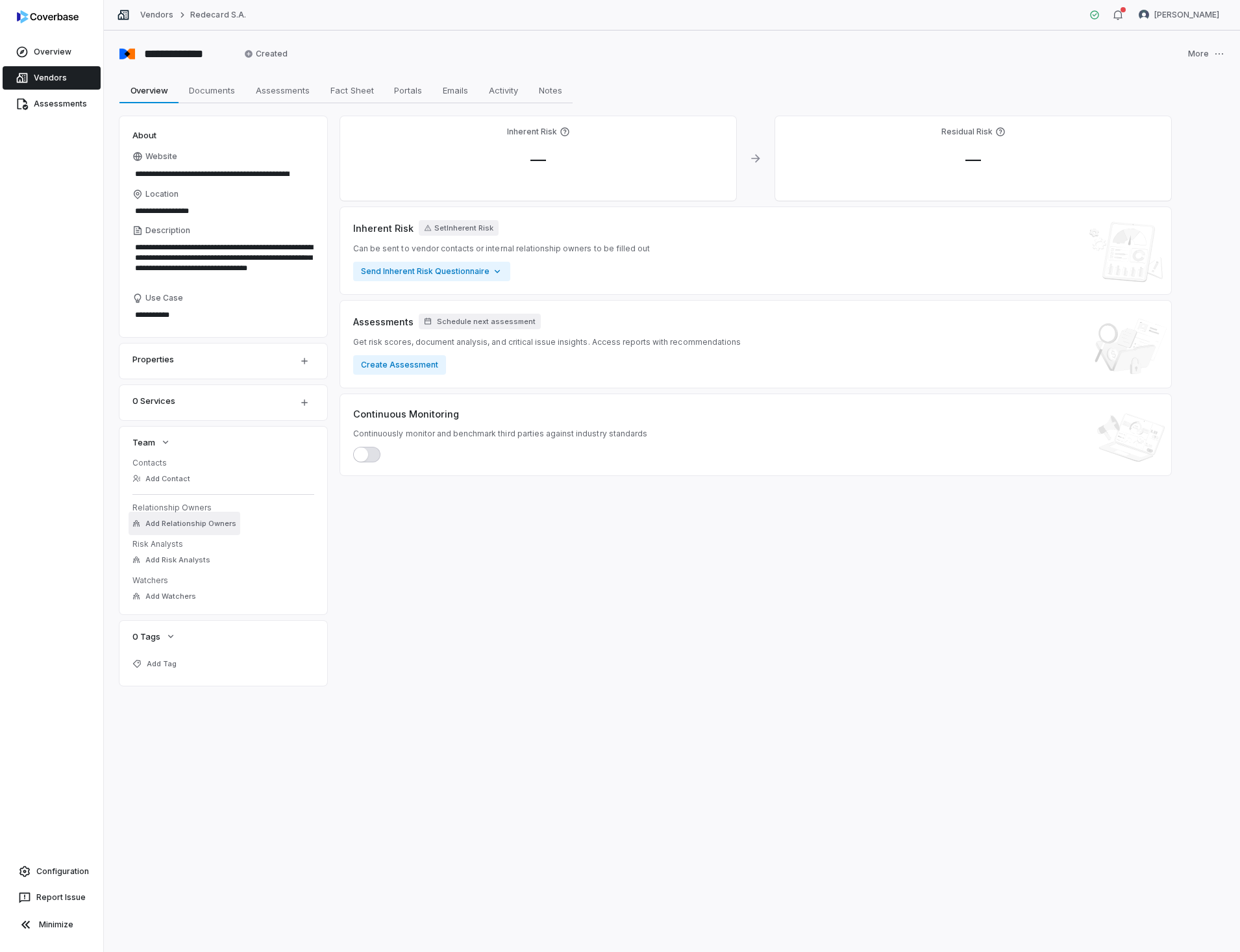
click at [177, 524] on span "Add Relationship Owners" at bounding box center [191, 524] width 91 height 10
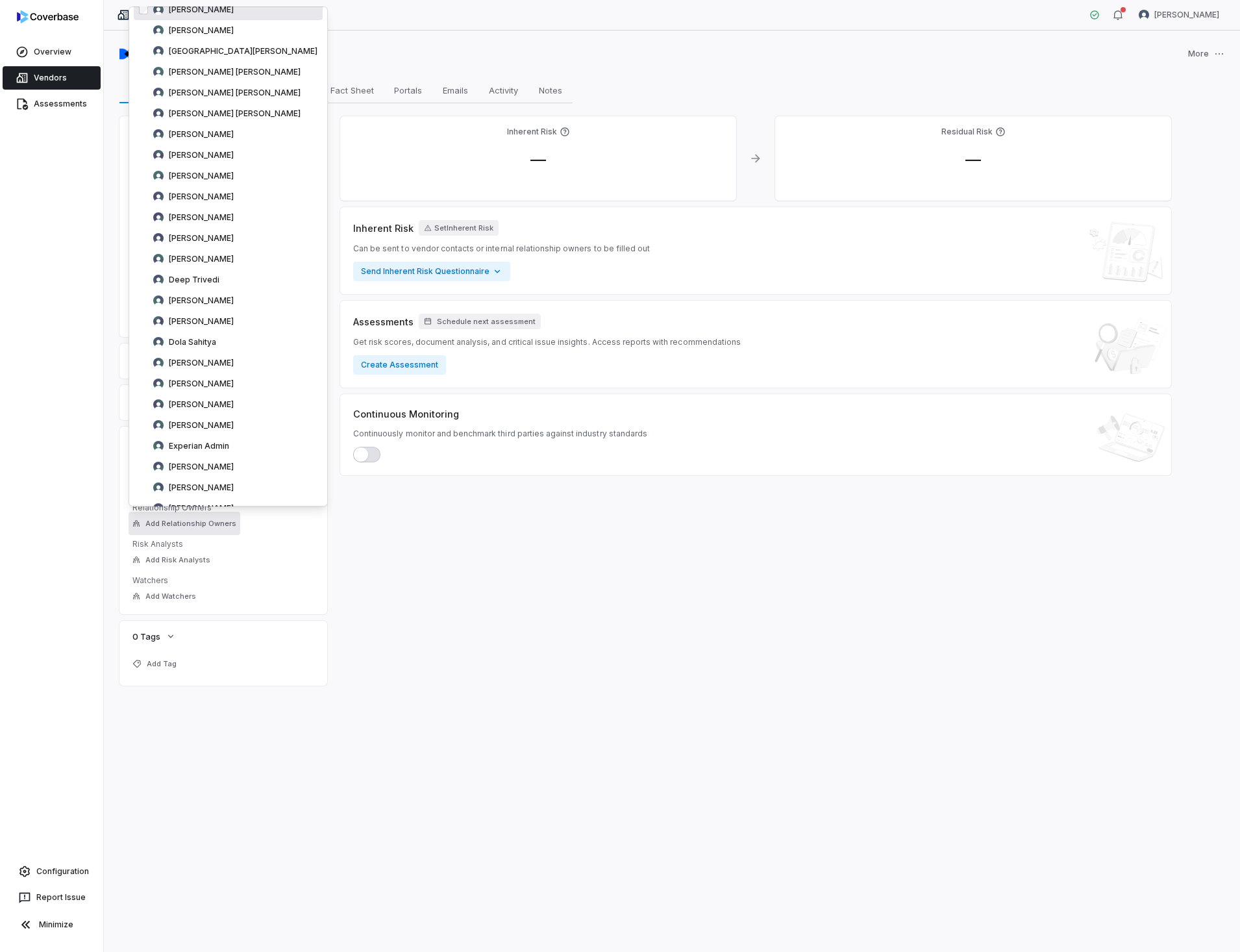
scroll to position [1169, 0]
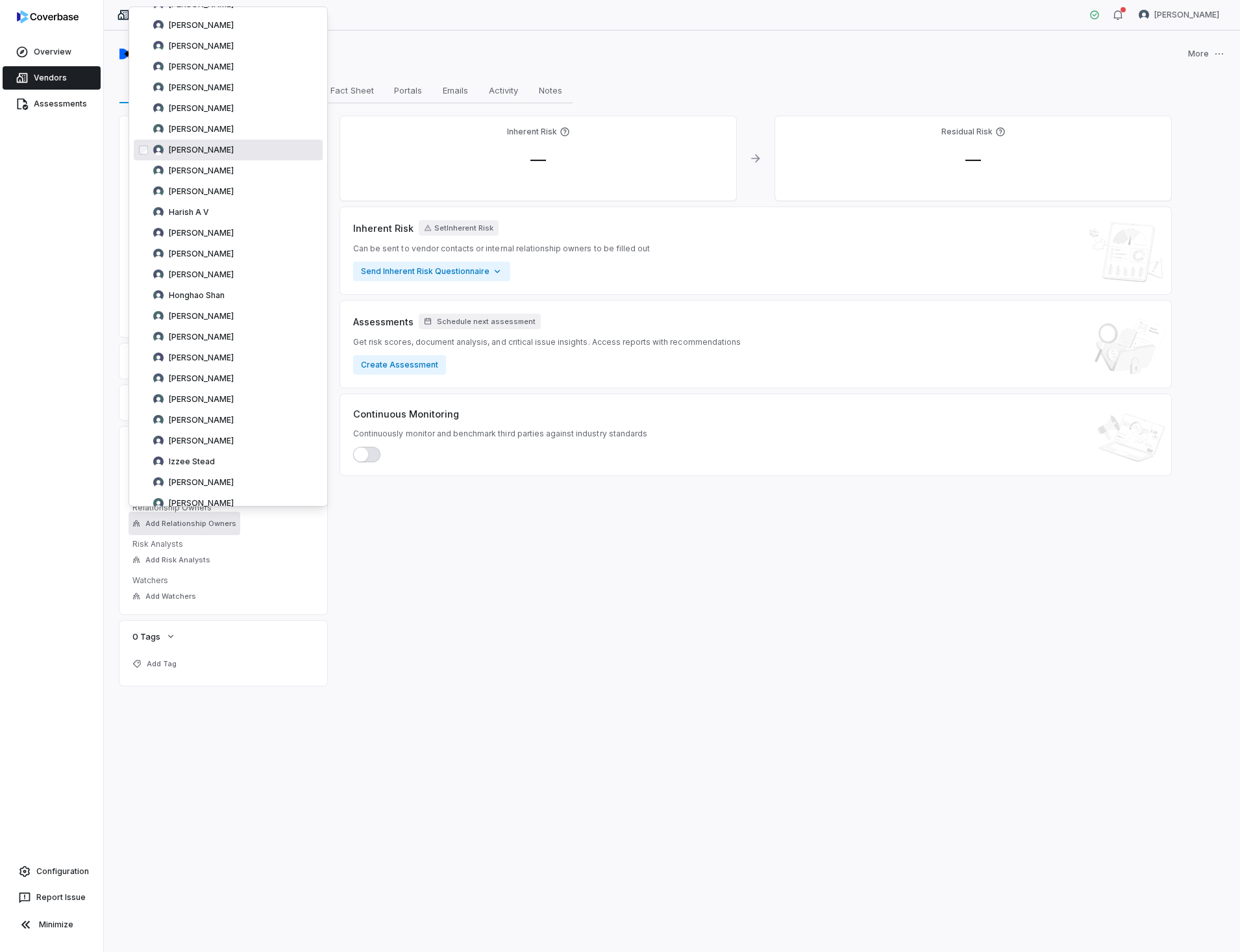
click at [220, 150] on span "[PERSON_NAME]" at bounding box center [201, 149] width 65 height 10
click at [171, 729] on div "**********" at bounding box center [671, 490] width 1136 height 921
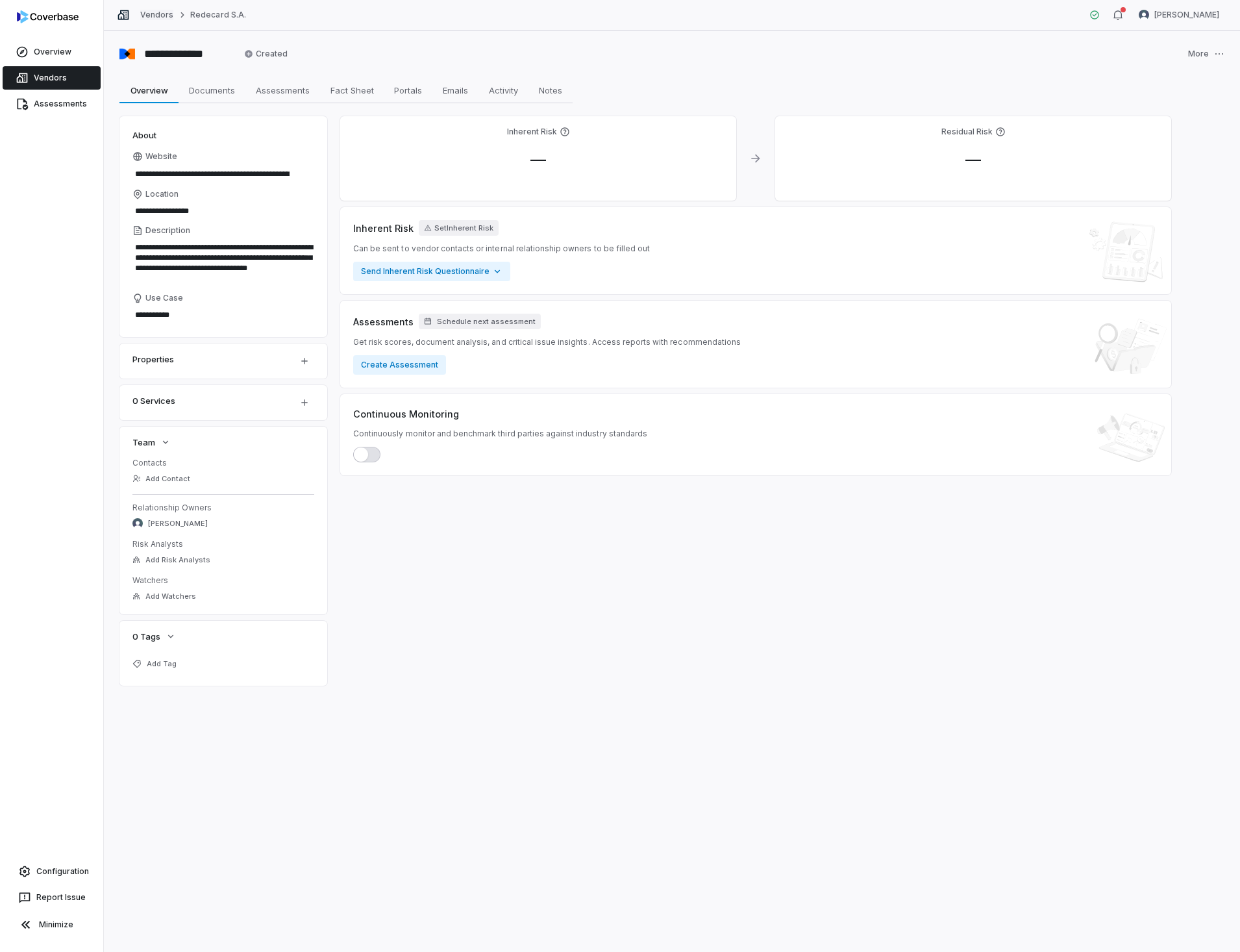
click at [153, 17] on link "Vendors" at bounding box center [156, 15] width 33 height 10
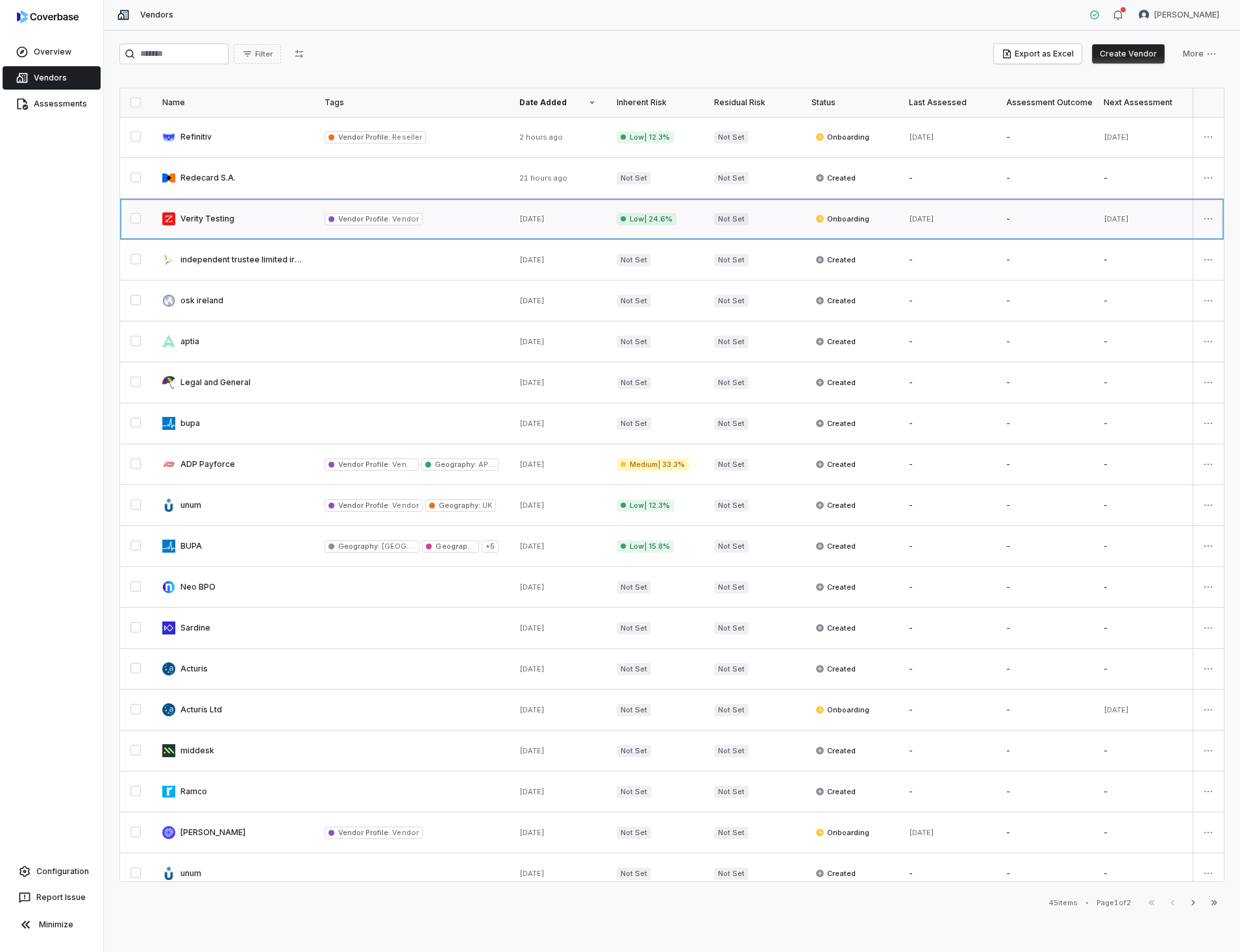
click at [190, 213] on link at bounding box center [233, 219] width 162 height 40
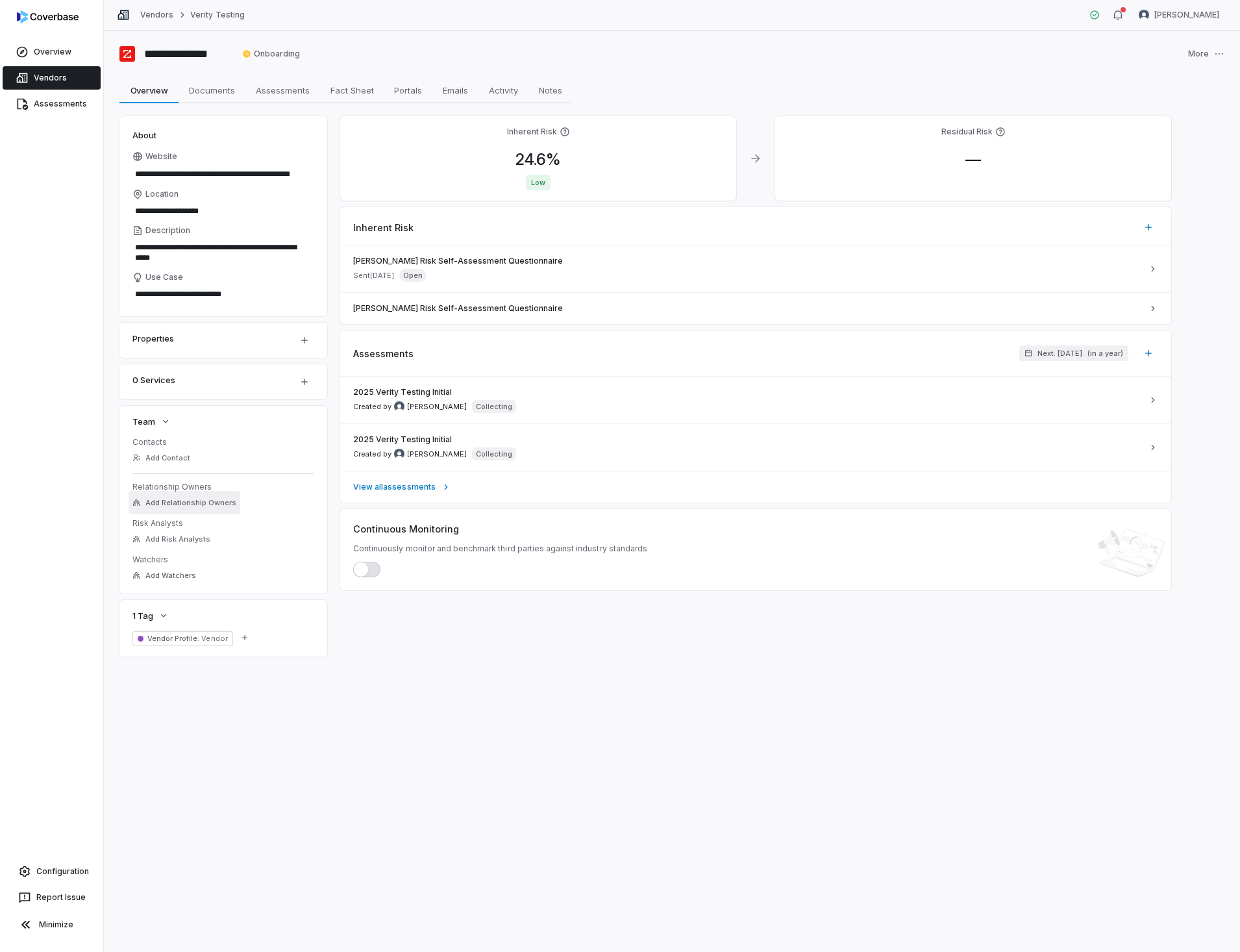
click at [164, 498] on span "Add Relationship Owners" at bounding box center [191, 503] width 91 height 10
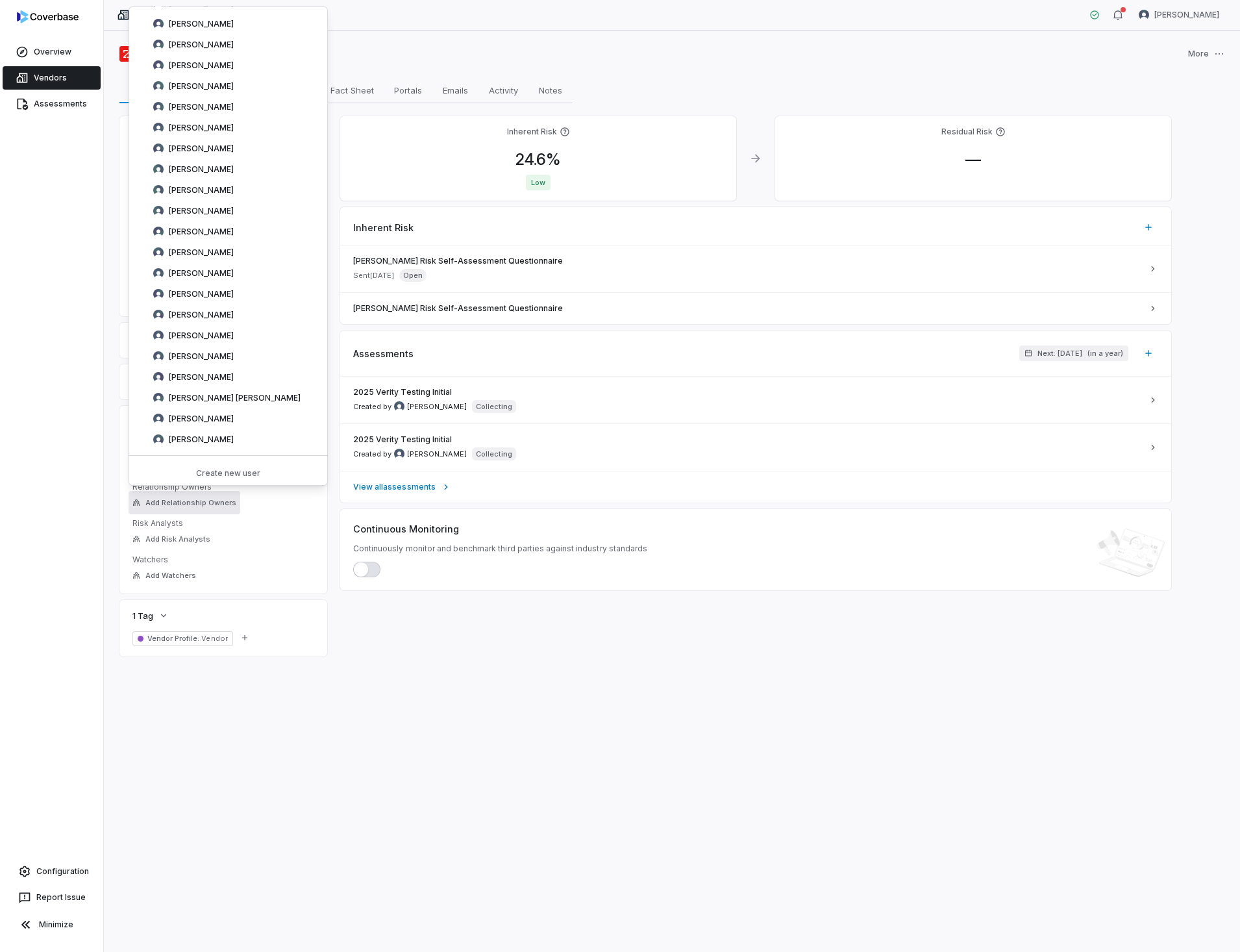
scroll to position [3356, 0]
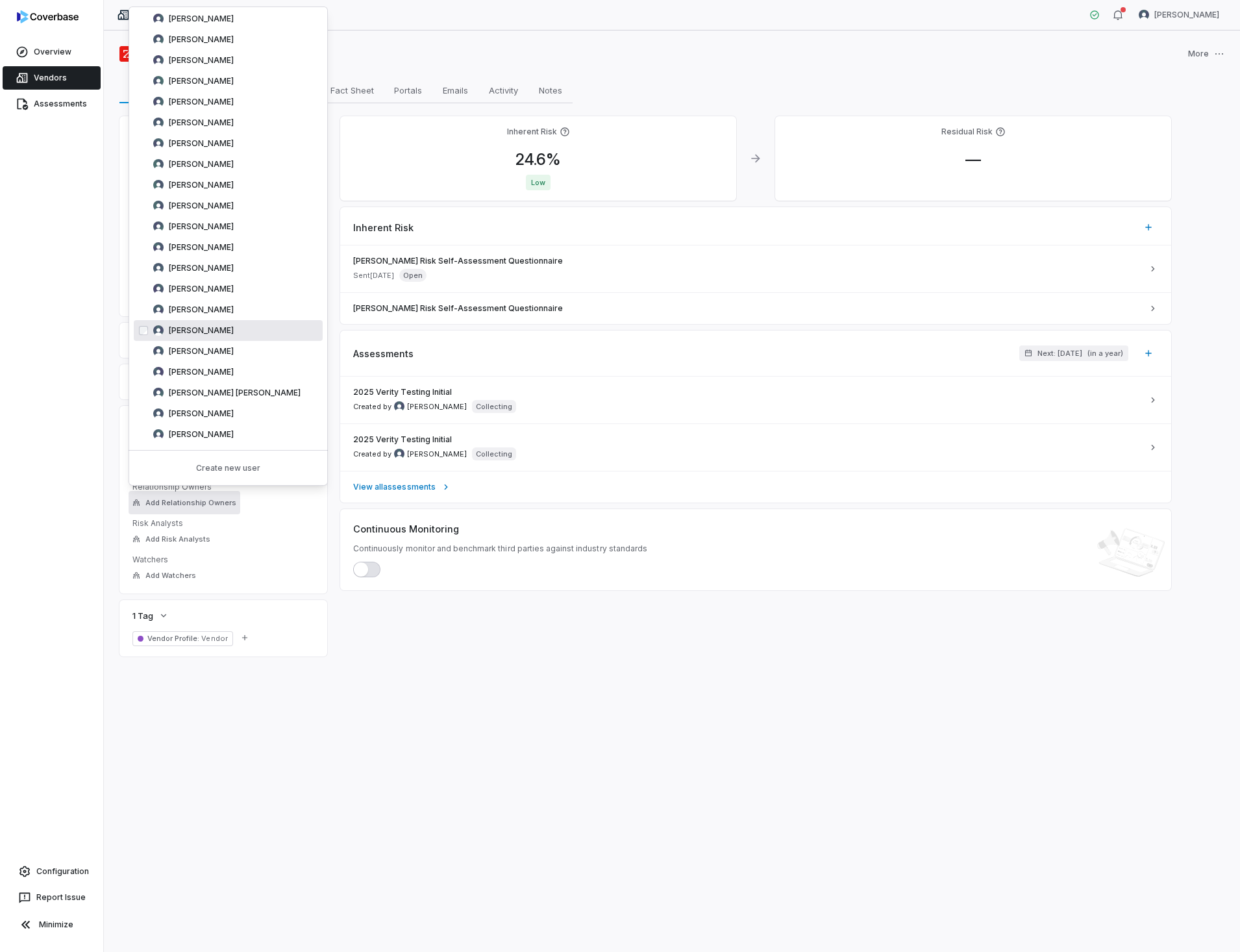
click at [200, 328] on span "[PERSON_NAME]" at bounding box center [201, 330] width 65 height 10
click at [50, 79] on link "Vendors" at bounding box center [51, 78] width 98 height 23
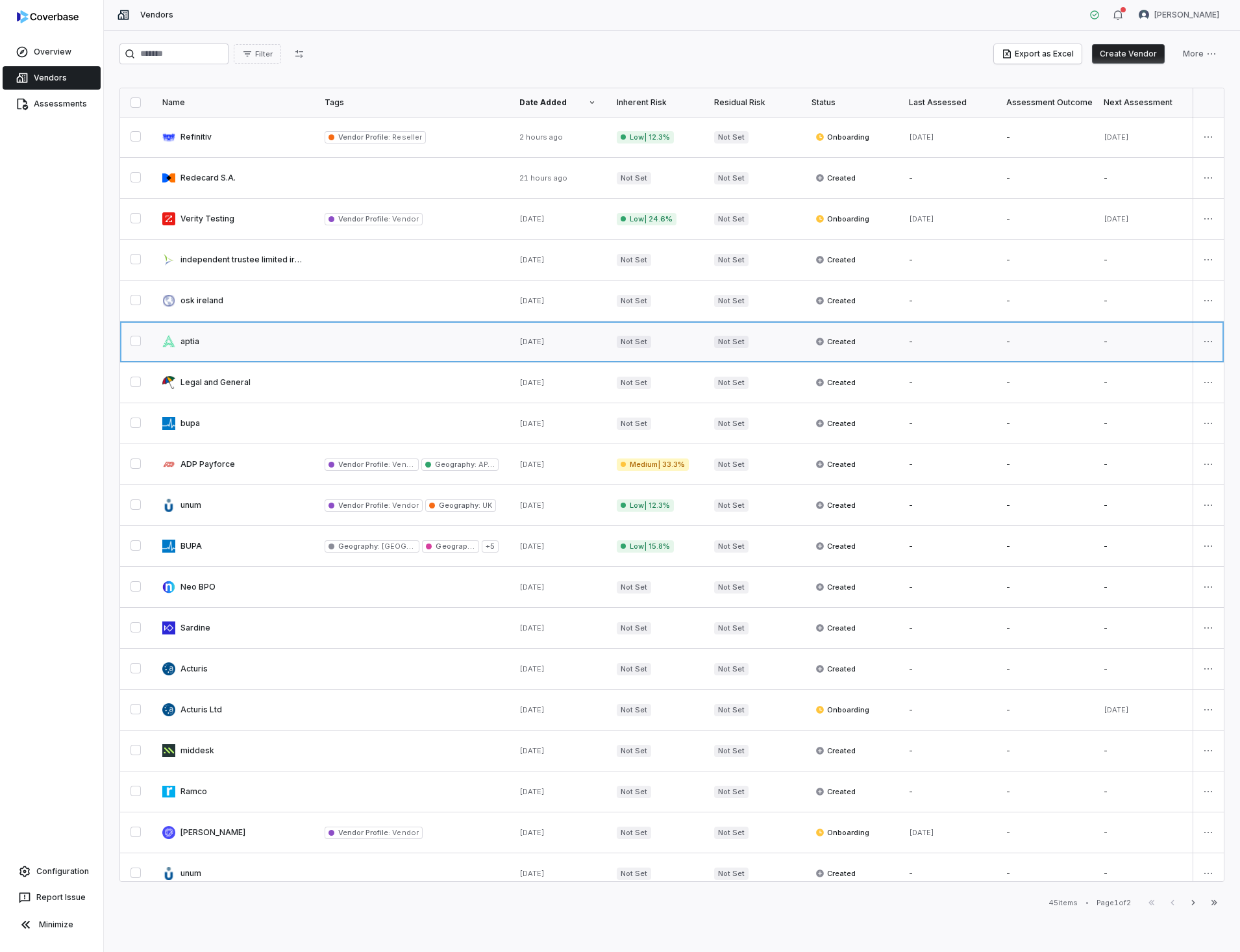
click at [192, 342] on link at bounding box center [233, 342] width 162 height 40
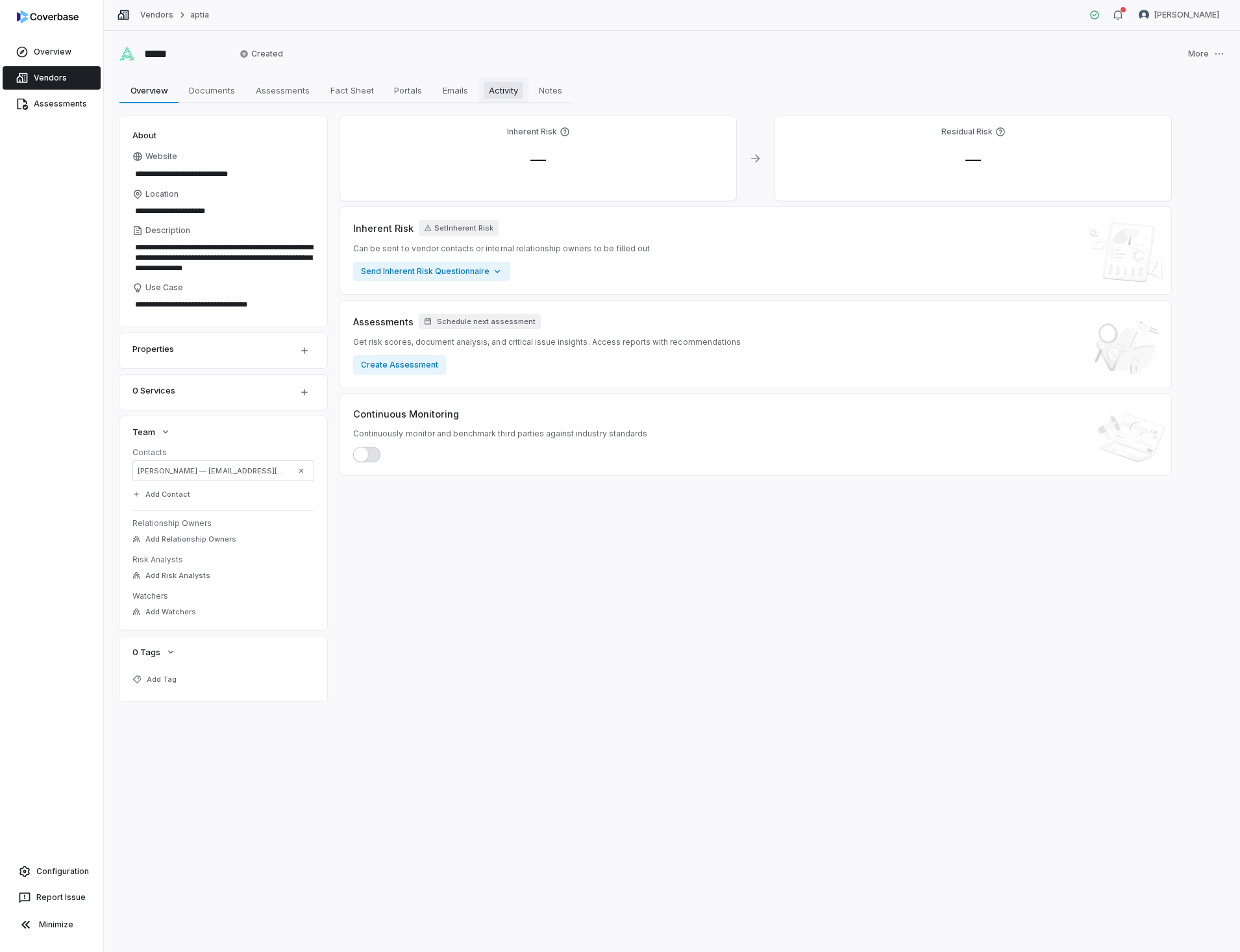
click at [504, 88] on span "Activity" at bounding box center [503, 90] width 39 height 17
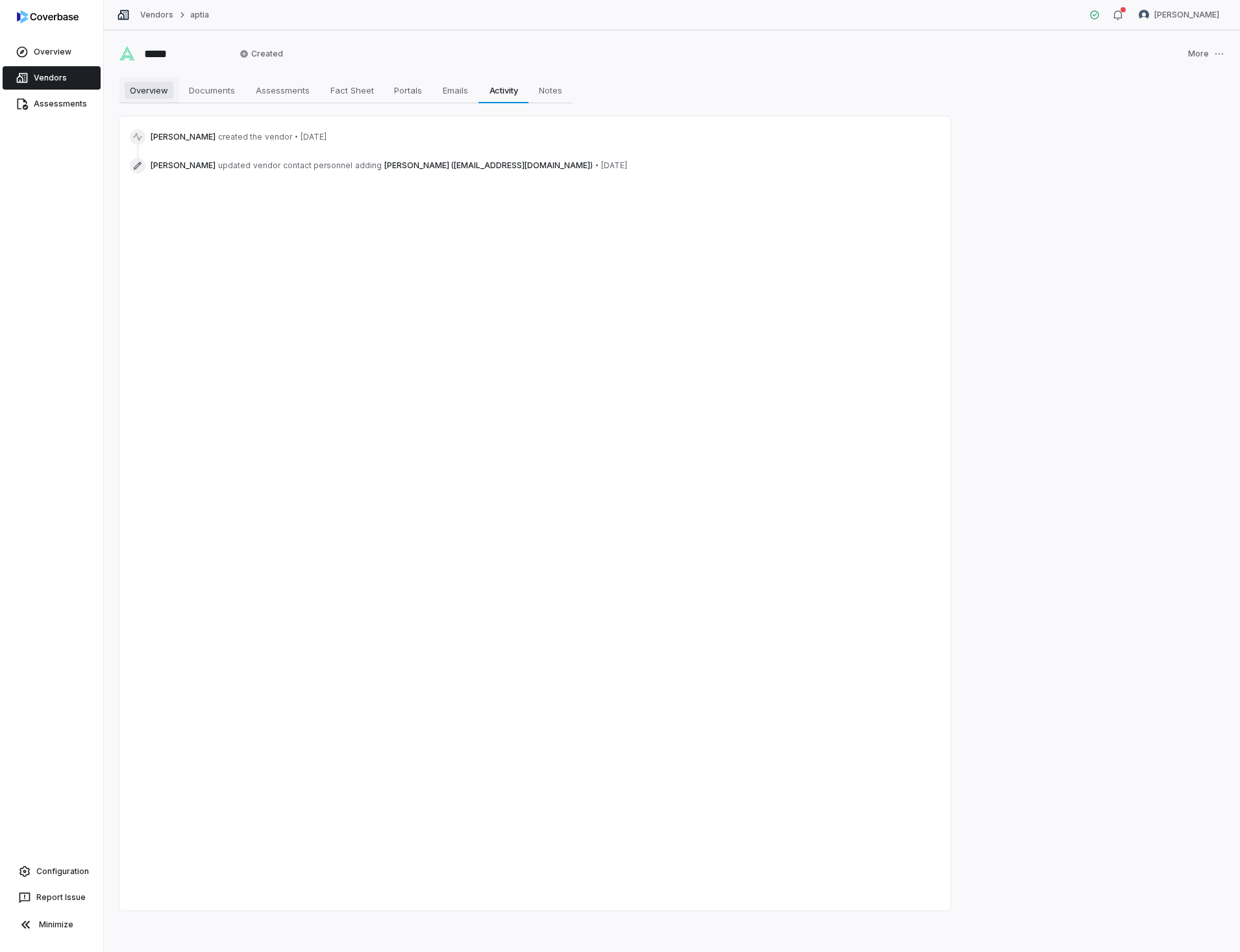
click at [149, 89] on span "Overview" at bounding box center [149, 90] width 49 height 17
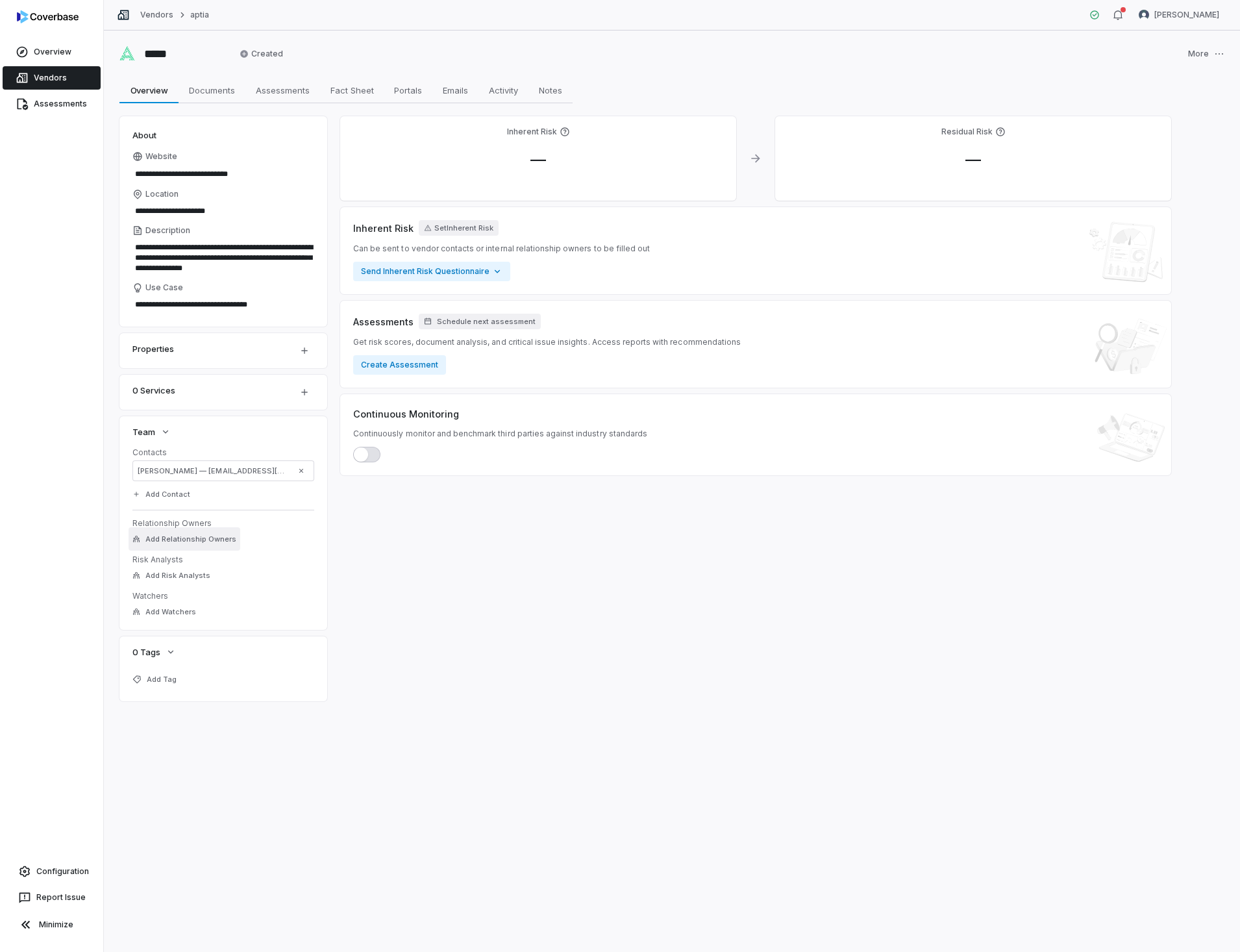
click at [179, 532] on button "Add Relationship Owners" at bounding box center [184, 539] width 111 height 23
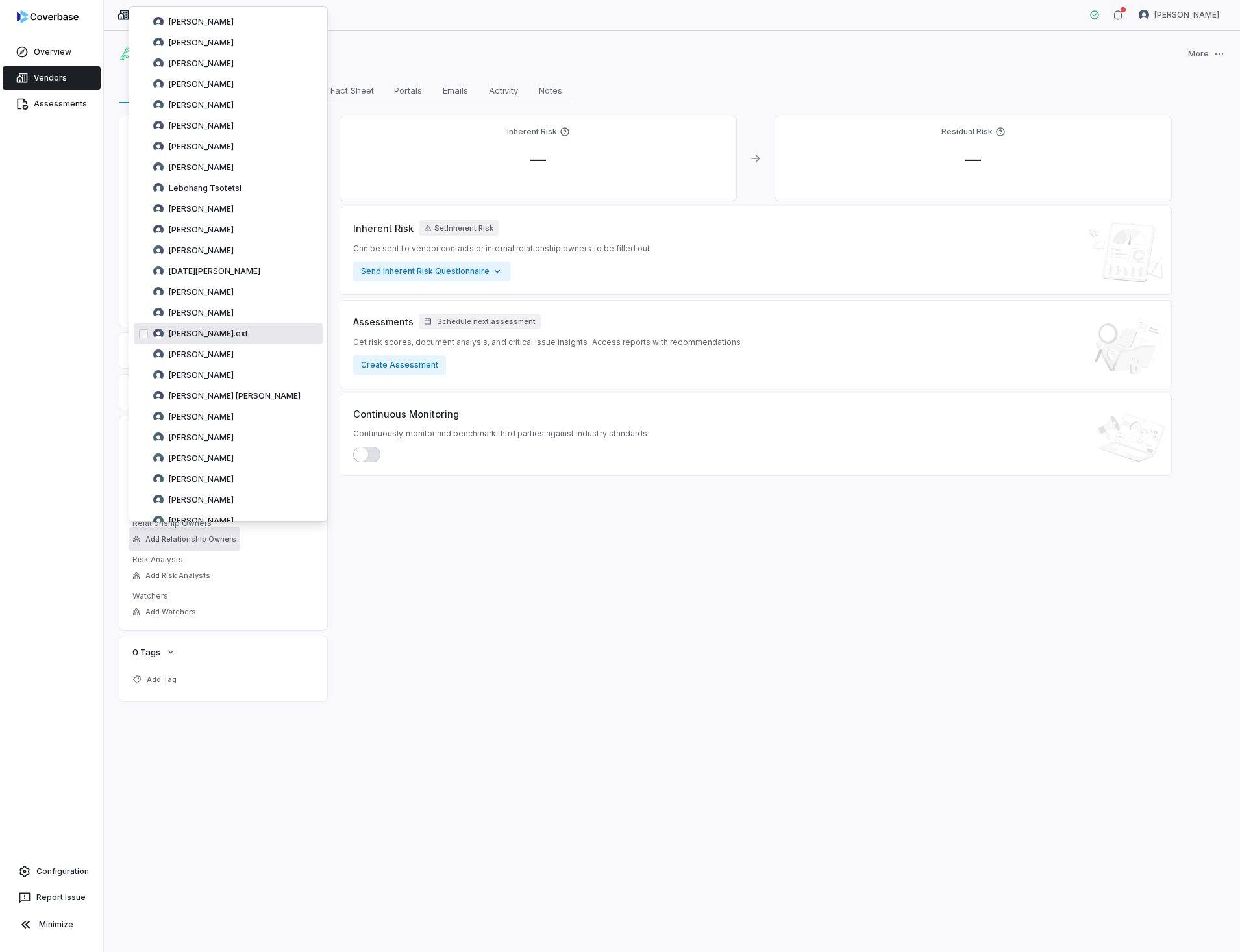
scroll to position [1826, 0]
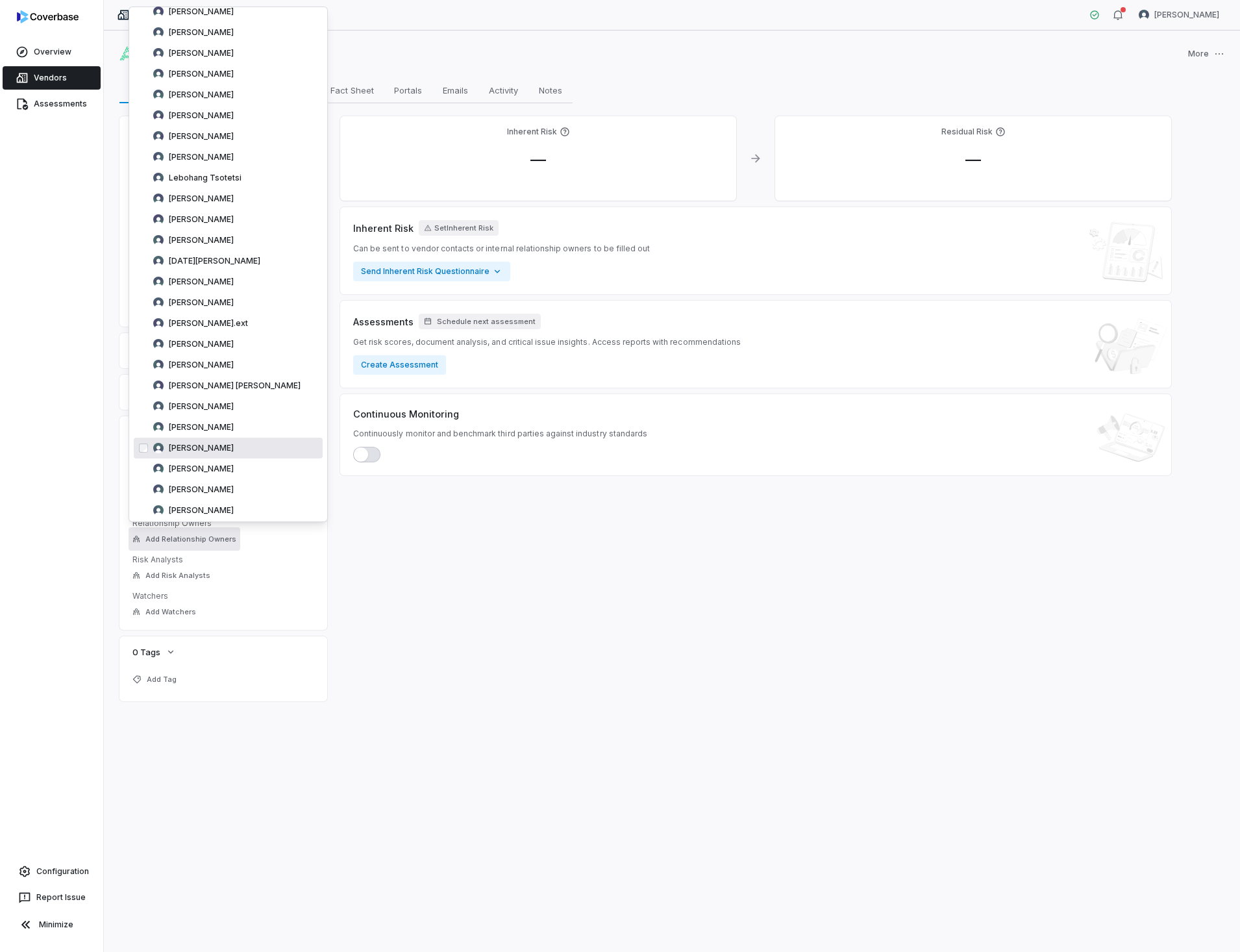
click at [229, 451] on div "[PERSON_NAME]" at bounding box center [228, 448] width 189 height 21
drag, startPoint x: 60, startPoint y: 81, endPoint x: 52, endPoint y: 172, distance: 91.4
click at [59, 83] on link "Vendors" at bounding box center [51, 78] width 98 height 23
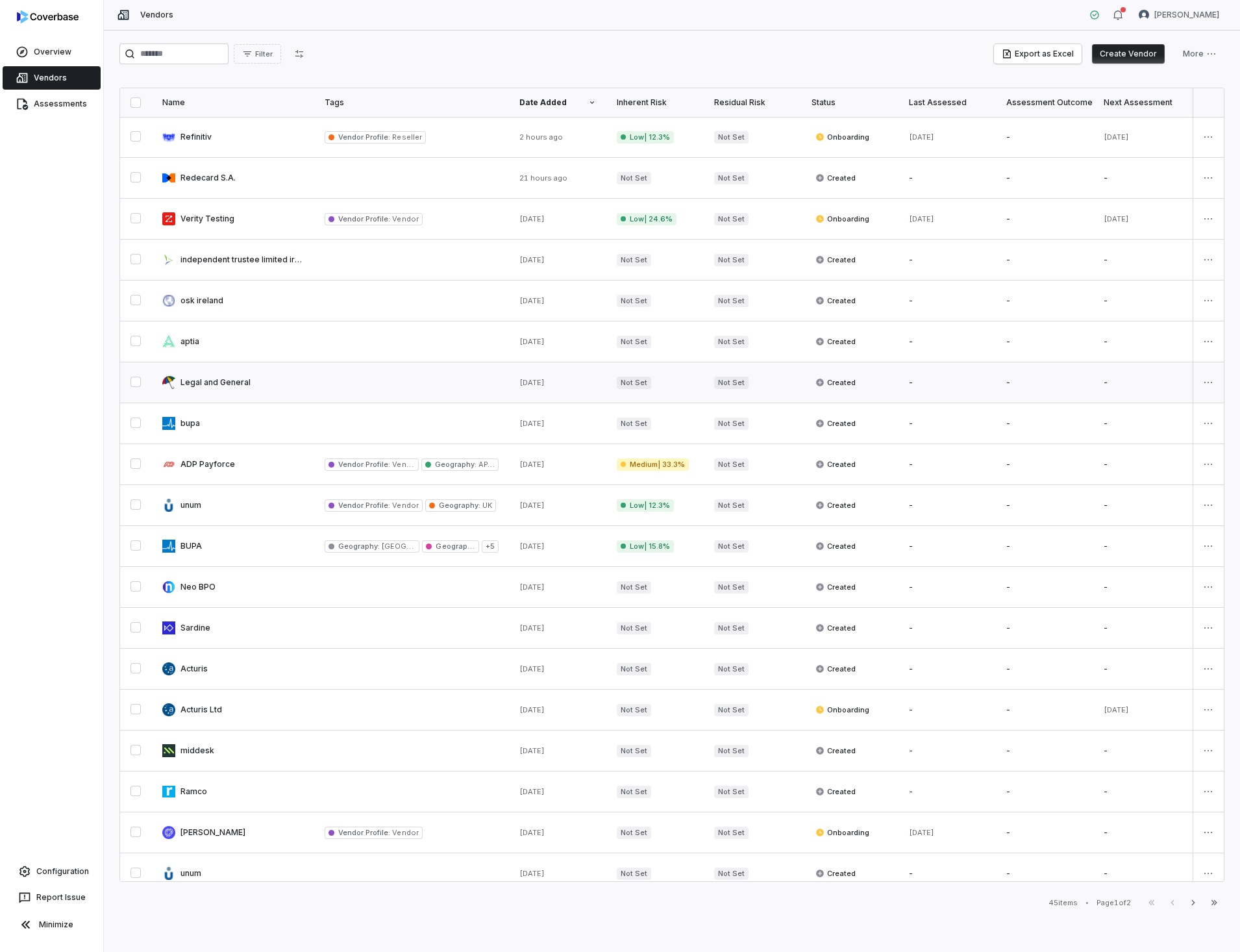
click at [227, 382] on link at bounding box center [233, 382] width 162 height 40
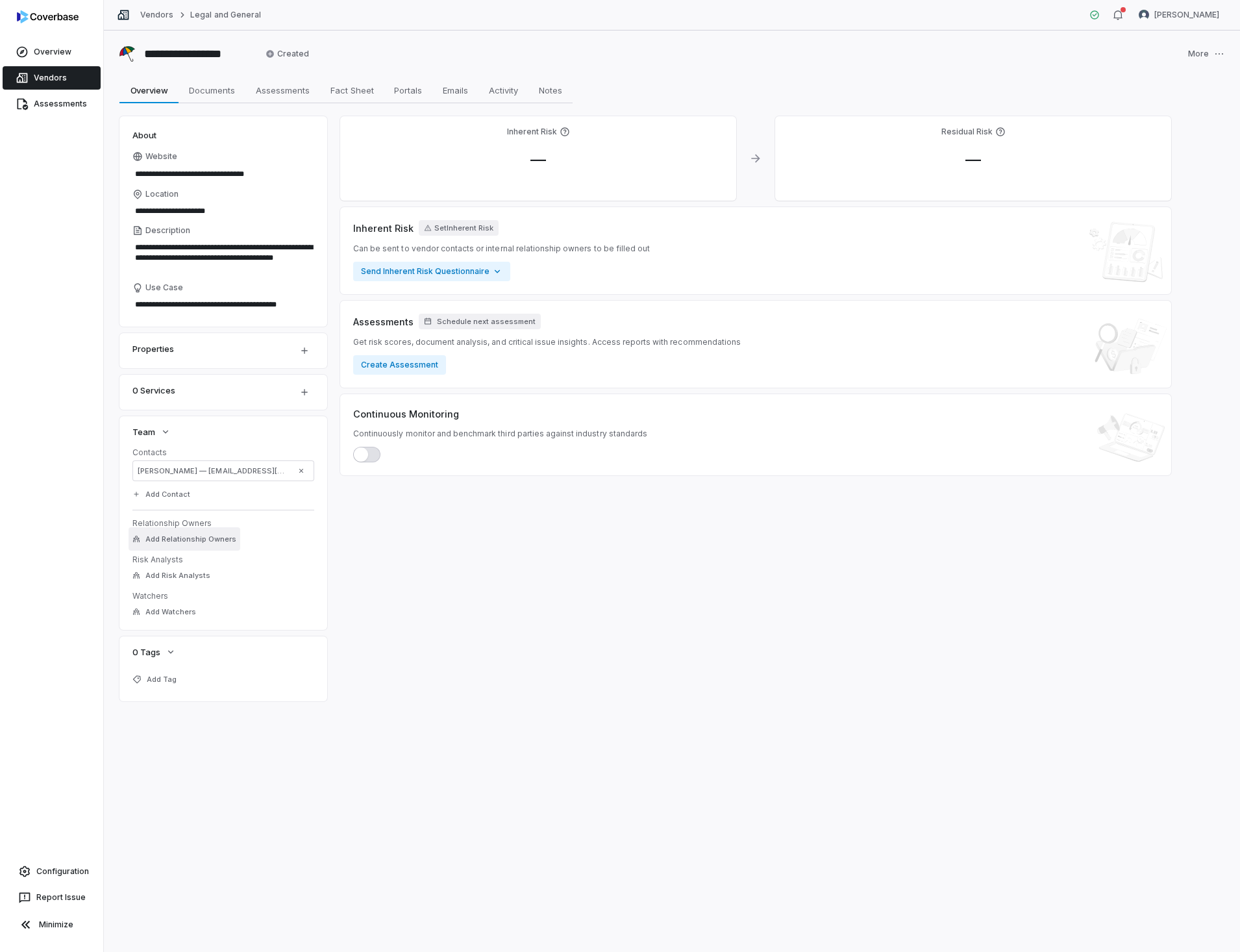
click at [178, 541] on span "Add Relationship Owners" at bounding box center [191, 539] width 91 height 10
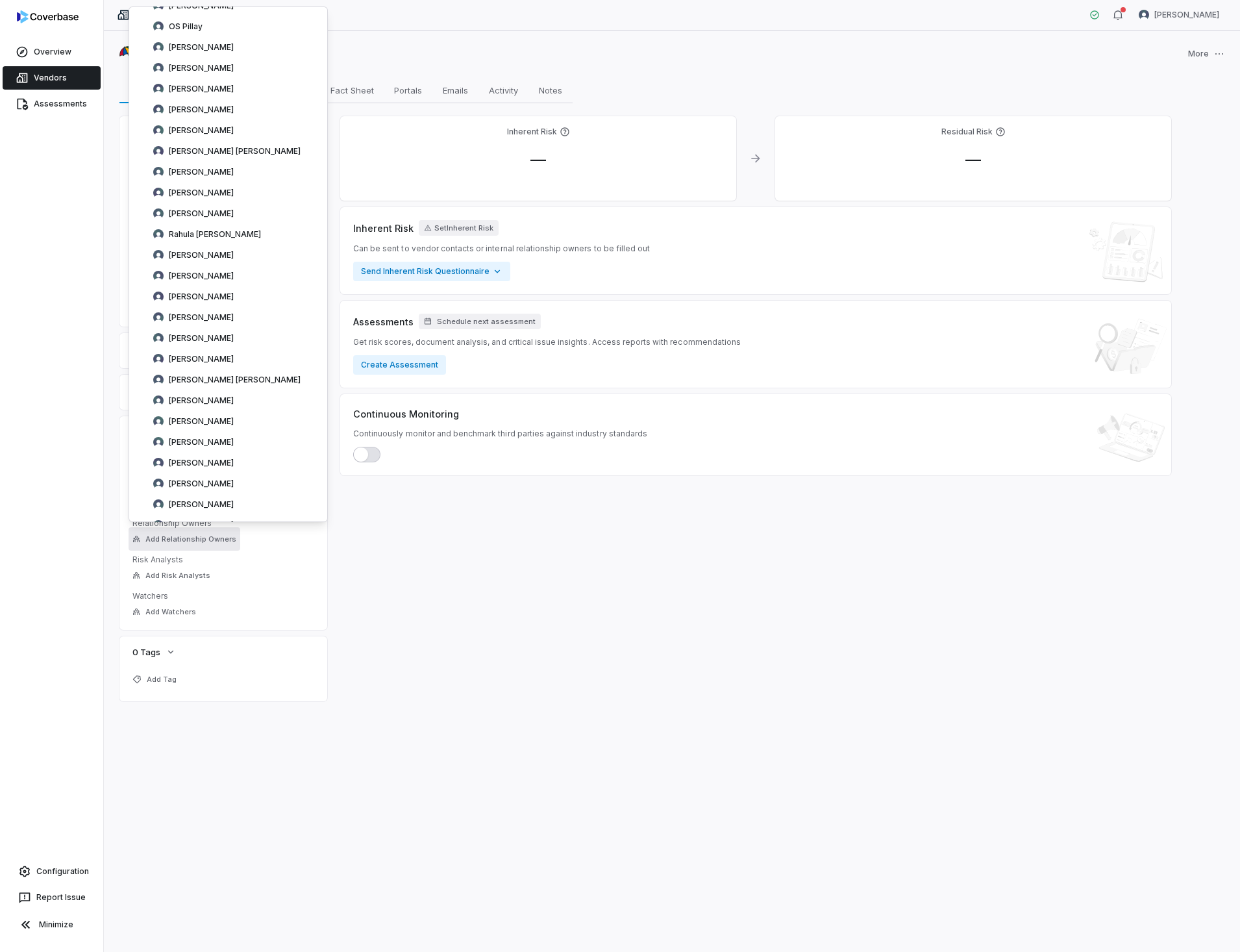
scroll to position [2254, 0]
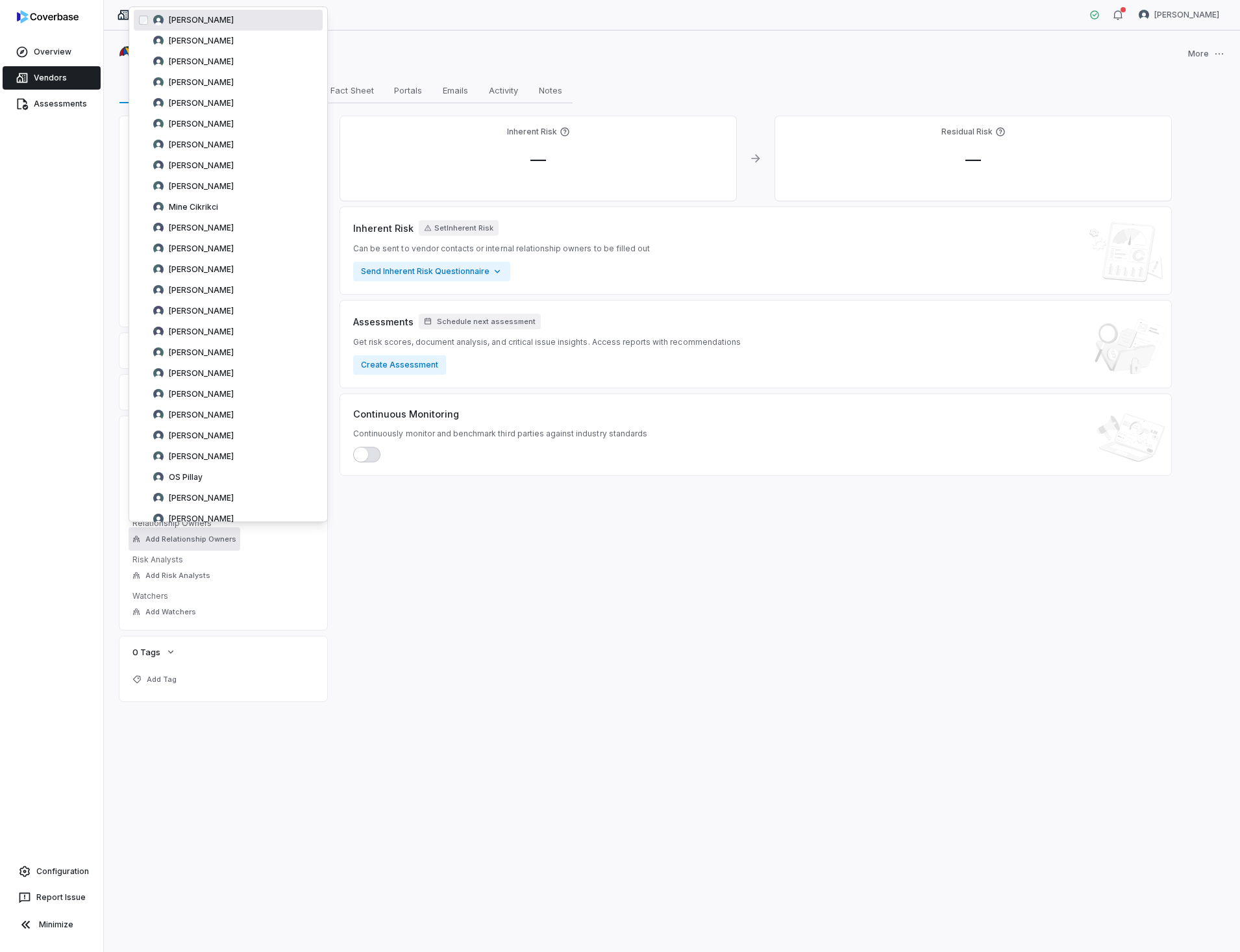
click at [228, 20] on div "[PERSON_NAME]" at bounding box center [228, 20] width 189 height 21
click at [258, 725] on div "**********" at bounding box center [671, 490] width 1136 height 921
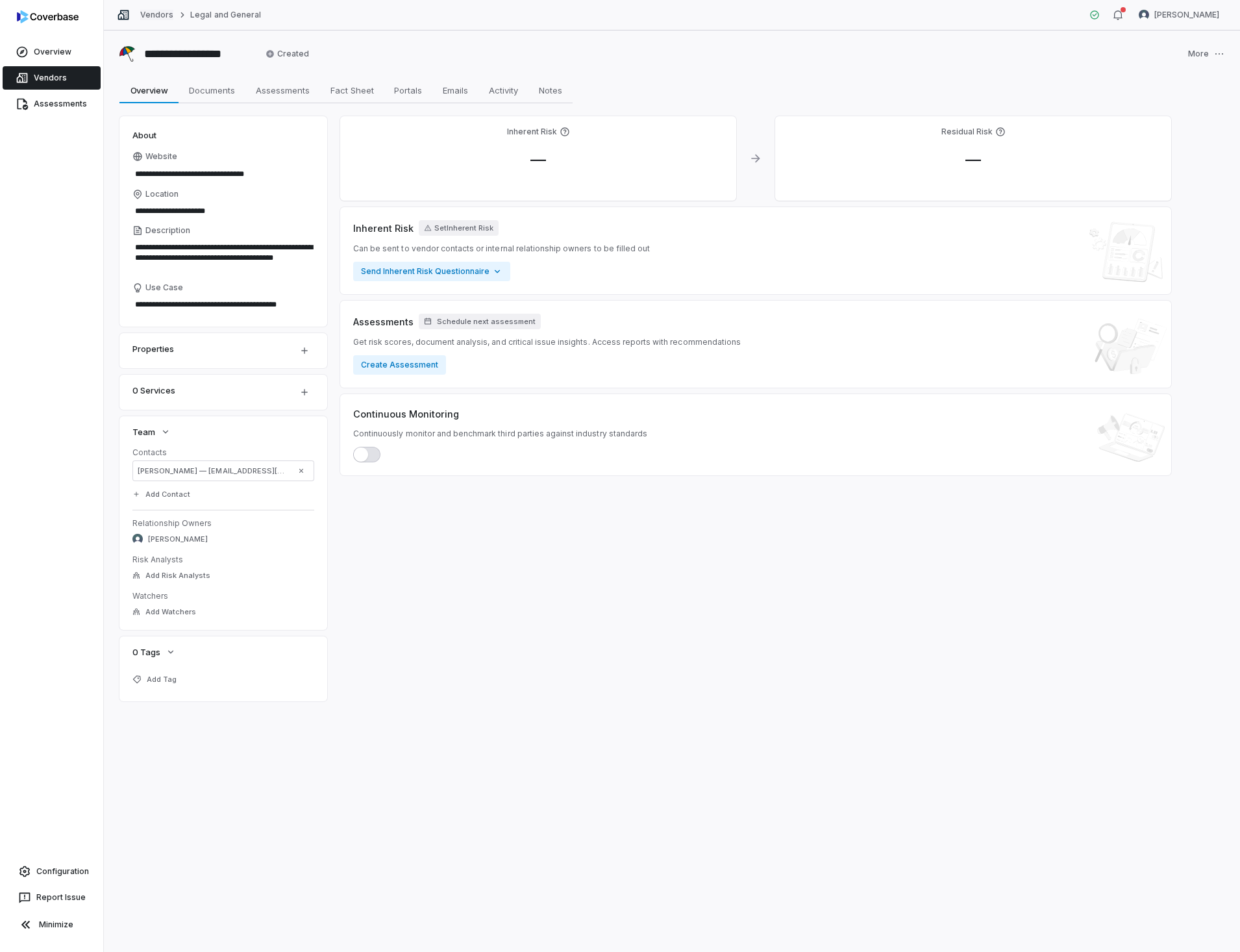
click at [159, 12] on link "Vendors" at bounding box center [156, 15] width 33 height 10
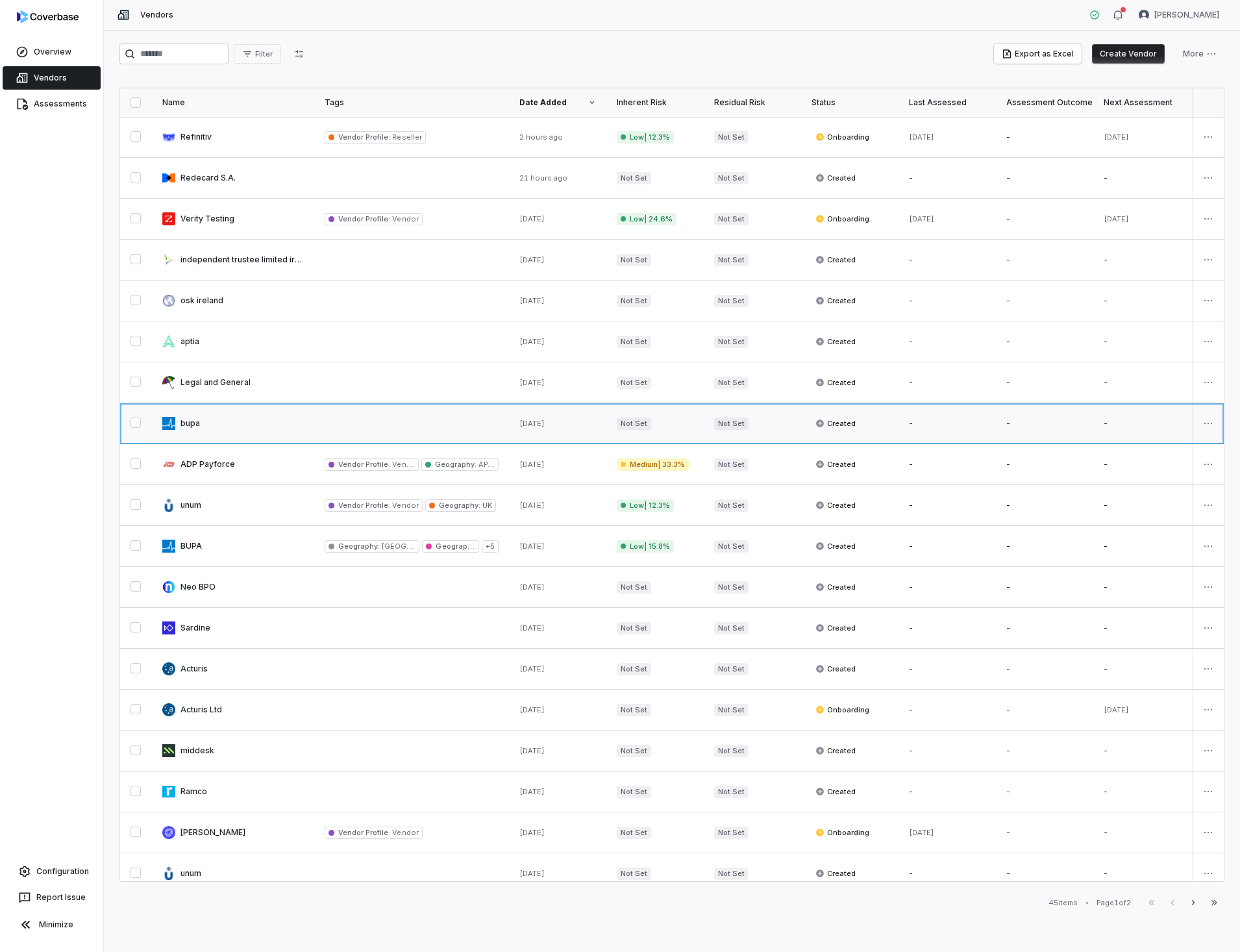
click at [193, 422] on link at bounding box center [233, 423] width 162 height 40
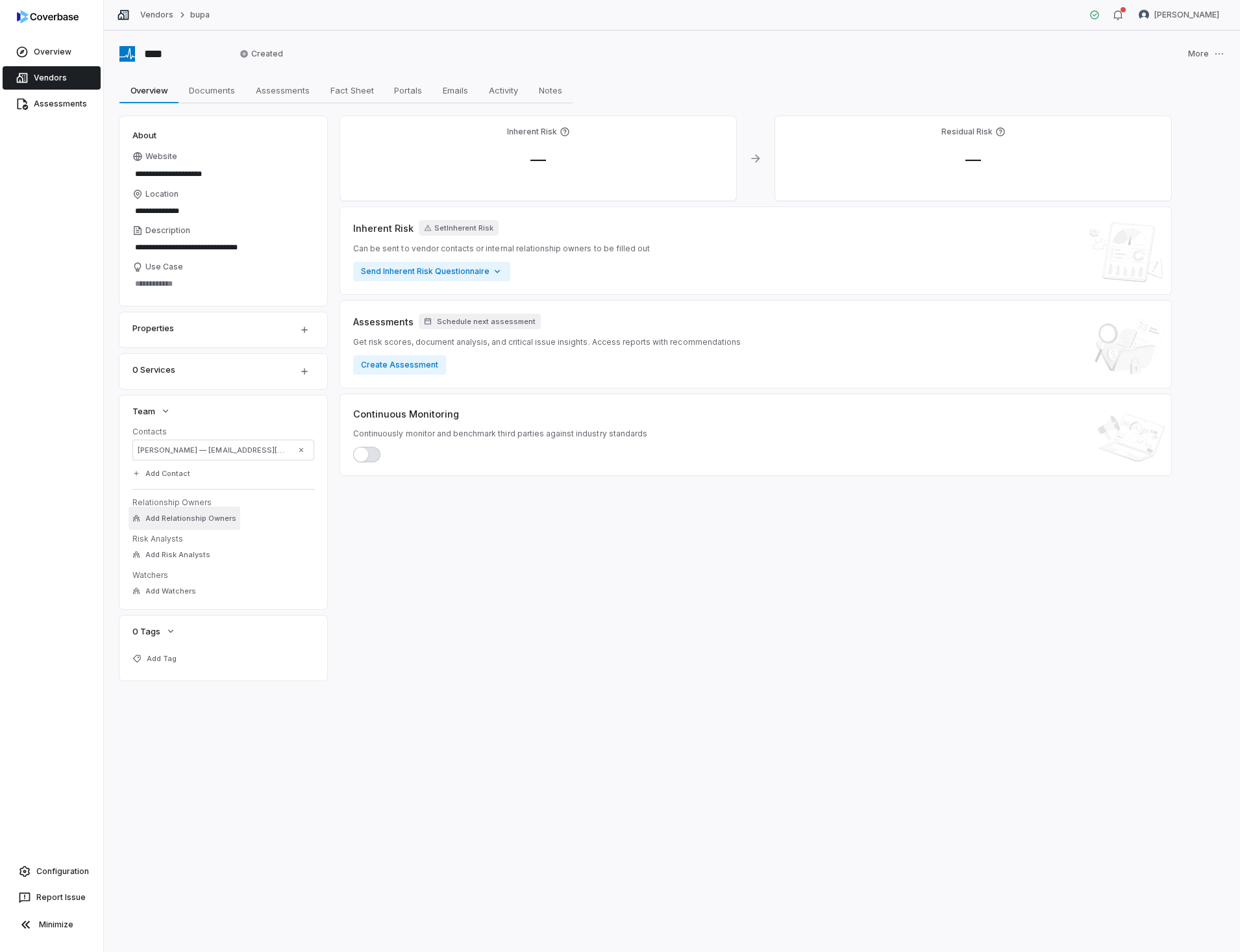
click at [162, 521] on span "Add Relationship Owners" at bounding box center [191, 518] width 91 height 10
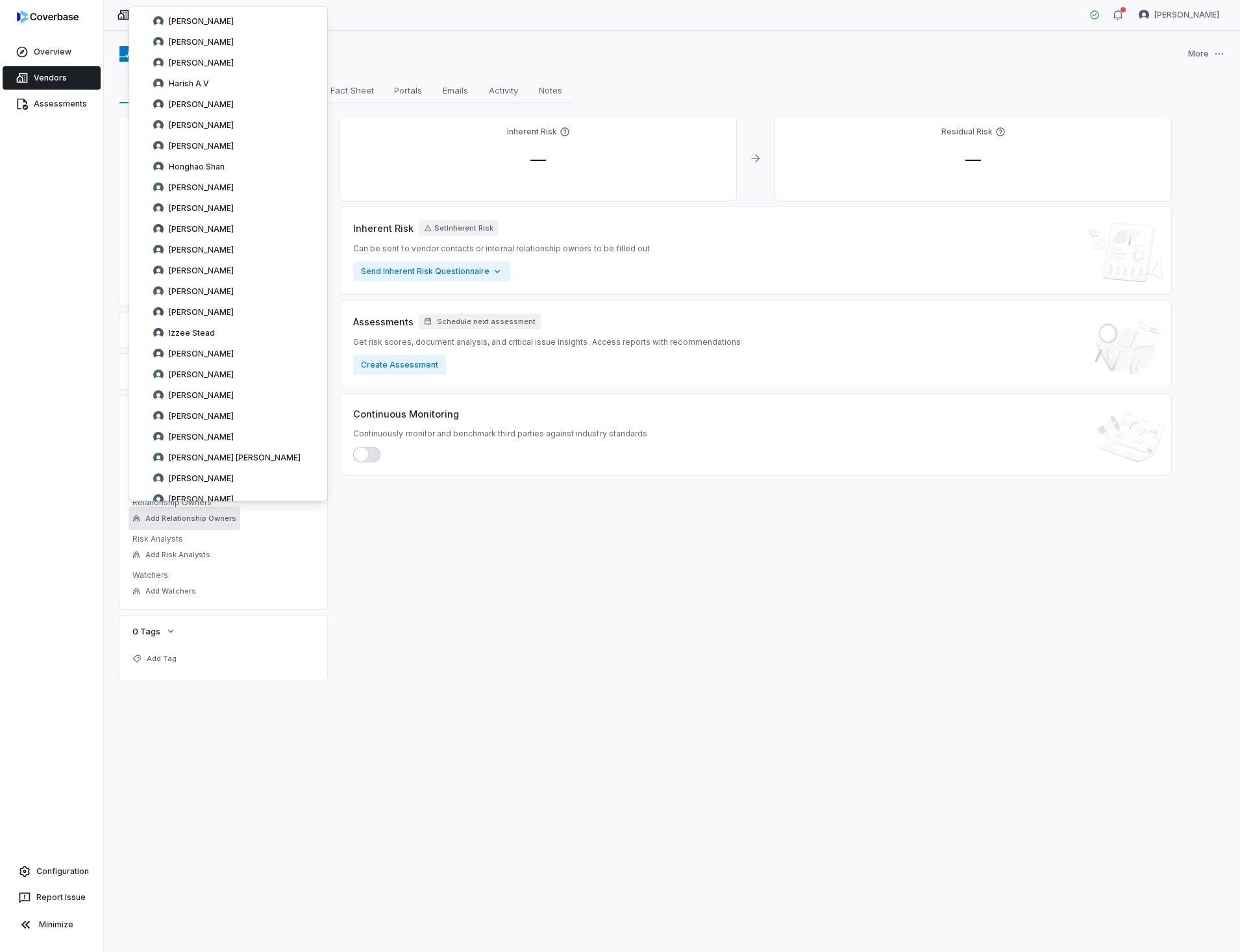
scroll to position [1729, 0]
click at [295, 498] on div "Abidraza [PERSON_NAME] [PERSON_NAME] Ali [PERSON_NAME] [PERSON_NAME] [PERSON_NA…" at bounding box center [228, 192] width 200 height 3771
click at [196, 417] on span "[PERSON_NAME]" at bounding box center [201, 415] width 65 height 10
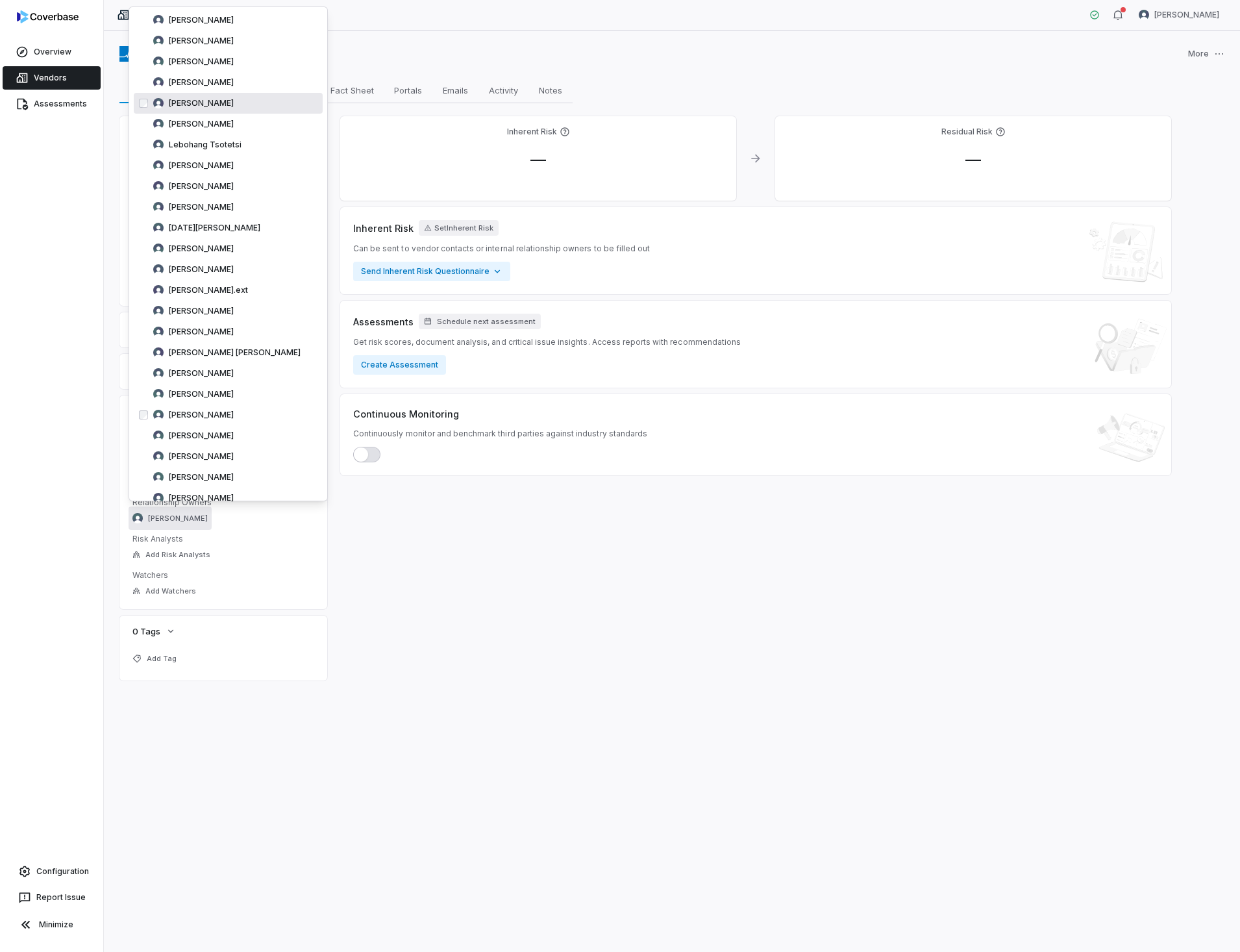
drag, startPoint x: 44, startPoint y: 77, endPoint x: 56, endPoint y: 97, distance: 23.3
click at [44, 77] on link "Vendors" at bounding box center [51, 78] width 98 height 23
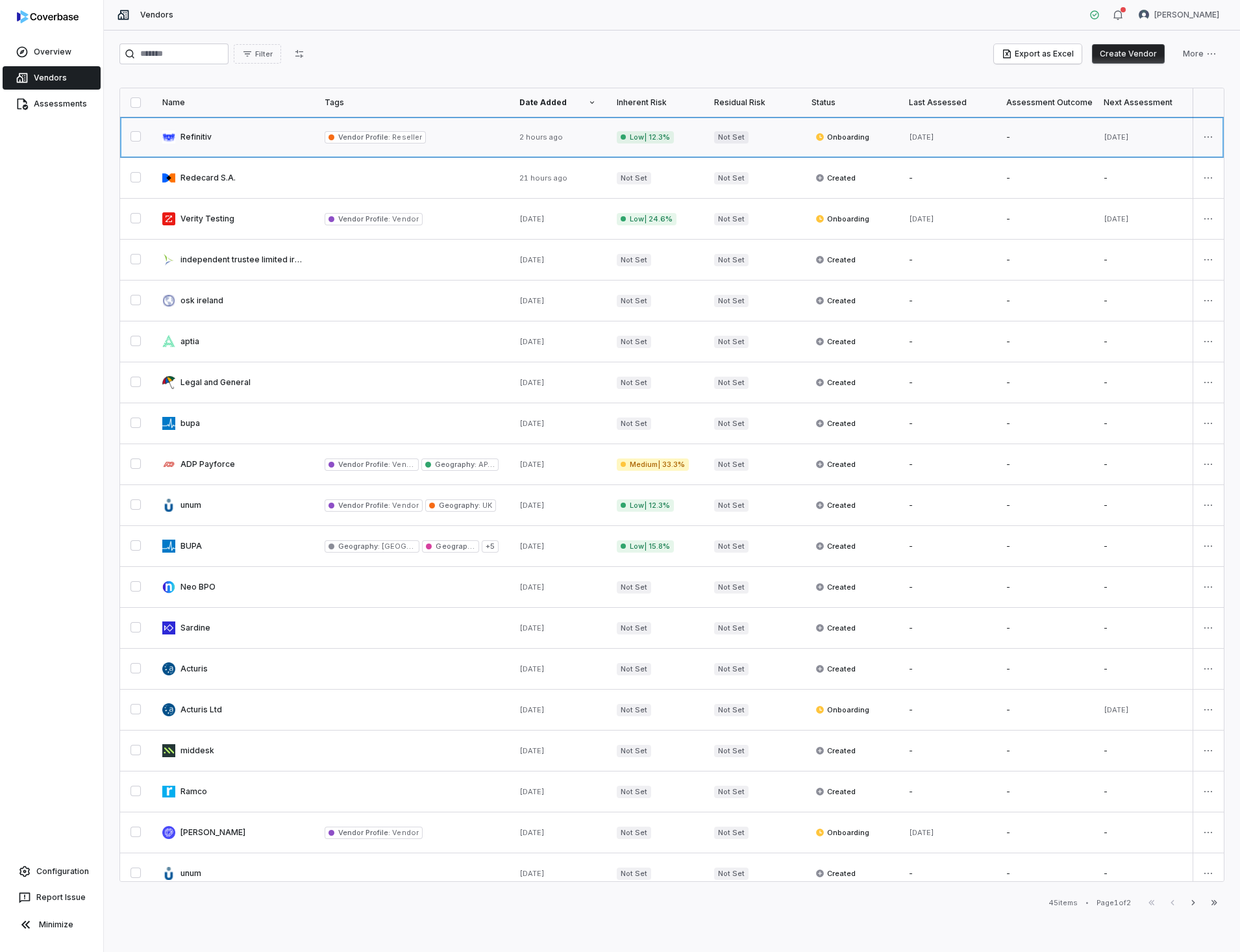
click at [181, 134] on link at bounding box center [233, 137] width 162 height 40
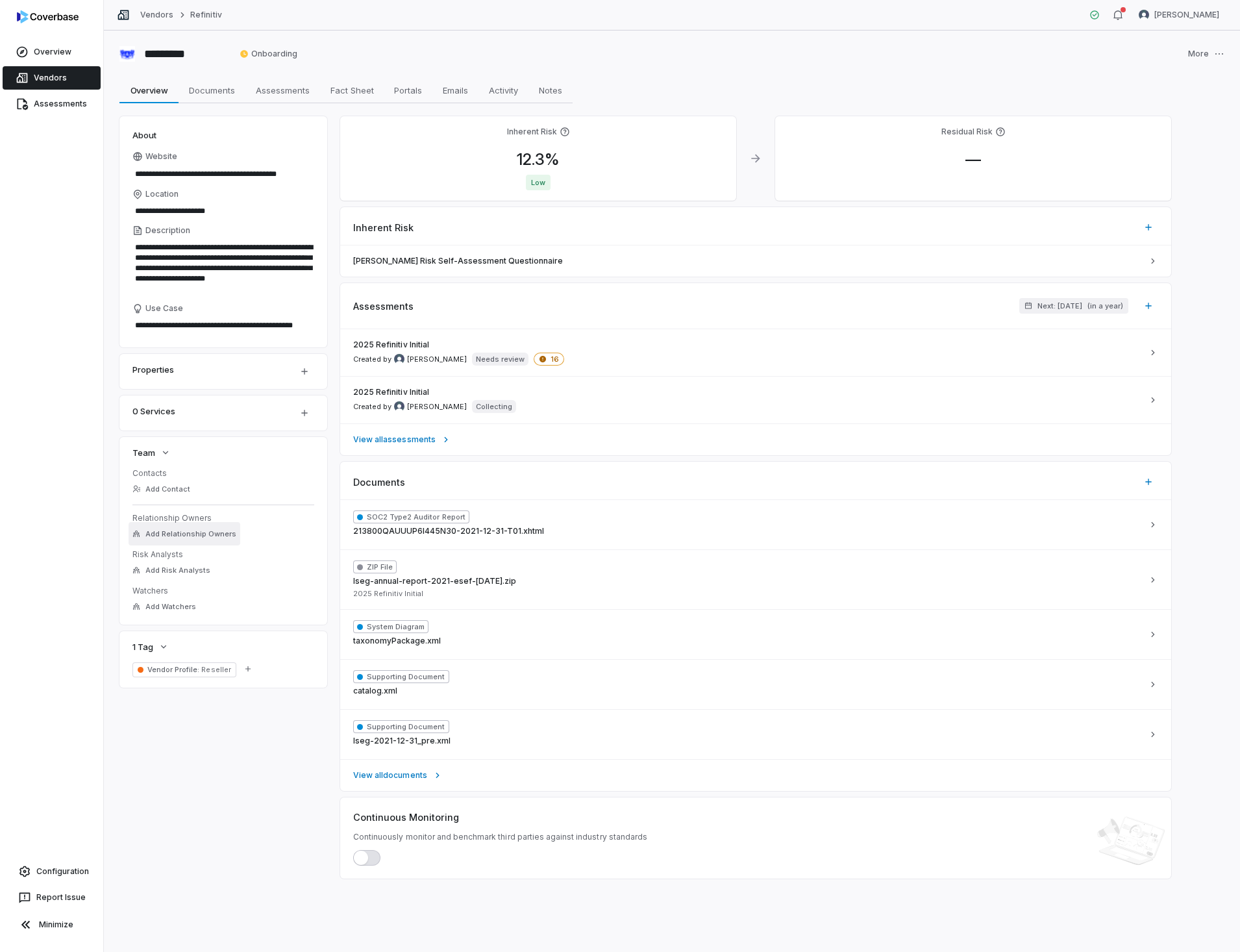
click at [168, 535] on span "Add Relationship Owners" at bounding box center [191, 534] width 91 height 10
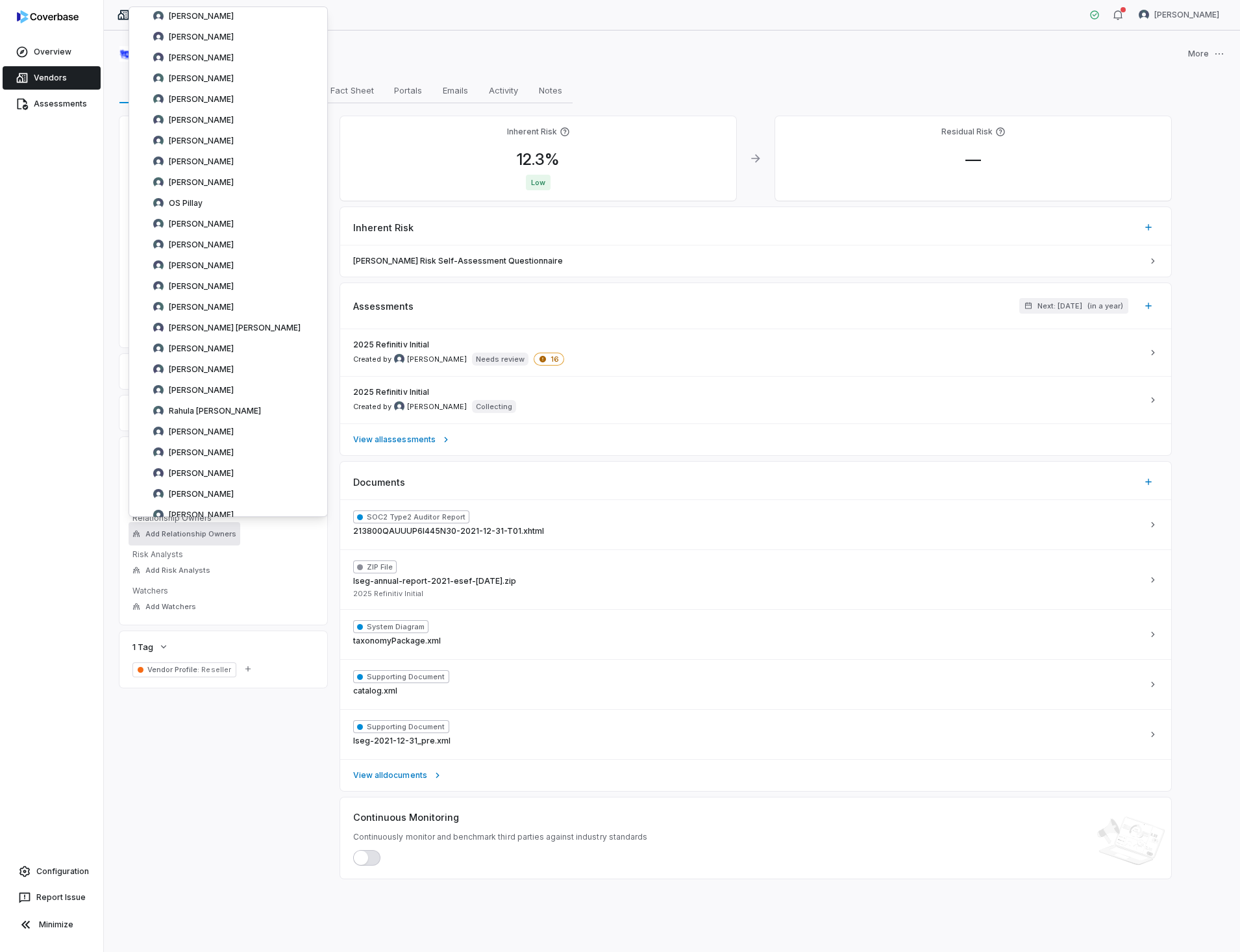
scroll to position [3273, 0]
click at [195, 415] on span "[PERSON_NAME]" at bounding box center [201, 414] width 65 height 10
drag, startPoint x: 53, startPoint y: 76, endPoint x: 102, endPoint y: 261, distance: 191.4
click at [53, 76] on link "Vendors" at bounding box center [51, 78] width 98 height 23
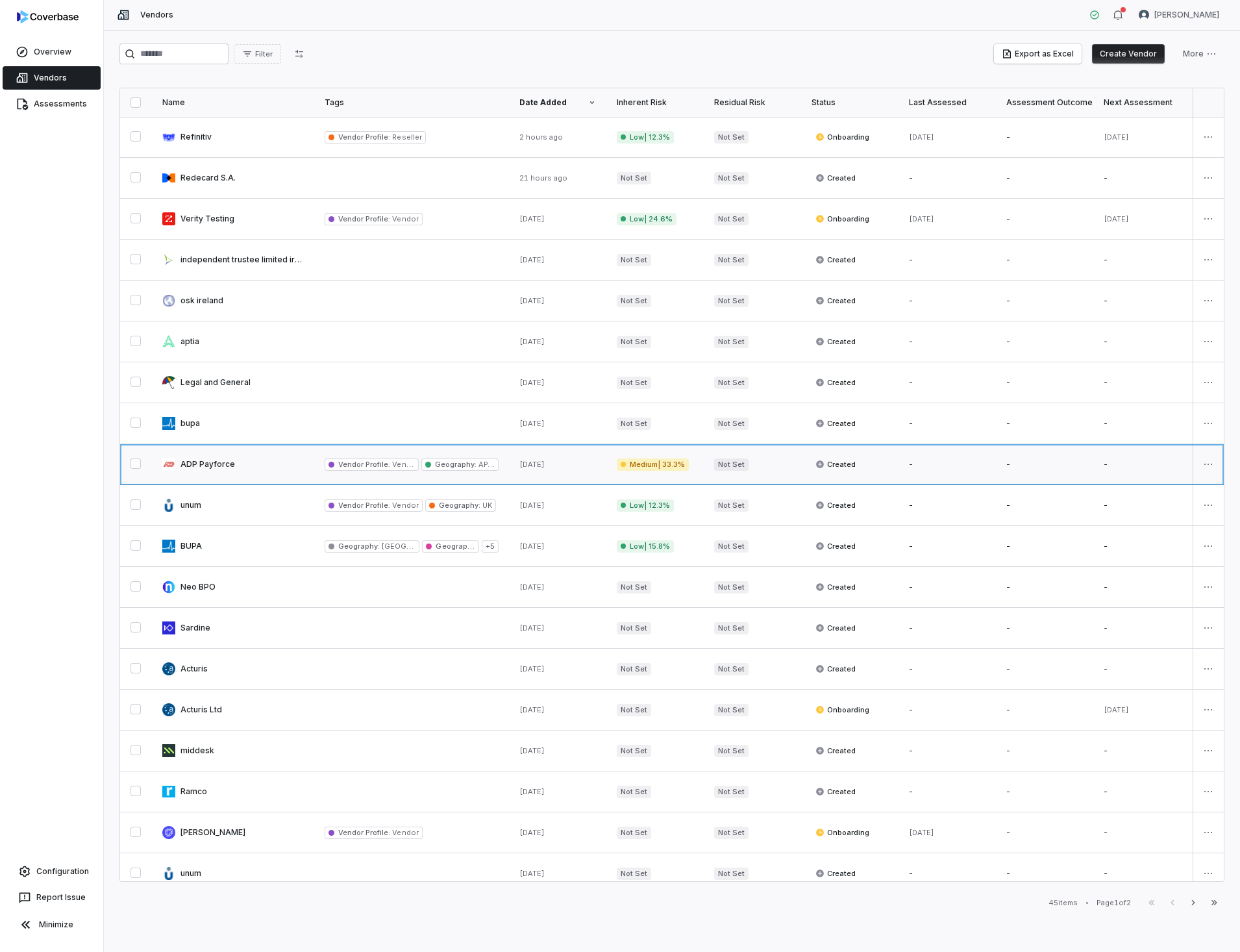
click at [211, 462] on link at bounding box center [233, 464] width 162 height 40
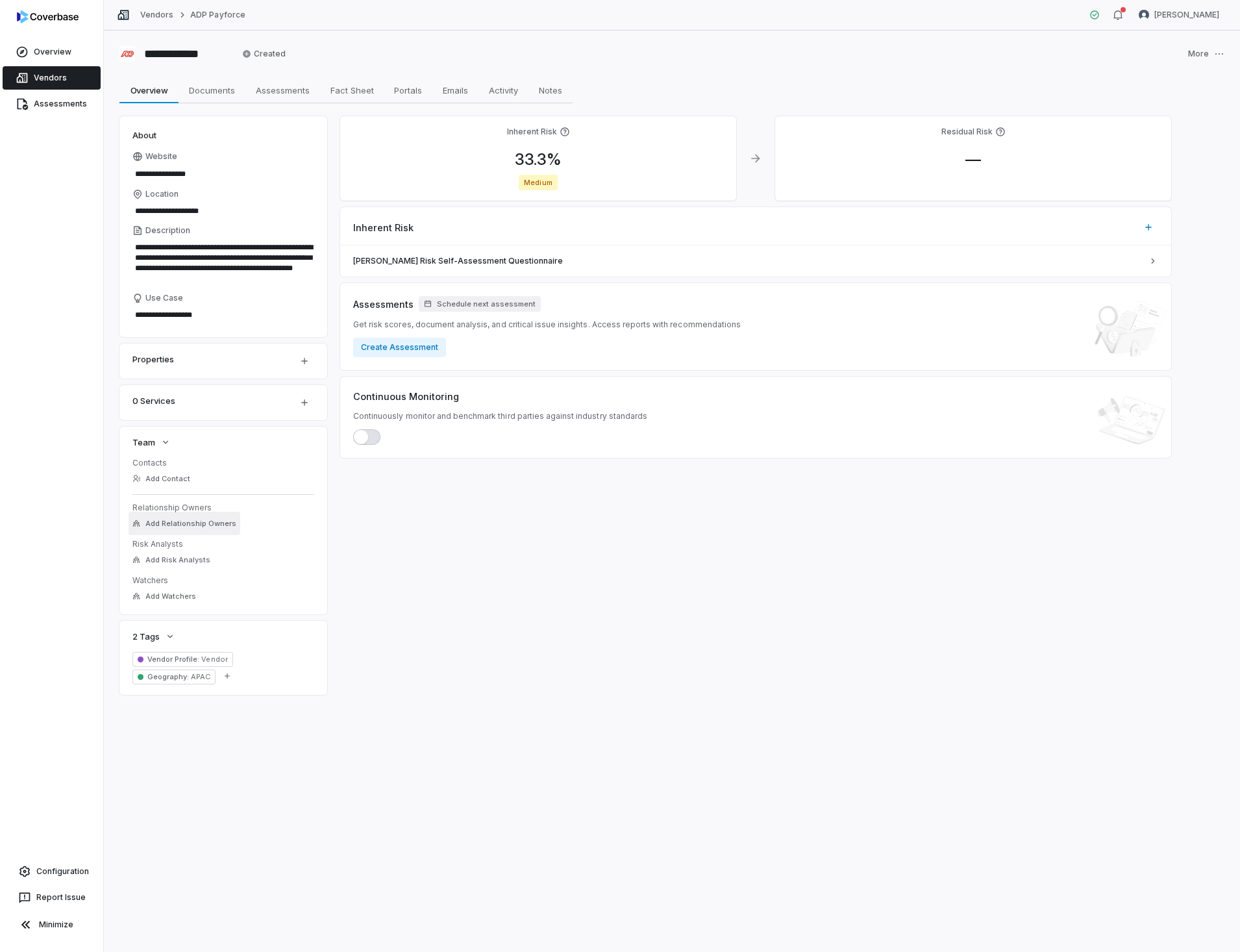
click at [187, 528] on button "Add Relationship Owners" at bounding box center [184, 524] width 111 height 23
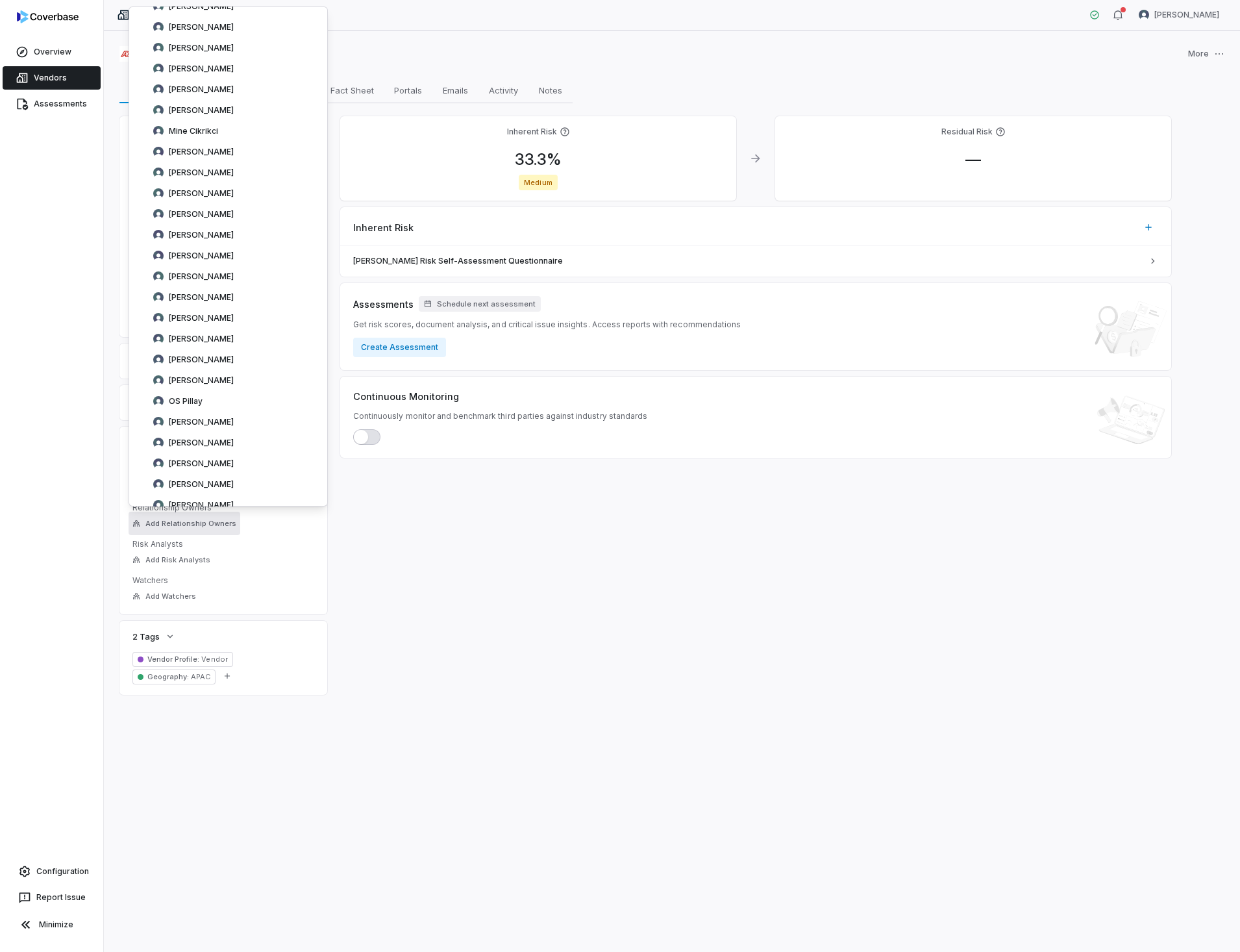
scroll to position [2767, 0]
click at [204, 486] on span "[PERSON_NAME]" at bounding box center [201, 483] width 65 height 10
click at [72, 74] on link "Vendors" at bounding box center [51, 78] width 98 height 23
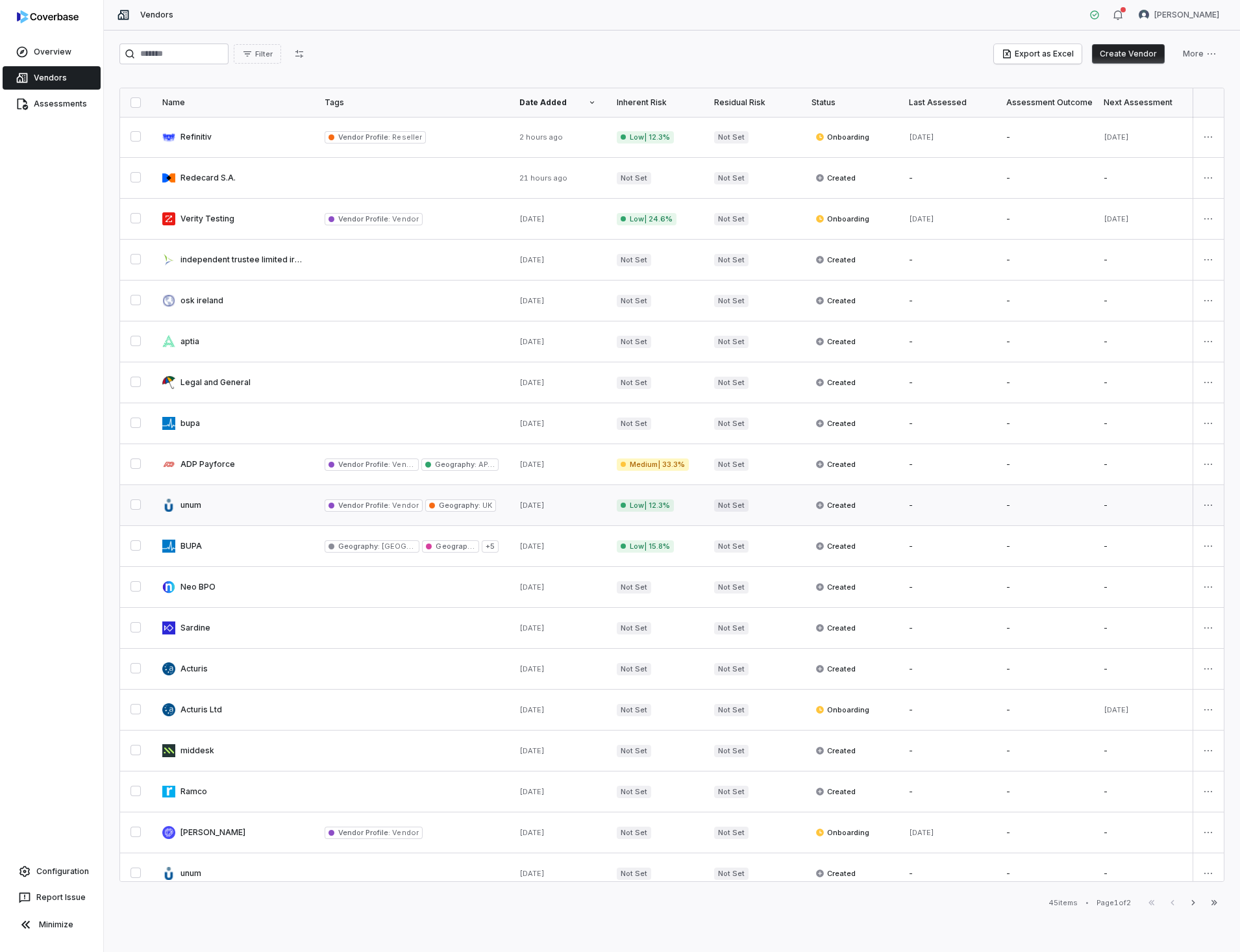
click at [181, 503] on link at bounding box center [233, 505] width 162 height 40
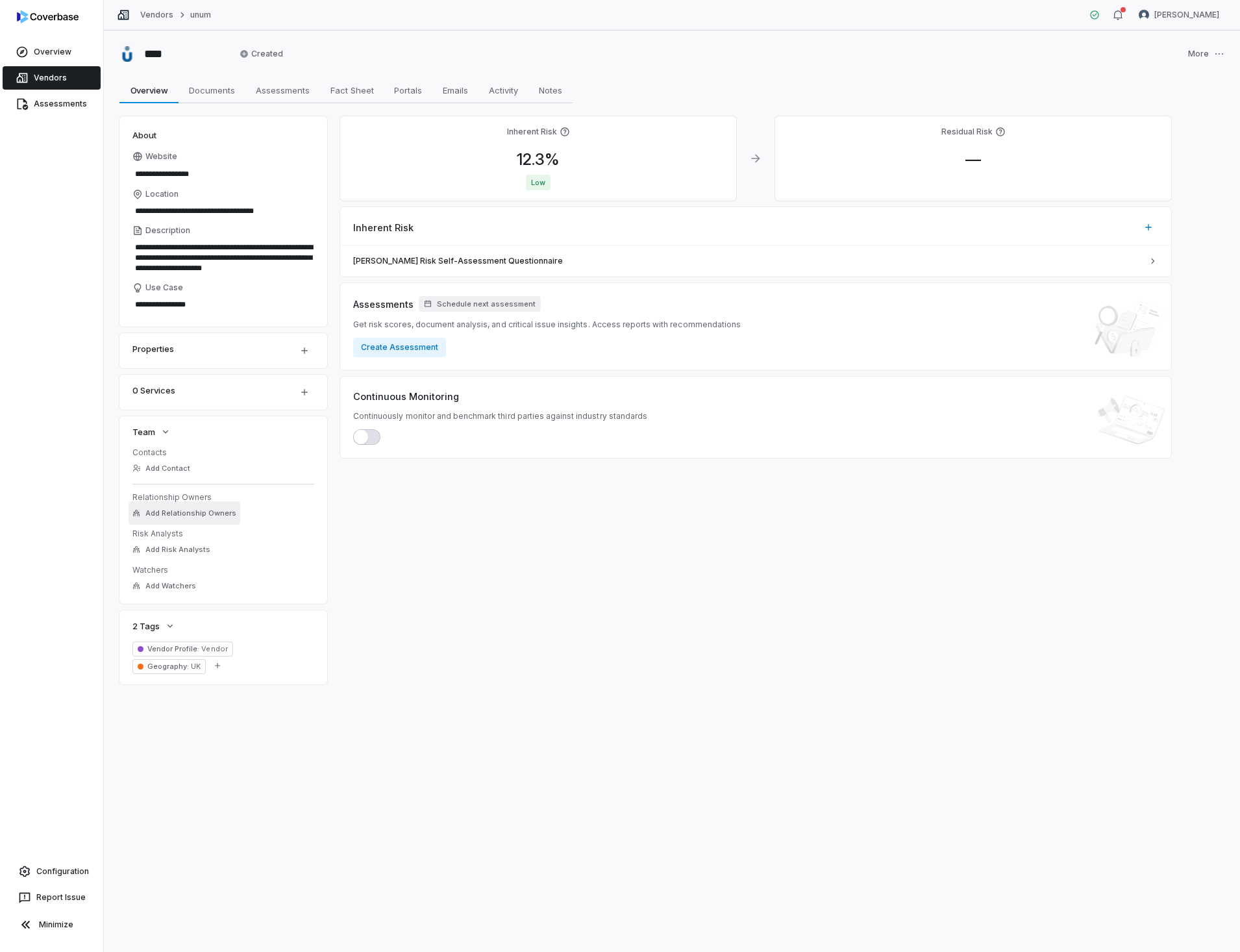
click at [166, 511] on span "Add Relationship Owners" at bounding box center [191, 513] width 91 height 10
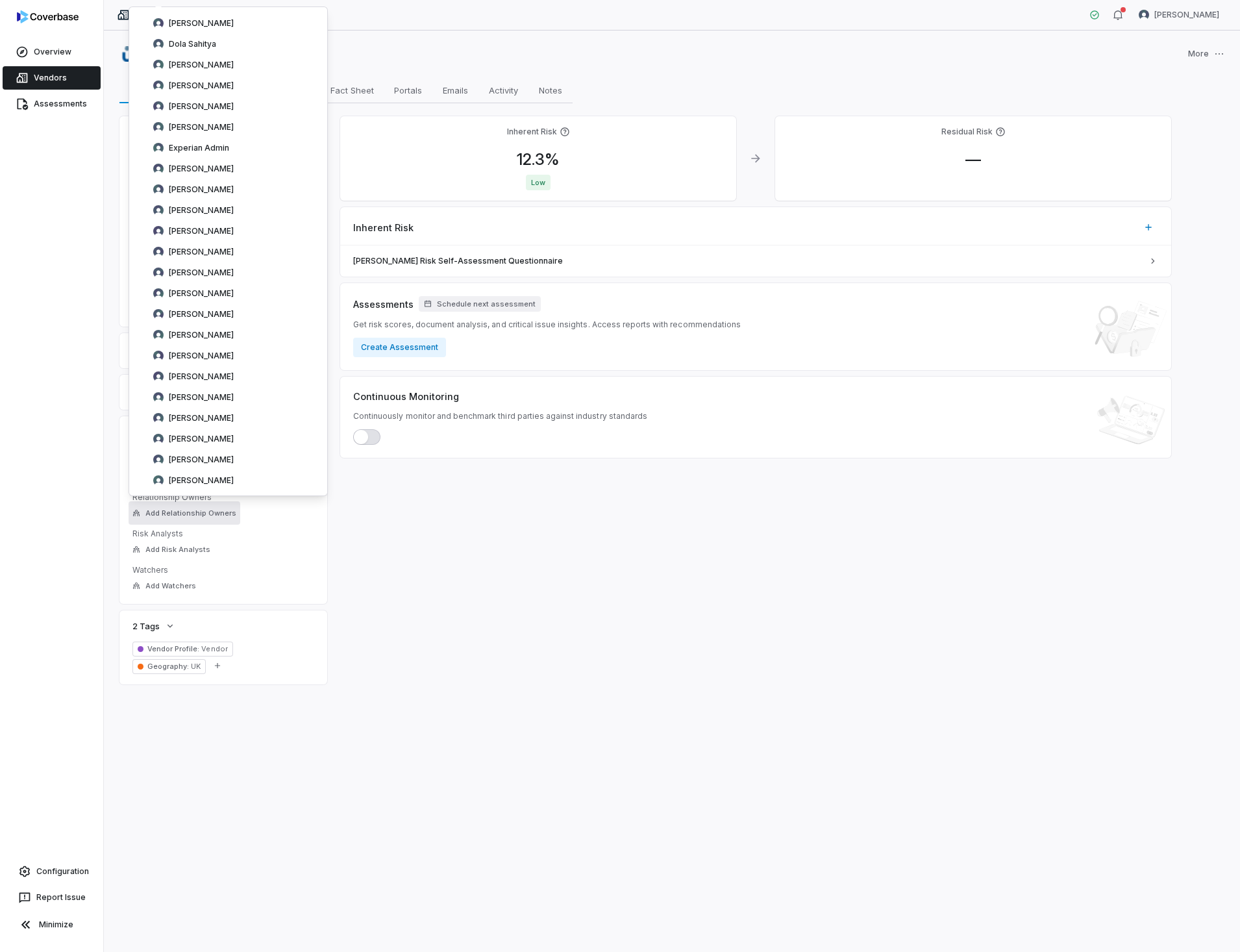
scroll to position [1245, 0]
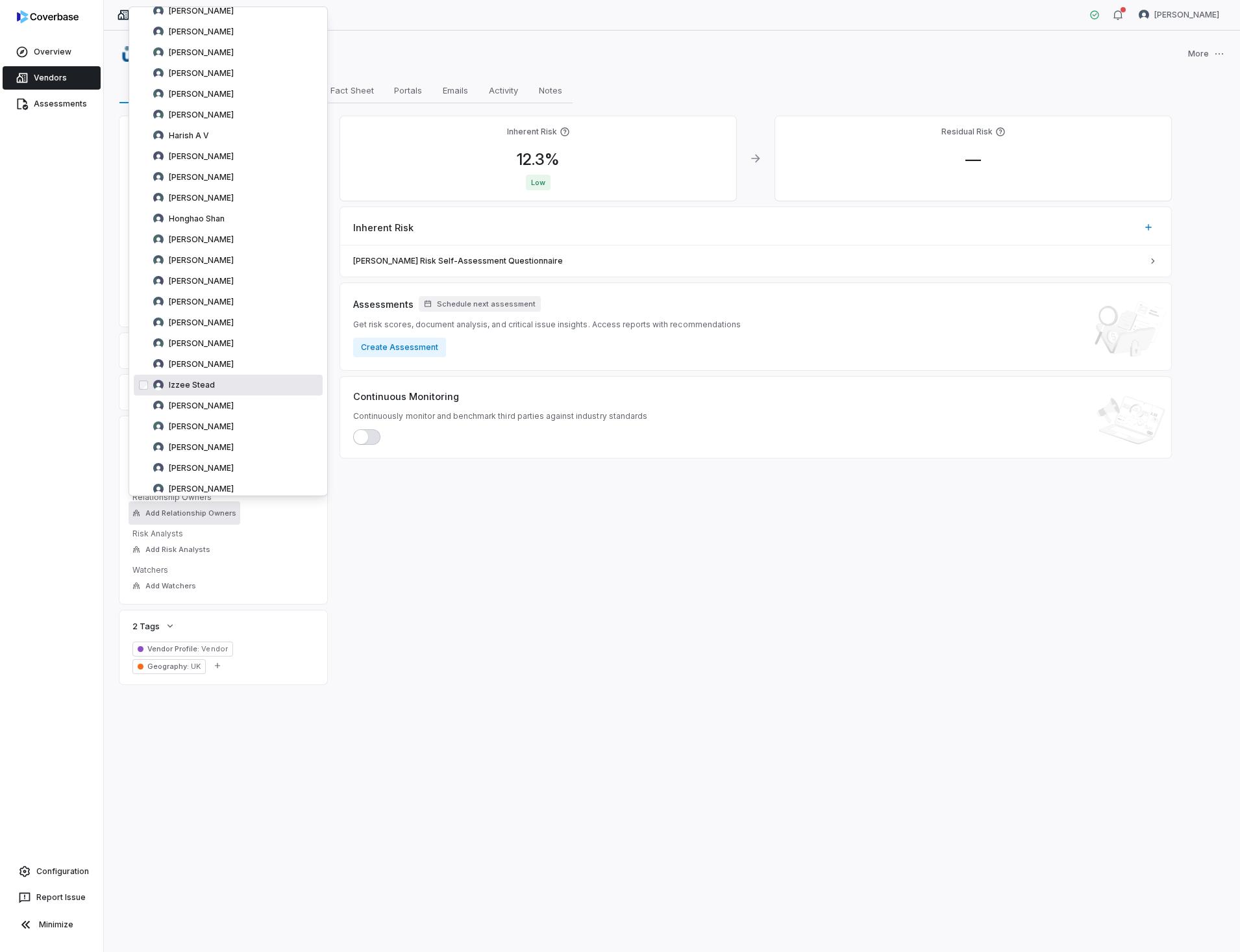
click at [191, 382] on span "Izzee Stead" at bounding box center [192, 384] width 46 height 10
click at [48, 79] on link "Vendors" at bounding box center [51, 78] width 98 height 23
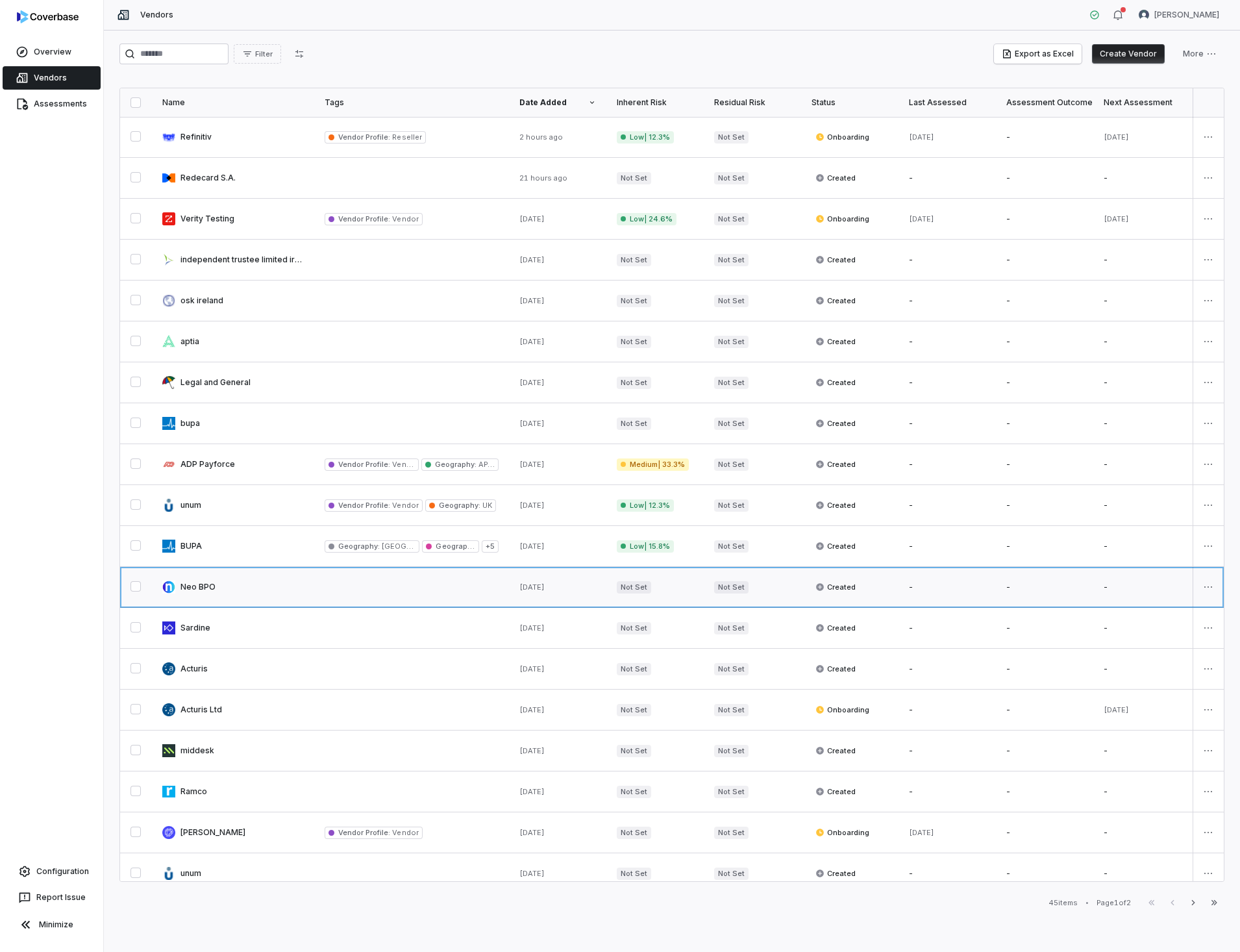
click at [183, 586] on link at bounding box center [233, 587] width 162 height 40
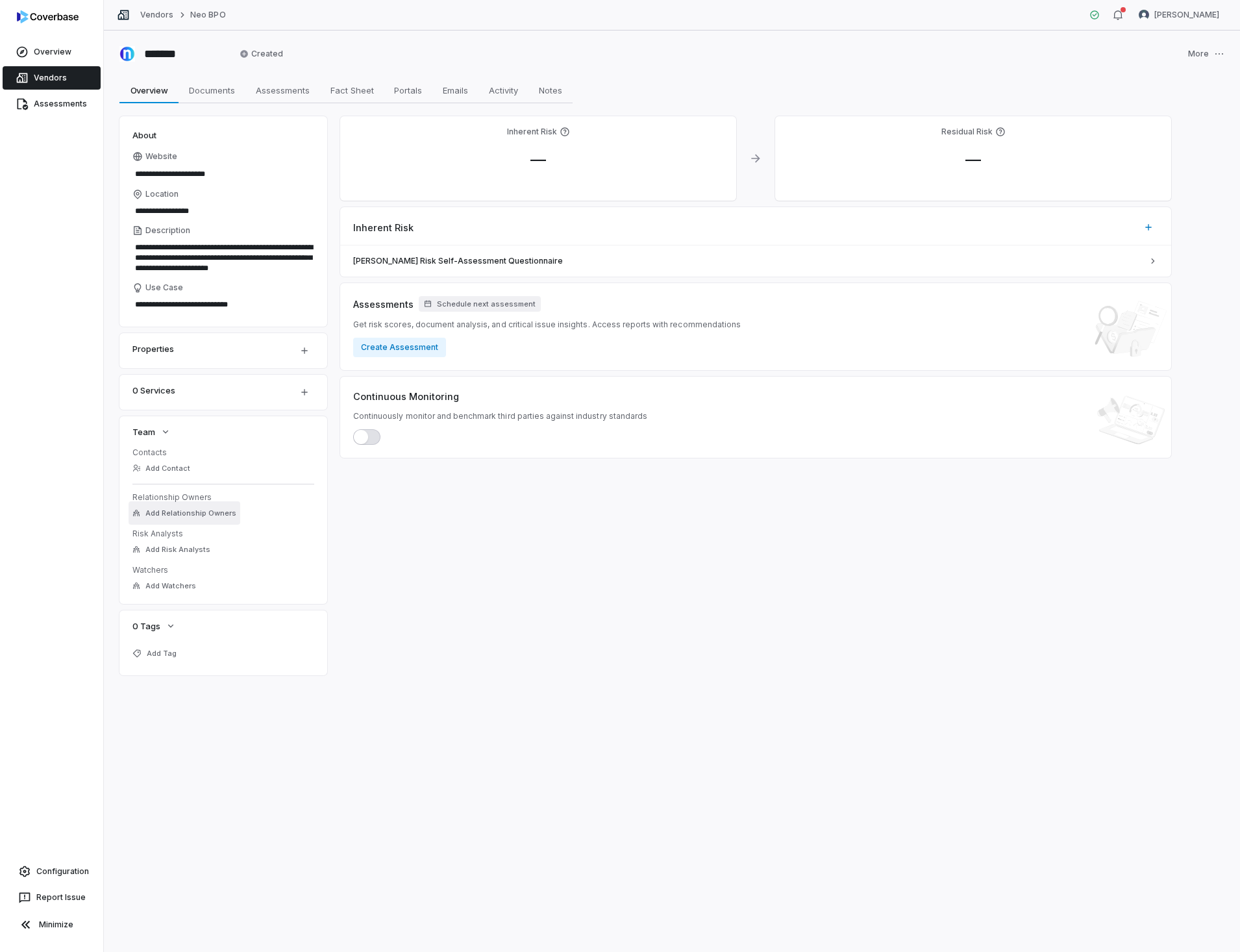
click at [165, 517] on span "Add Relationship Owners" at bounding box center [191, 513] width 91 height 10
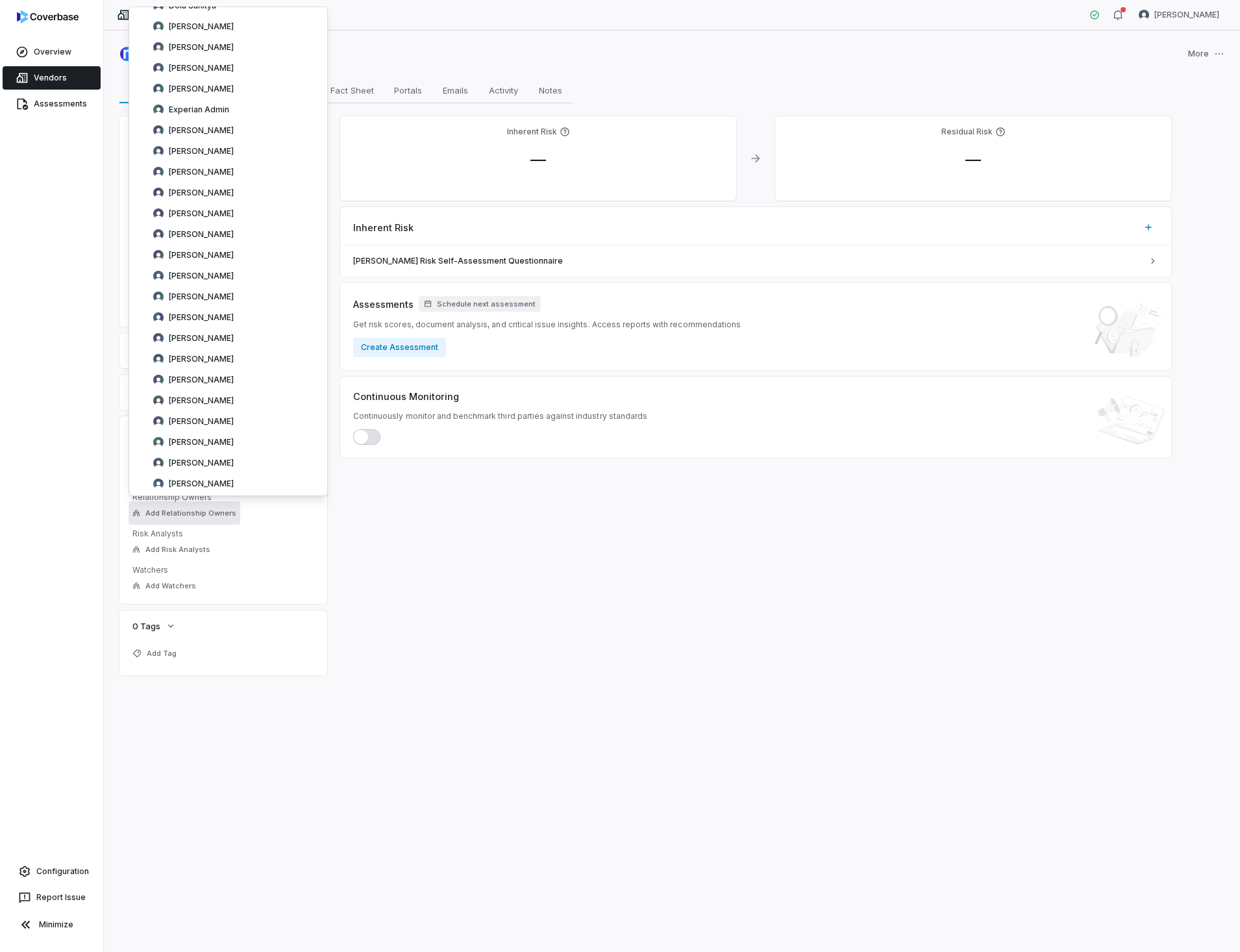
scroll to position [1284, 0]
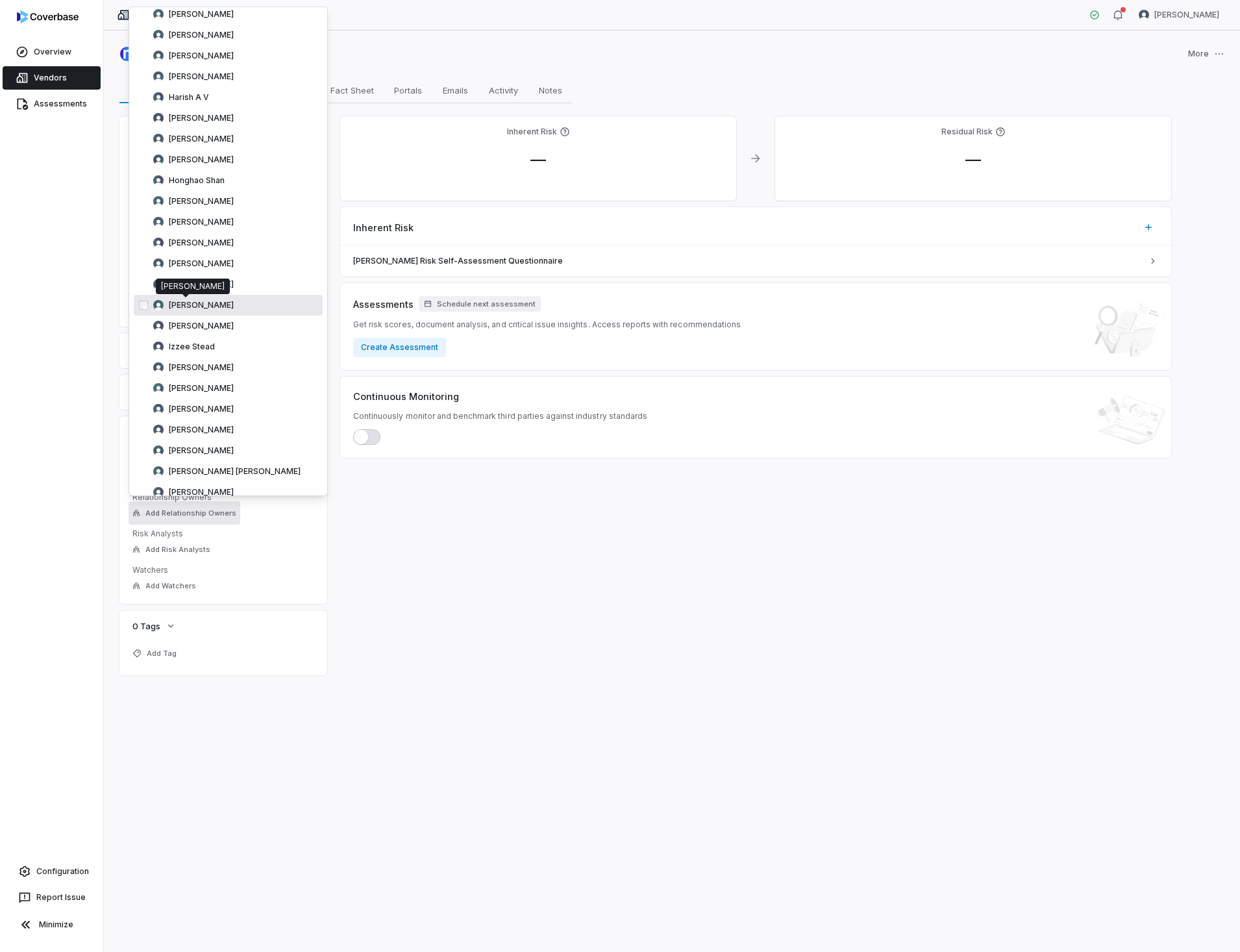
click at [210, 290] on div "[PERSON_NAME] [PERSON_NAME]" at bounding box center [193, 286] width 74 height 15
click at [182, 309] on span "[PERSON_NAME]" at bounding box center [201, 305] width 65 height 10
click at [53, 80] on link "Vendors" at bounding box center [51, 78] width 98 height 23
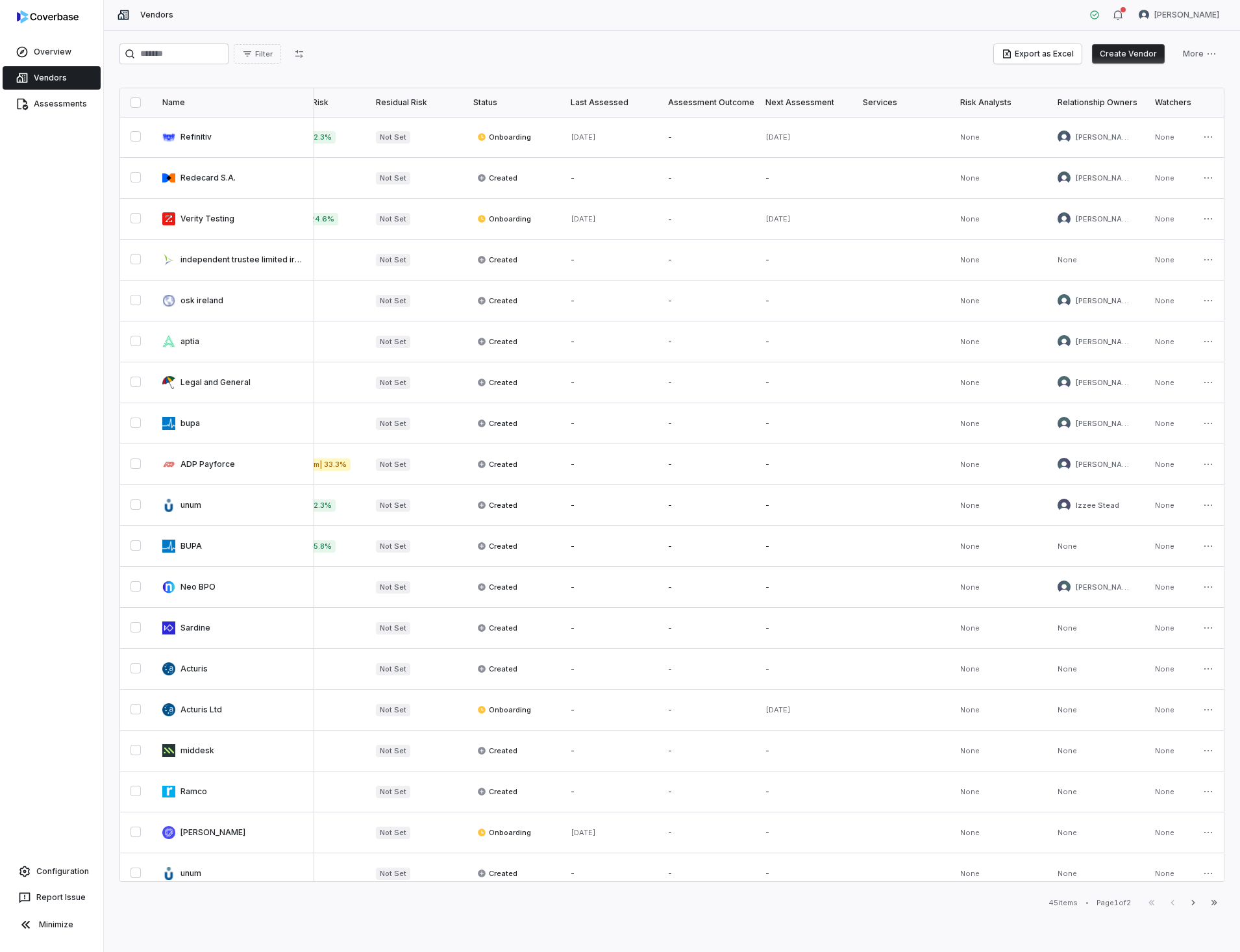
scroll to position [0, 395]
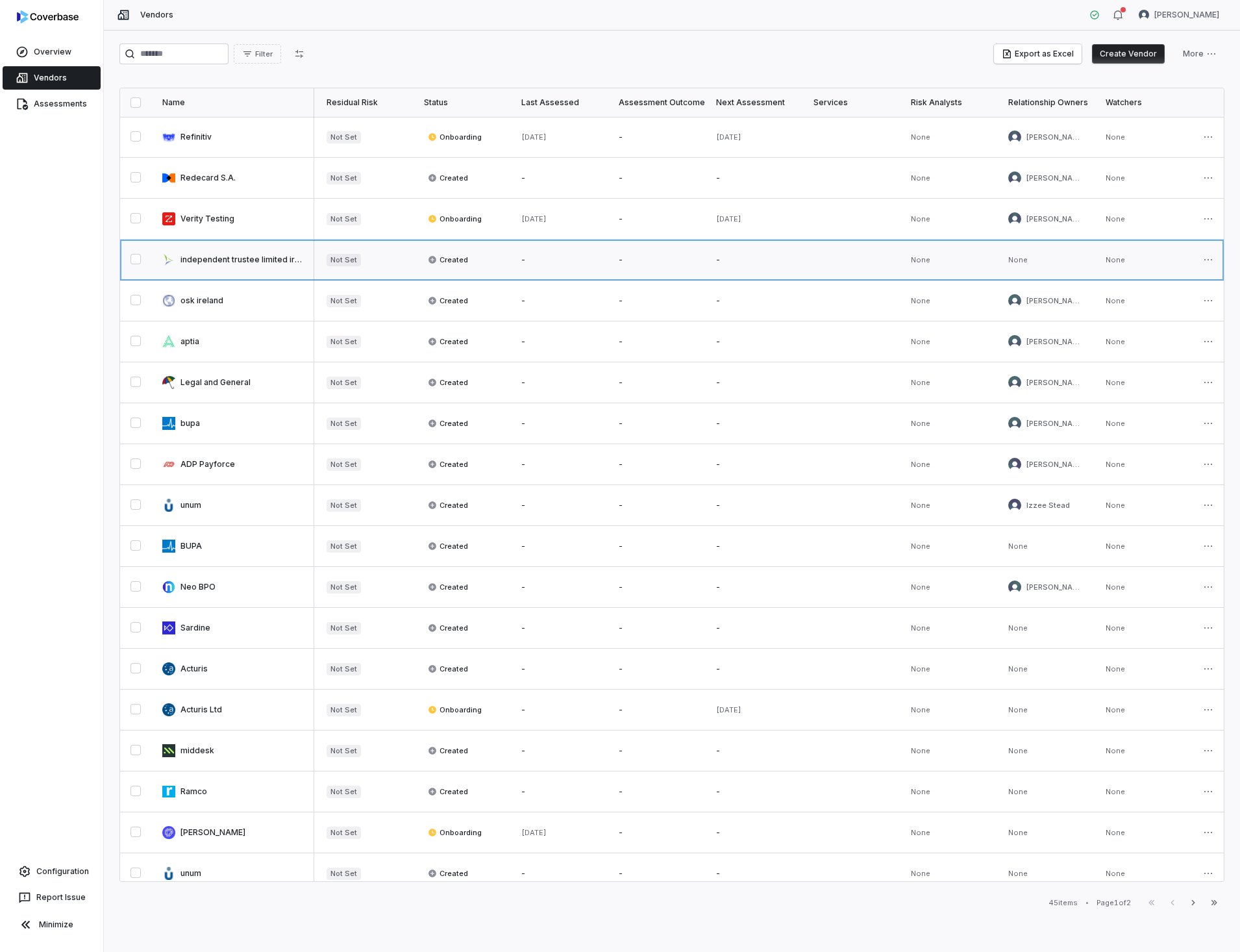
click at [244, 260] on link at bounding box center [233, 260] width 162 height 40
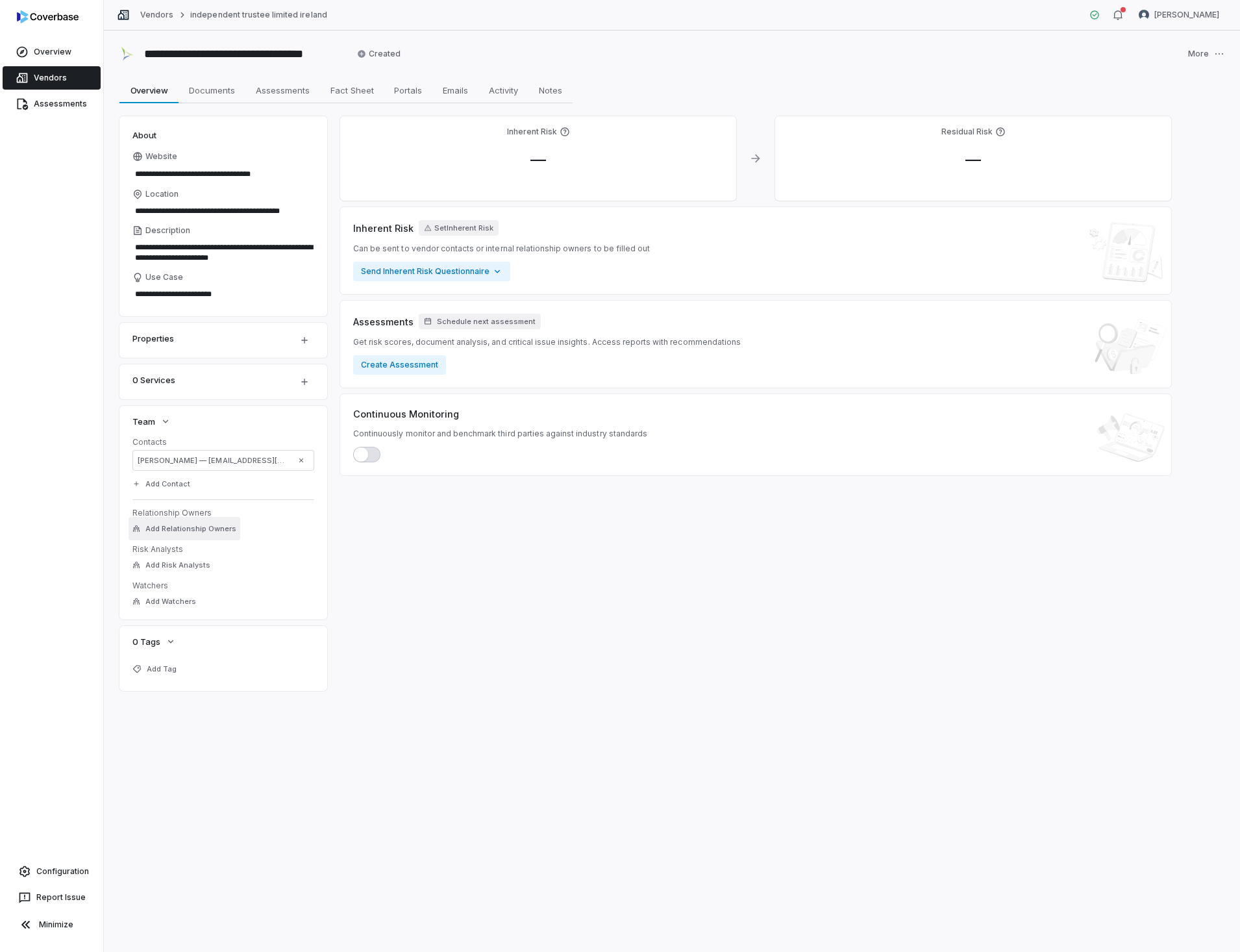
click at [221, 530] on span "Add Relationship Owners" at bounding box center [191, 528] width 91 height 10
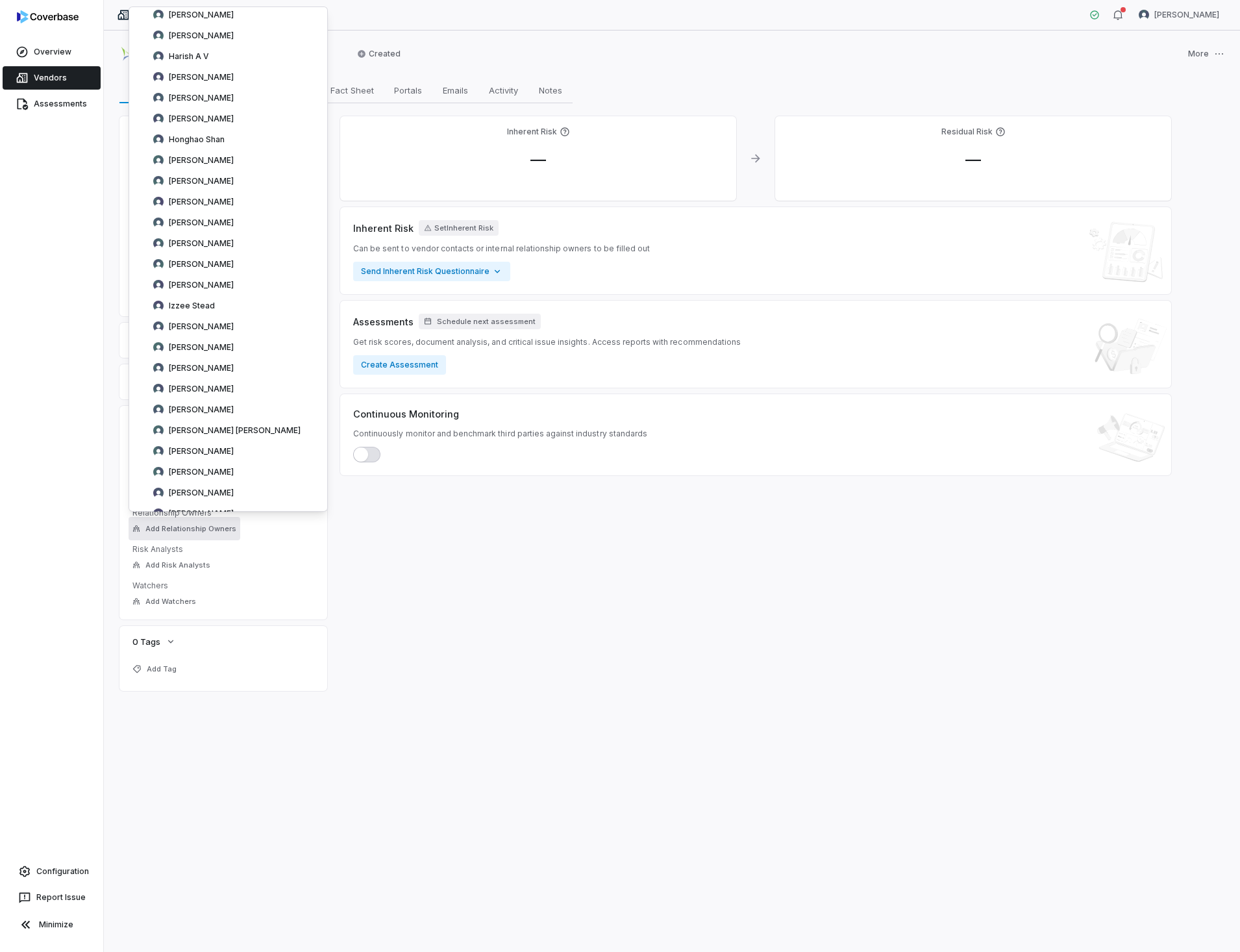
scroll to position [1766, 0]
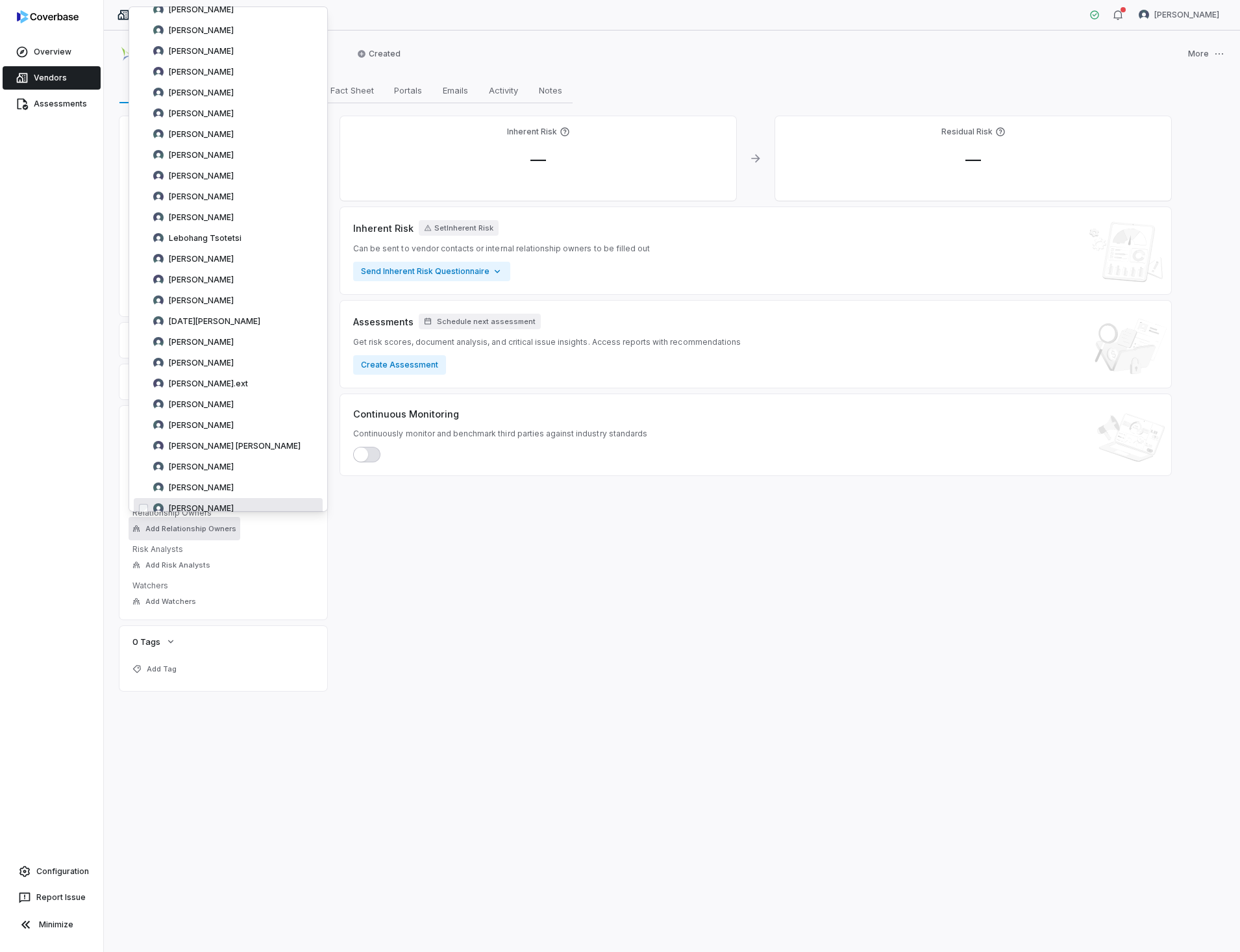
click at [202, 503] on span "[PERSON_NAME]" at bounding box center [201, 508] width 65 height 10
click at [124, 80] on link "Overview Overview" at bounding box center [149, 90] width 59 height 26
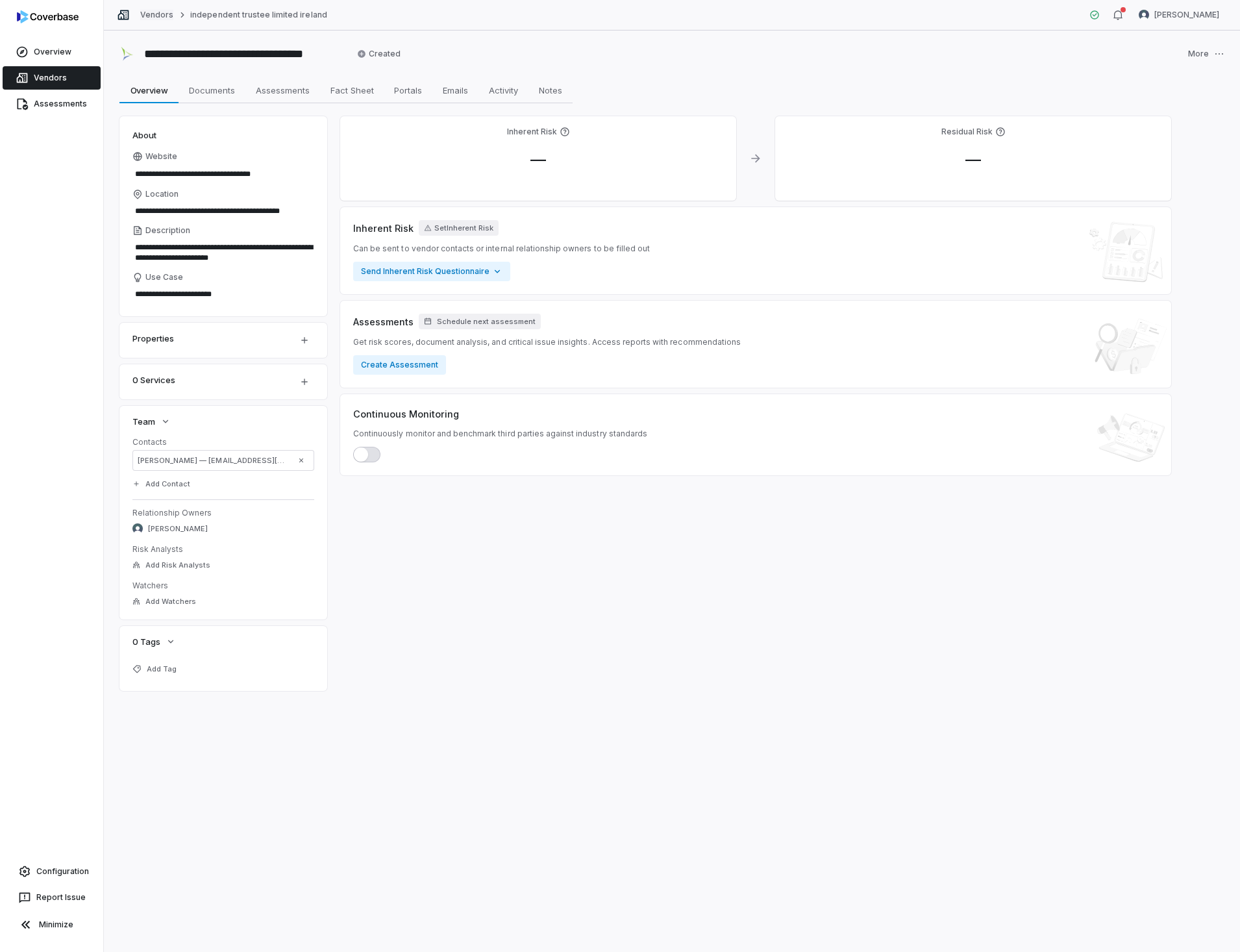
click at [159, 17] on link "Vendors" at bounding box center [156, 15] width 33 height 10
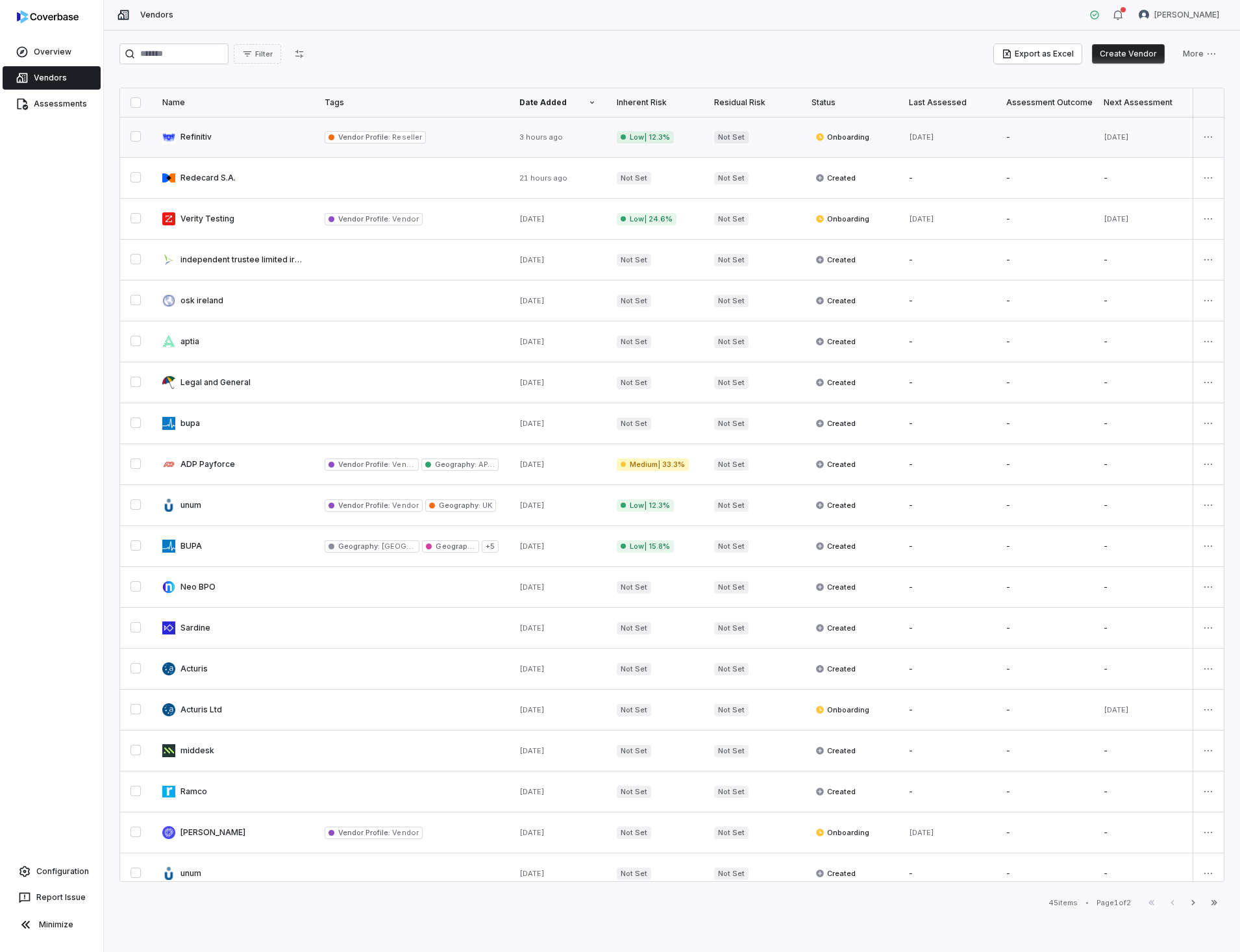
click at [193, 135] on link at bounding box center [233, 137] width 162 height 40
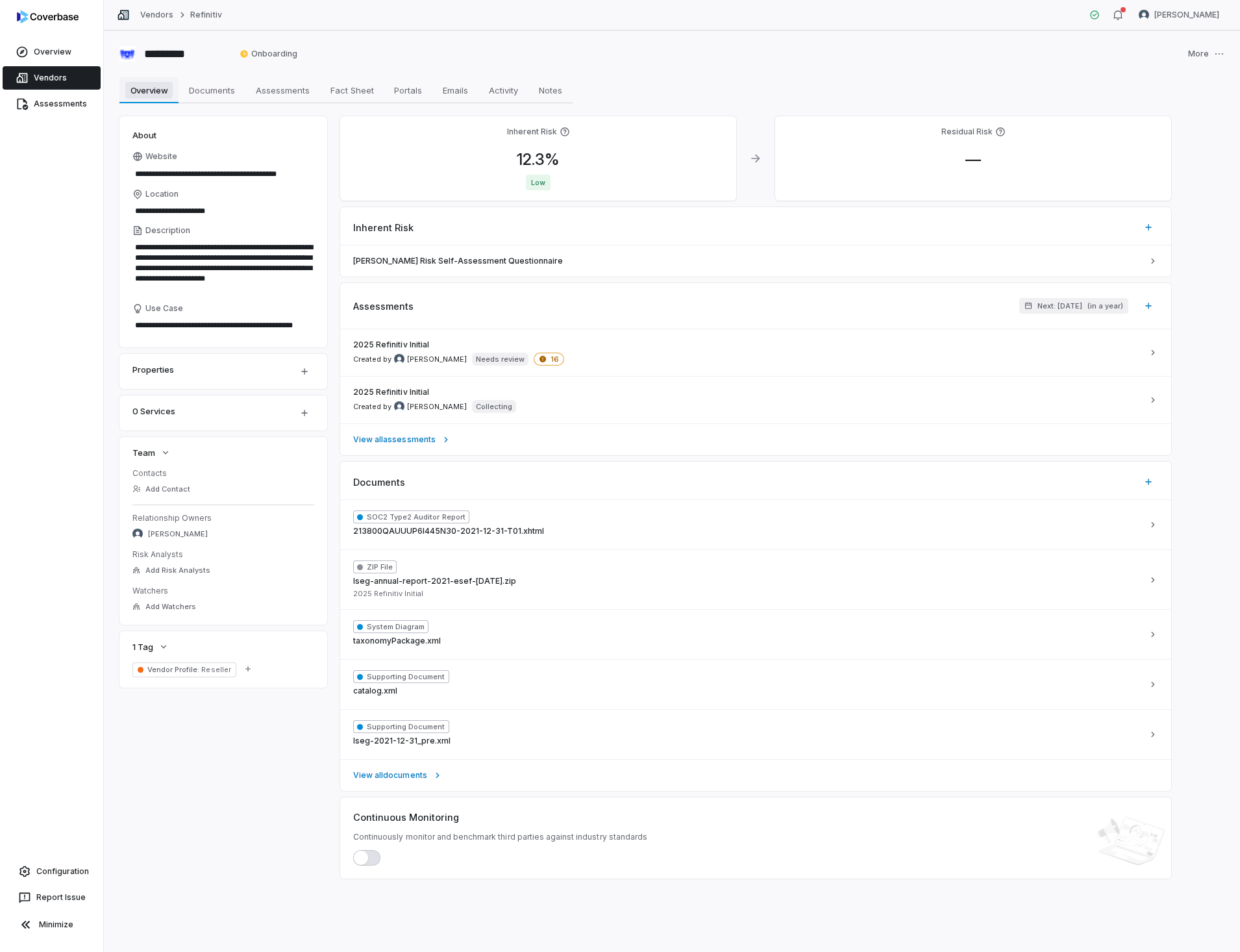
click at [153, 90] on span "Overview" at bounding box center [149, 90] width 48 height 17
type textarea "*"
